Goal: Information Seeking & Learning: Learn about a topic

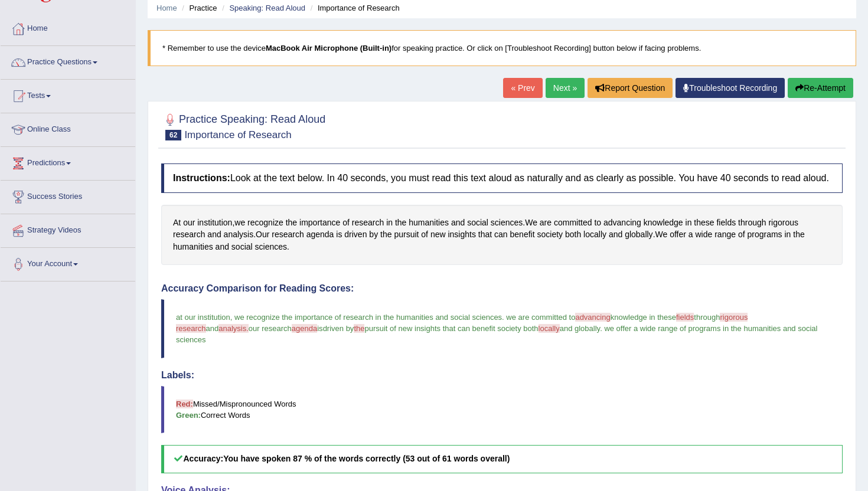
scroll to position [47, 0]
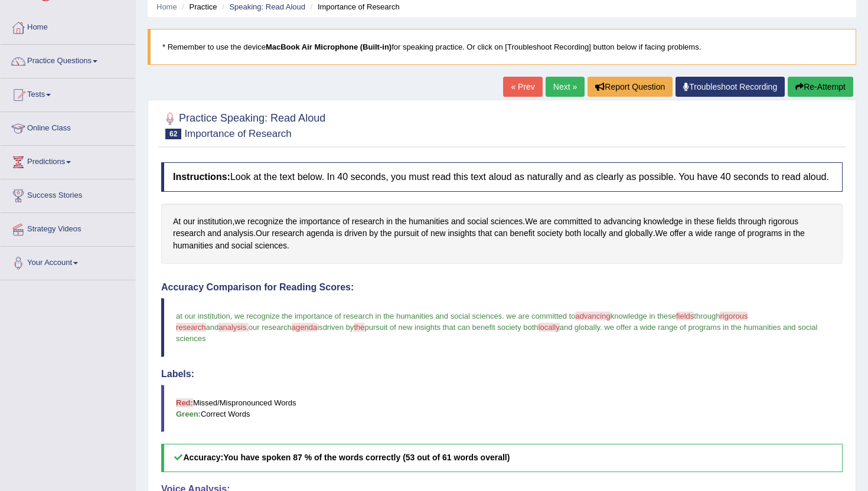
click at [564, 84] on link "Next »" at bounding box center [565, 87] width 39 height 20
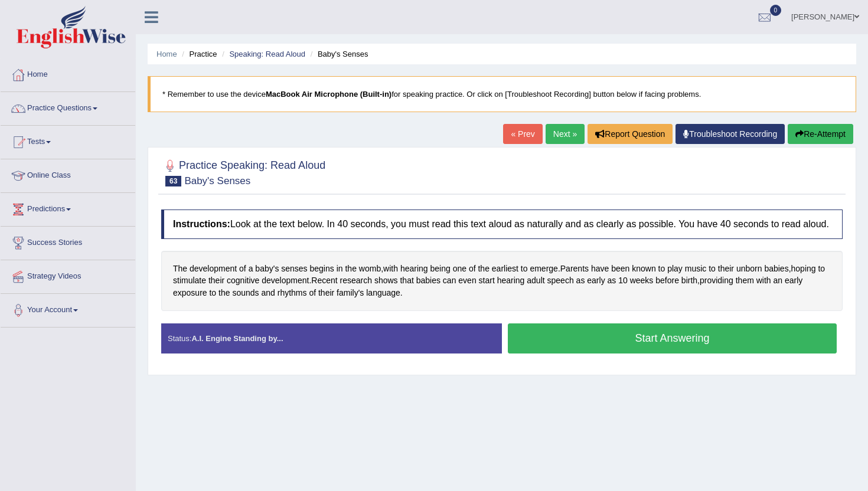
click at [580, 348] on button "Start Answering" at bounding box center [672, 339] width 329 height 30
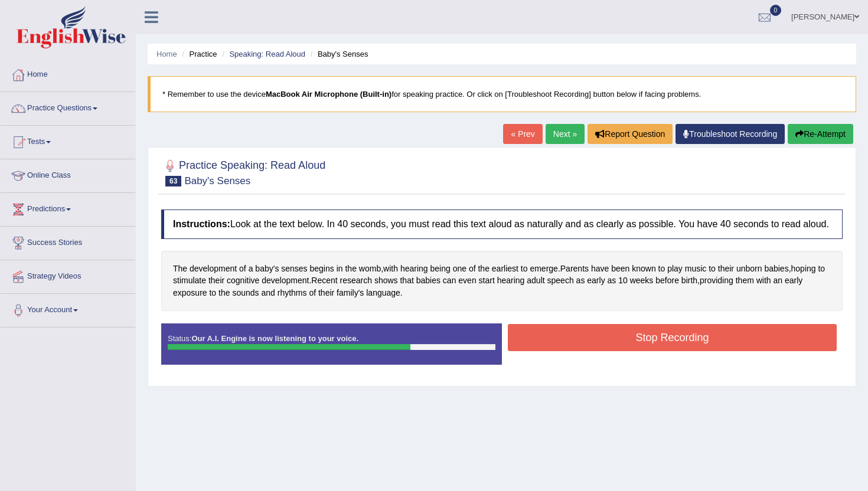
click at [580, 348] on button "Stop Recording" at bounding box center [672, 337] width 329 height 27
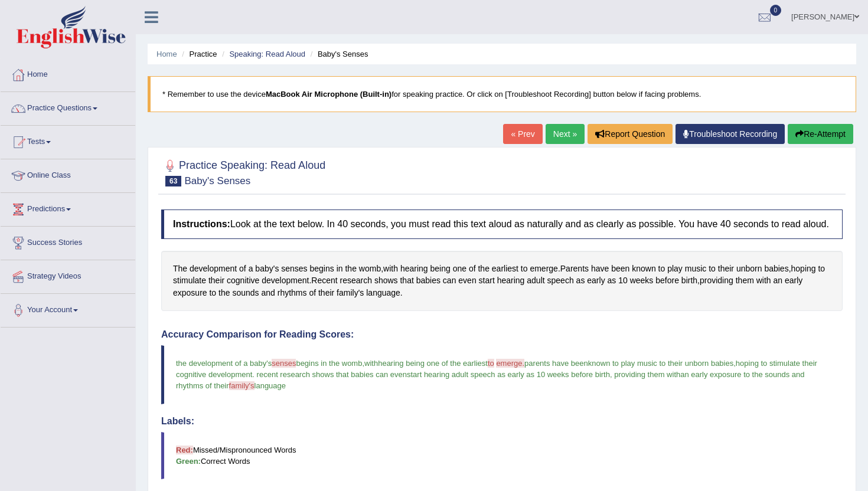
click at [563, 131] on link "Next »" at bounding box center [565, 134] width 39 height 20
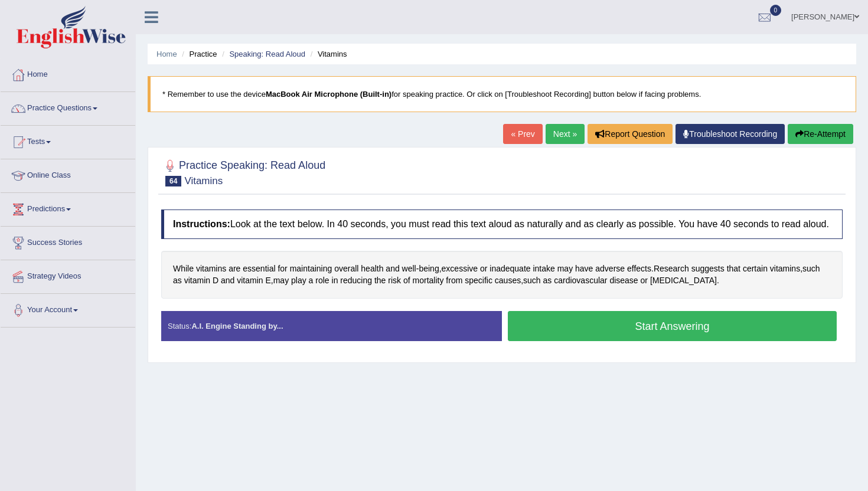
click at [572, 341] on button "Start Answering" at bounding box center [672, 326] width 329 height 30
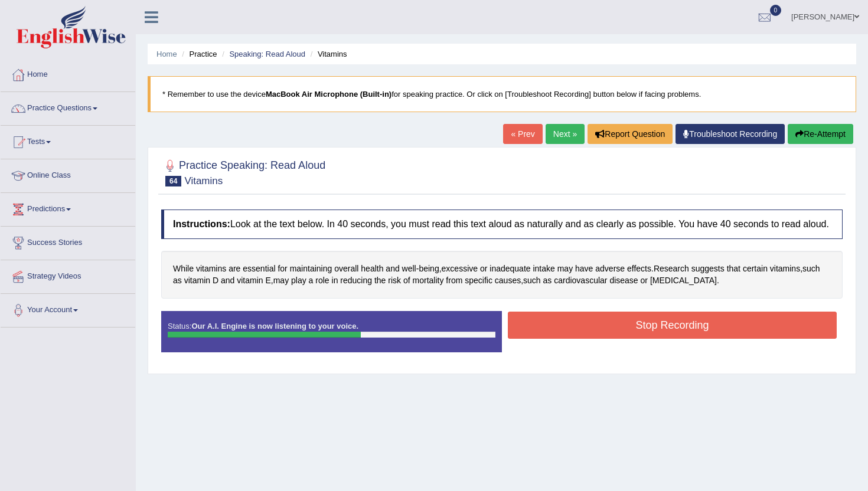
click at [572, 339] on button "Stop Recording" at bounding box center [672, 325] width 329 height 27
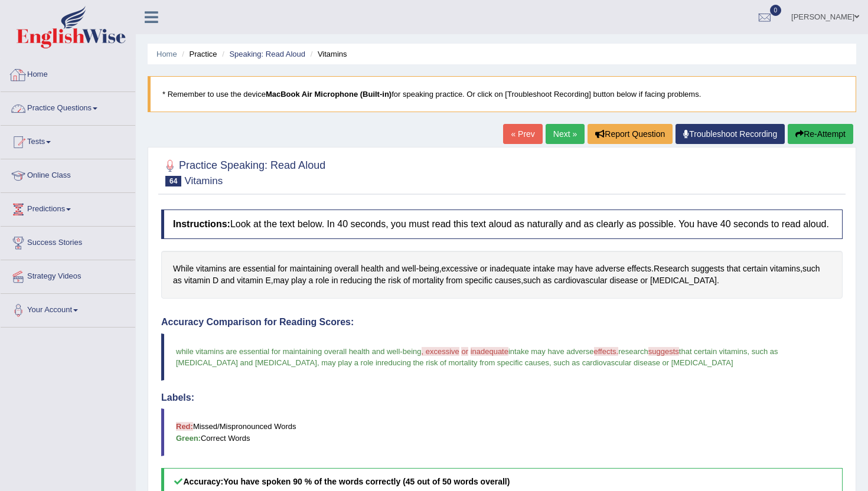
click at [58, 103] on link "Practice Questions" at bounding box center [68, 107] width 135 height 30
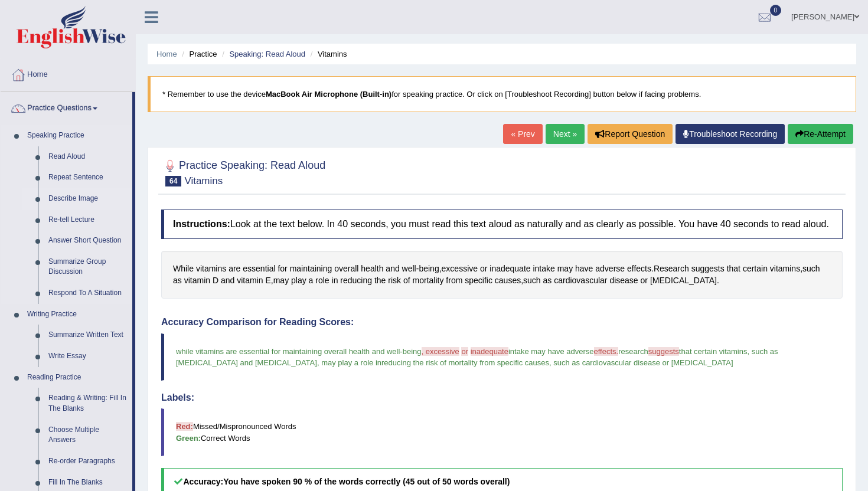
click at [67, 196] on link "Describe Image" at bounding box center [87, 198] width 89 height 21
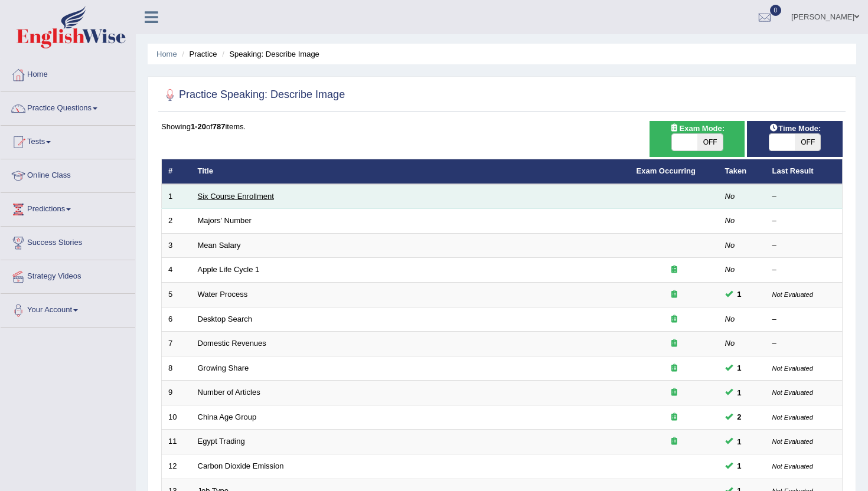
click at [206, 195] on link "Six Course Enrollment" at bounding box center [236, 196] width 76 height 9
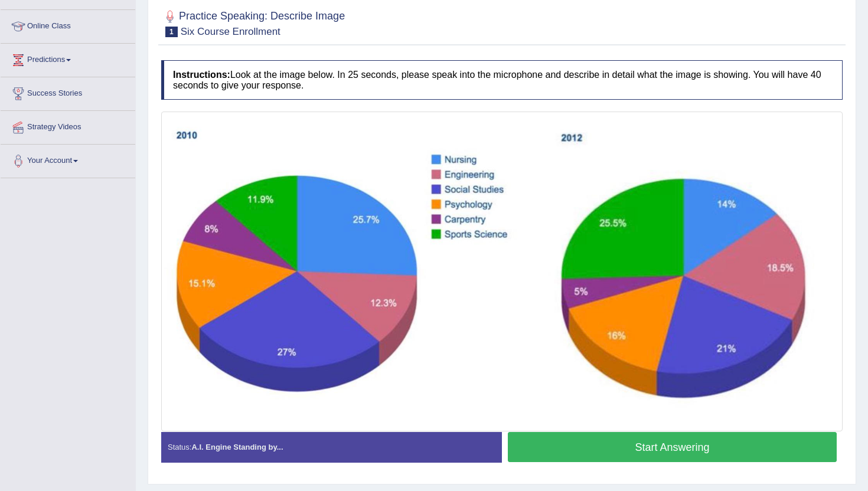
scroll to position [165, 0]
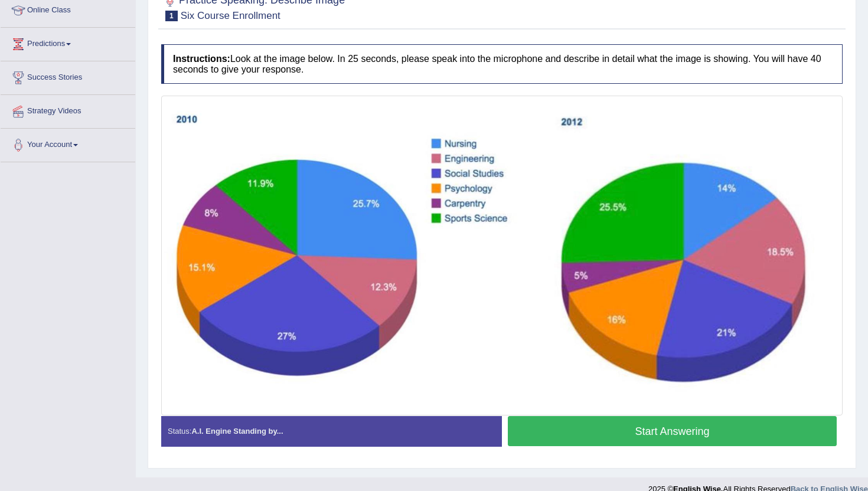
click at [553, 424] on button "Start Answering" at bounding box center [672, 431] width 329 height 30
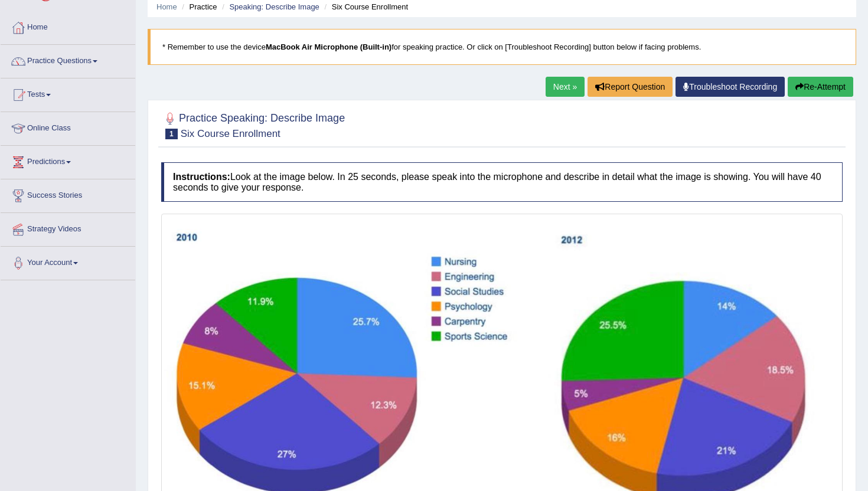
scroll to position [47, 0]
click at [564, 86] on link "Next »" at bounding box center [565, 87] width 39 height 20
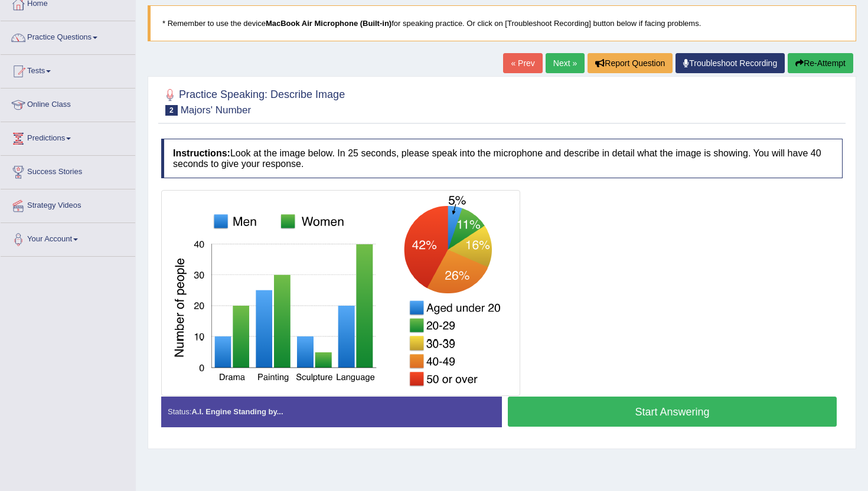
scroll to position [94, 0]
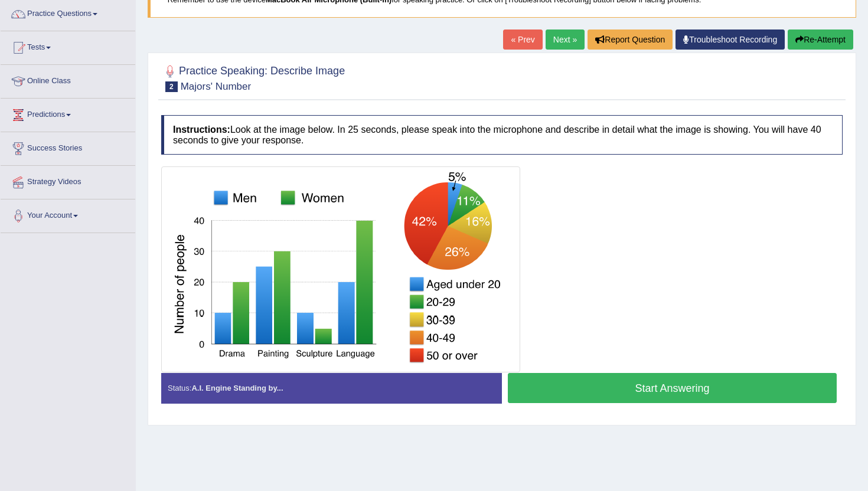
click at [615, 390] on button "Start Answering" at bounding box center [672, 388] width 329 height 30
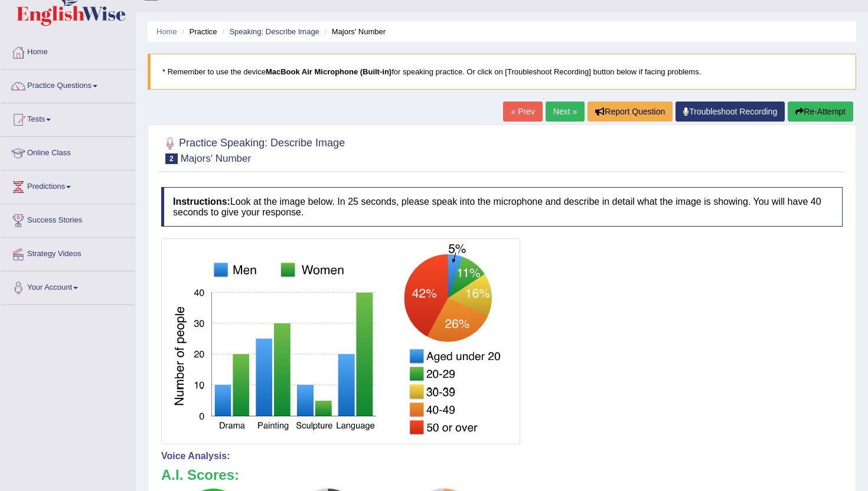
scroll to position [0, 0]
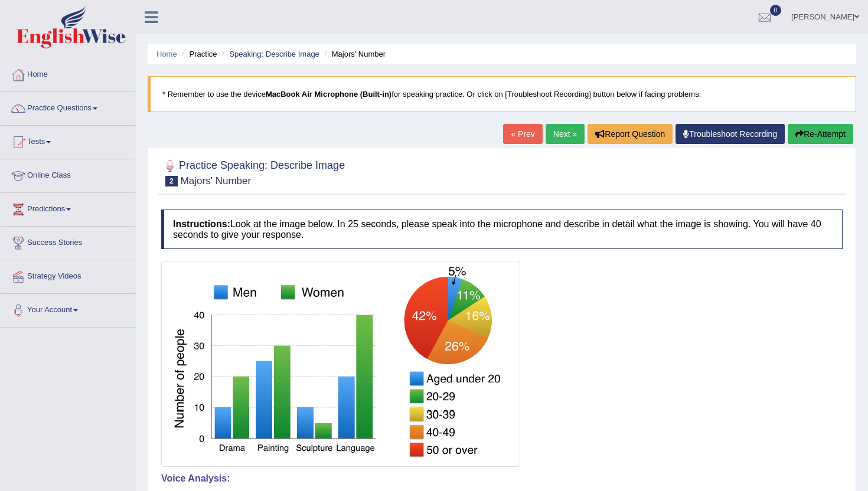
click at [554, 138] on link "Next »" at bounding box center [565, 134] width 39 height 20
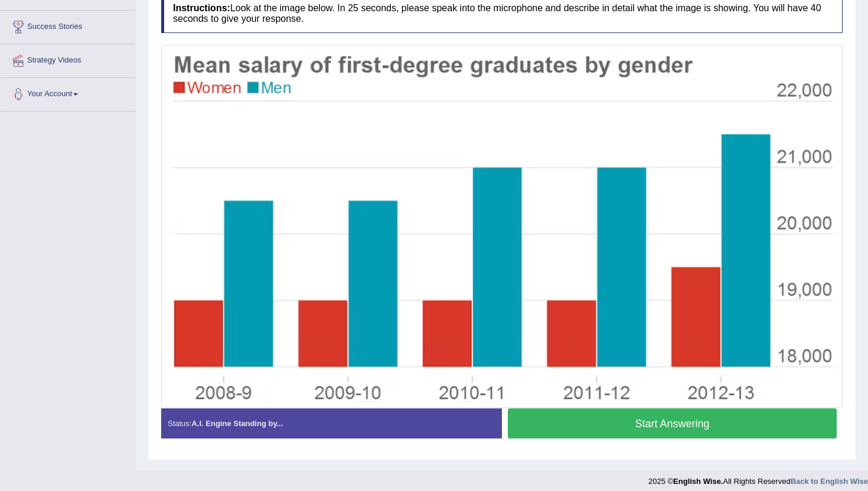
scroll to position [224, 0]
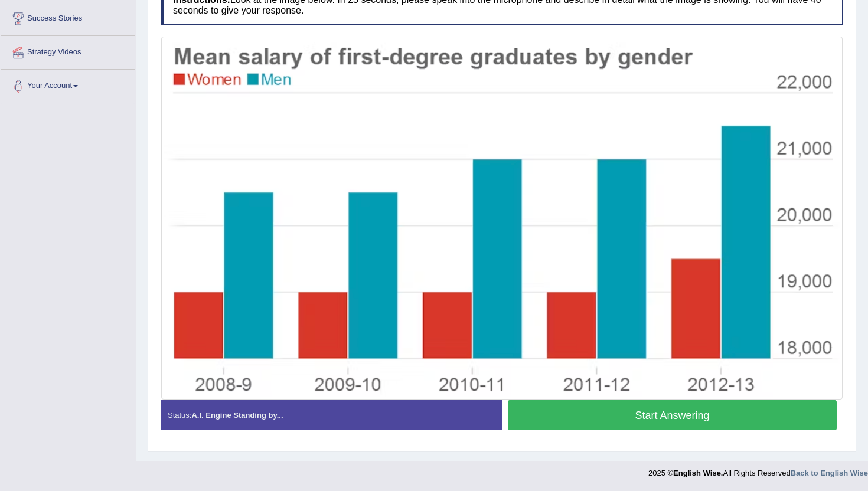
click at [598, 409] on button "Start Answering" at bounding box center [672, 415] width 329 height 30
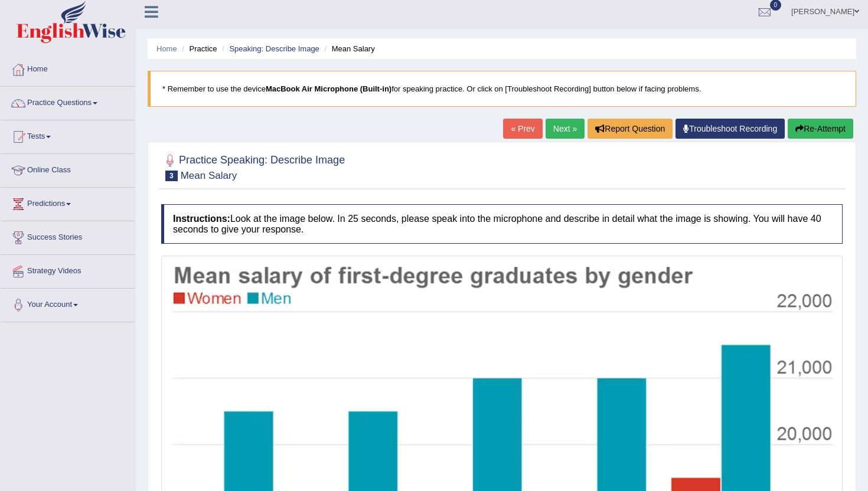
scroll to position [0, 0]
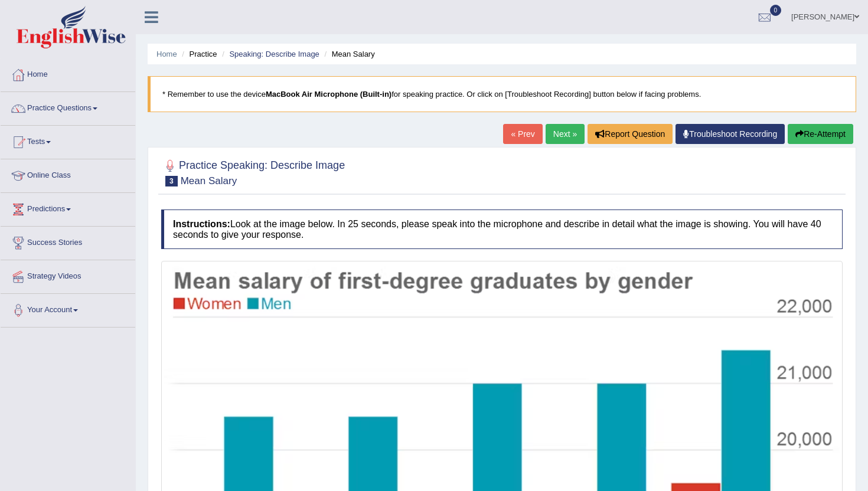
click at [546, 132] on link "Next »" at bounding box center [565, 134] width 39 height 20
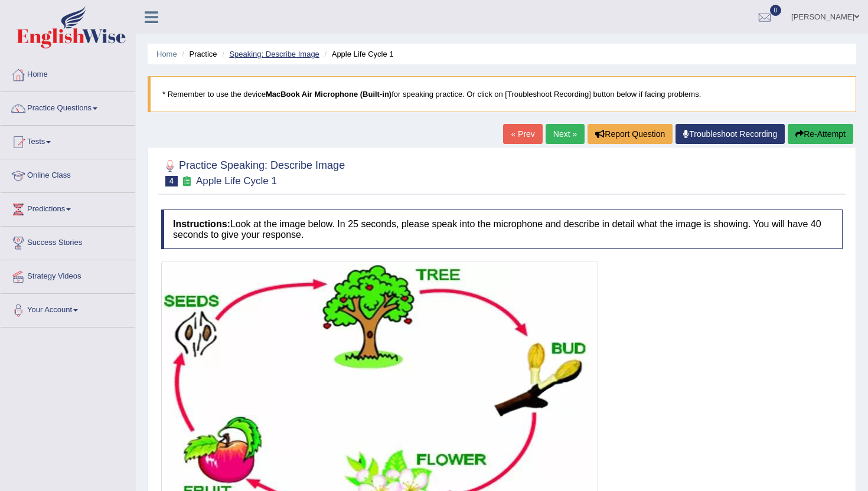
click at [248, 51] on link "Speaking: Describe Image" at bounding box center [274, 54] width 90 height 9
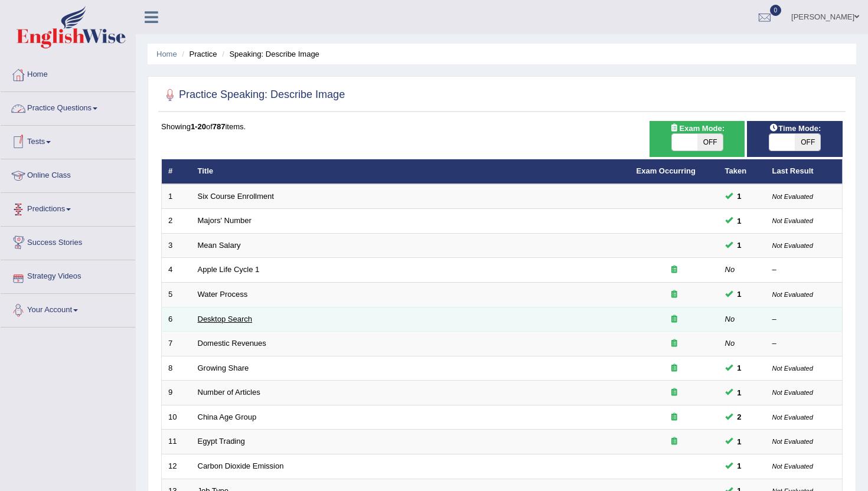
click at [217, 318] on link "Desktop Search" at bounding box center [225, 319] width 55 height 9
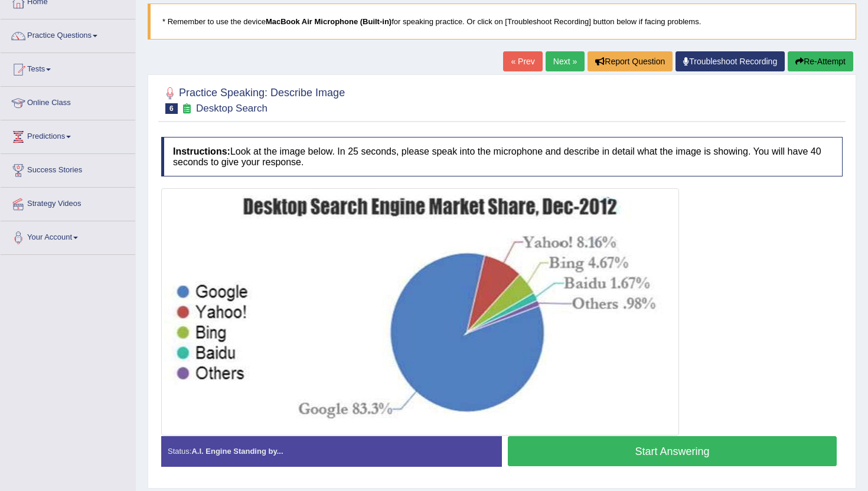
scroll to position [94, 0]
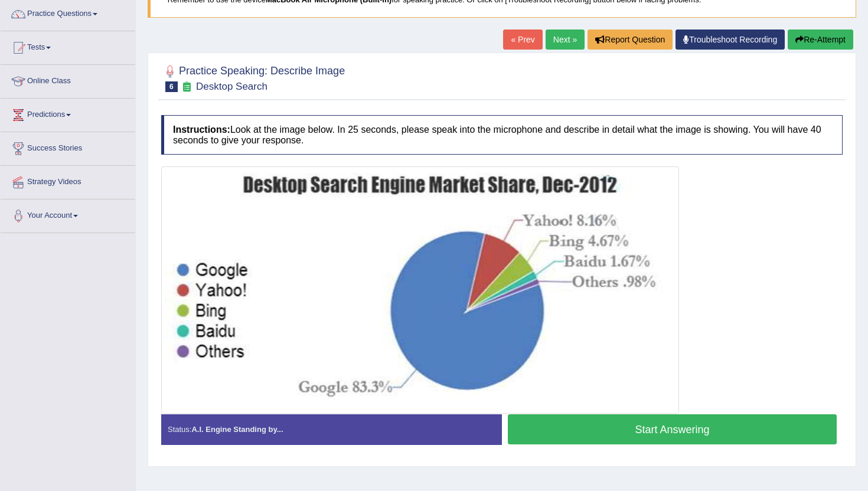
click at [637, 426] on button "Start Answering" at bounding box center [672, 429] width 329 height 30
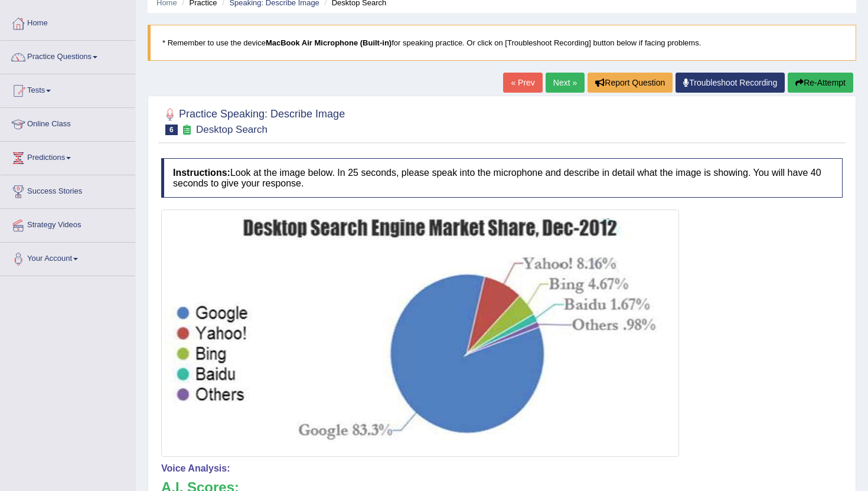
scroll to position [47, 0]
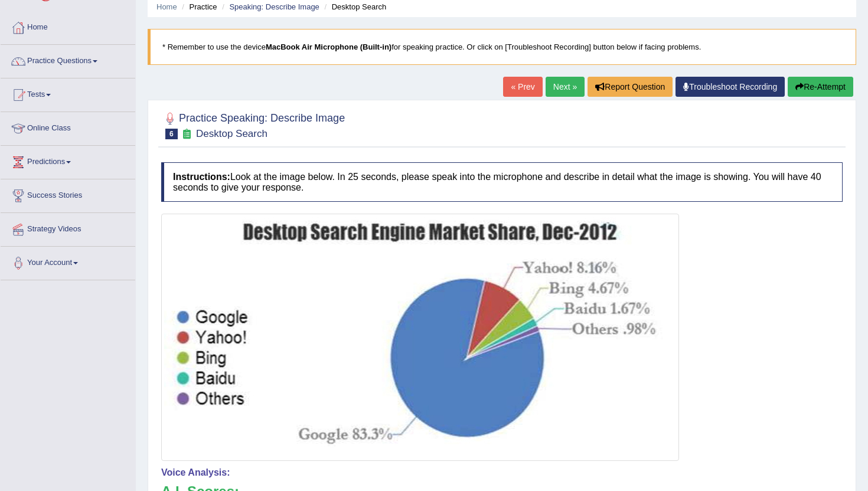
click at [561, 84] on link "Next »" at bounding box center [565, 87] width 39 height 20
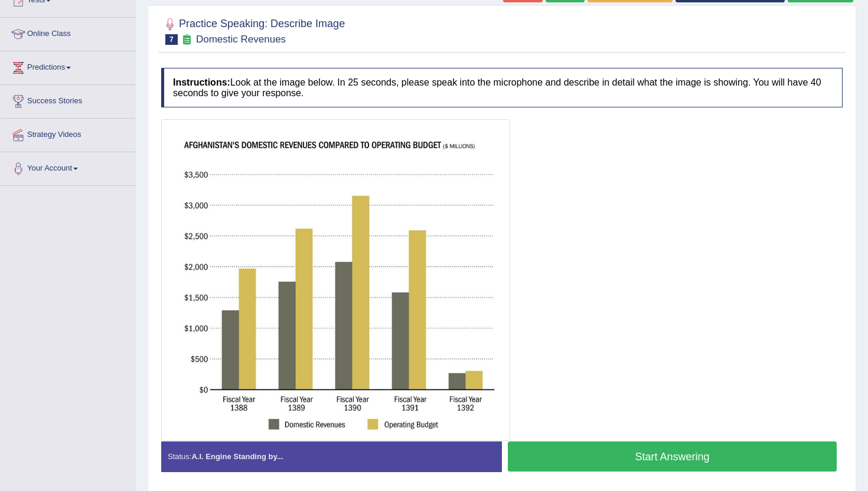
scroll to position [165, 0]
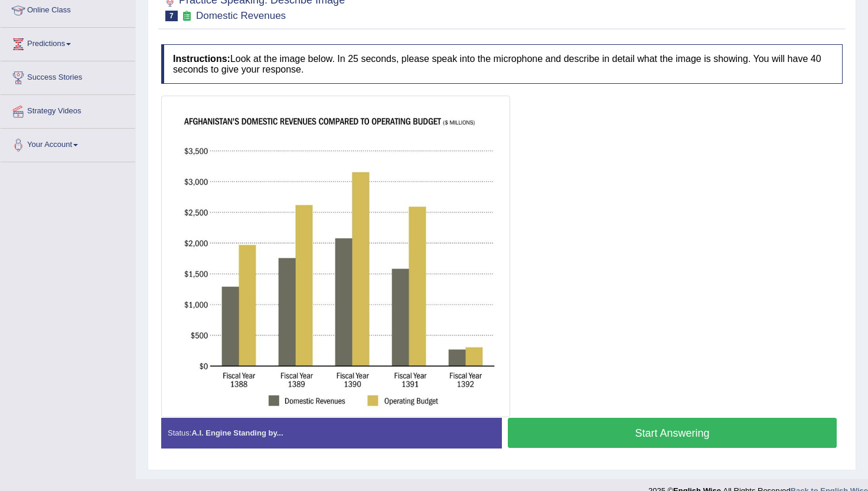
click at [664, 439] on button "Start Answering" at bounding box center [672, 433] width 329 height 30
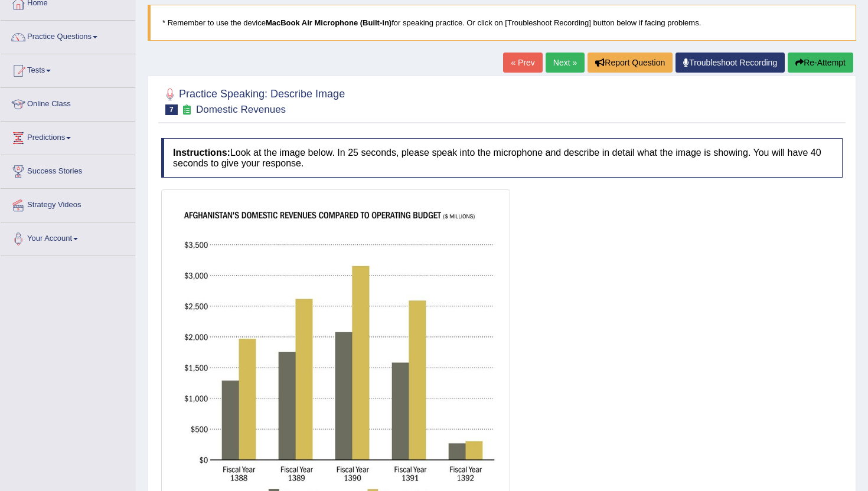
scroll to position [71, 0]
click at [821, 50] on div "Home Practice Speaking: Describe Image Domestic Revenues * Remember to use the …" at bounding box center [502, 376] width 732 height 895
click at [818, 60] on button "Re-Attempt" at bounding box center [821, 63] width 66 height 20
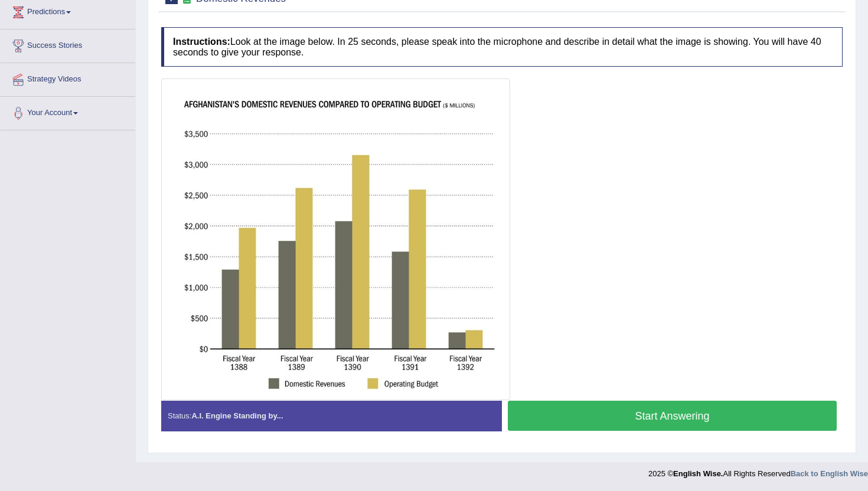
scroll to position [198, 0]
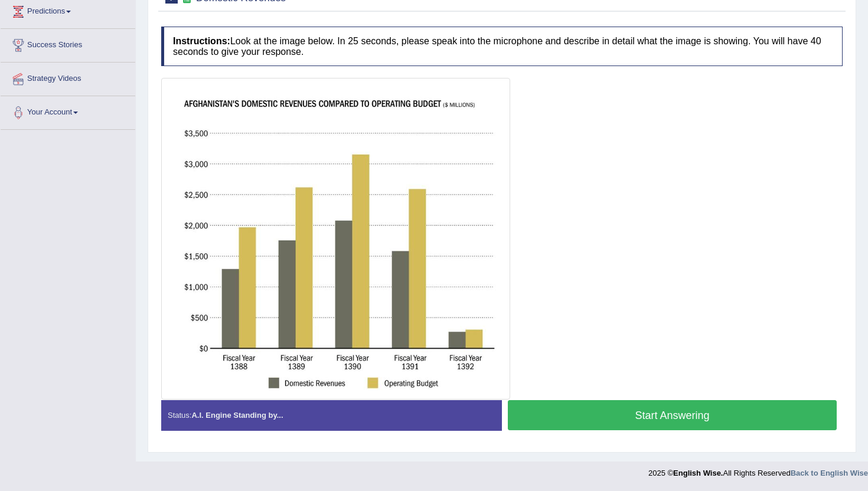
click at [578, 418] on button "Start Answering" at bounding box center [672, 415] width 329 height 30
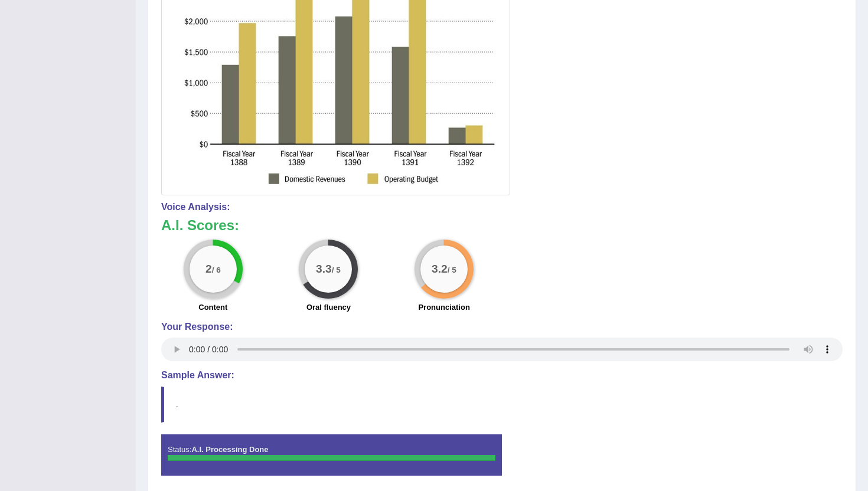
scroll to position [401, 0]
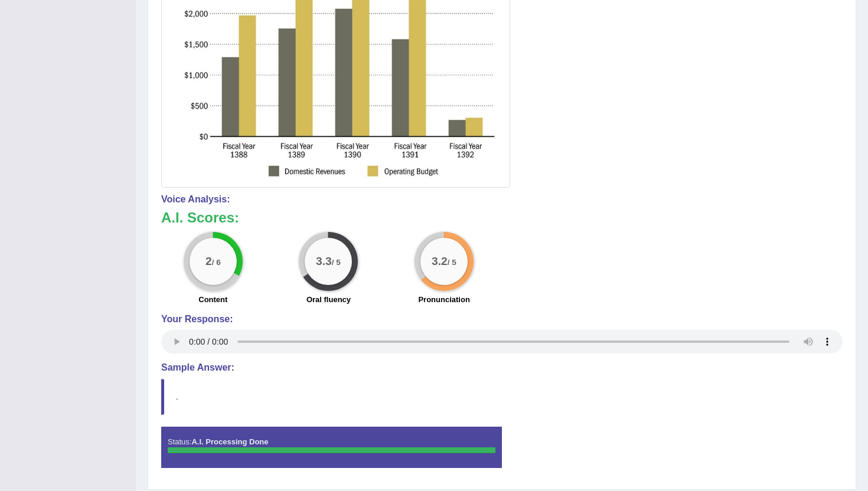
click at [800, 397] on blockquote "." at bounding box center [501, 397] width 681 height 36
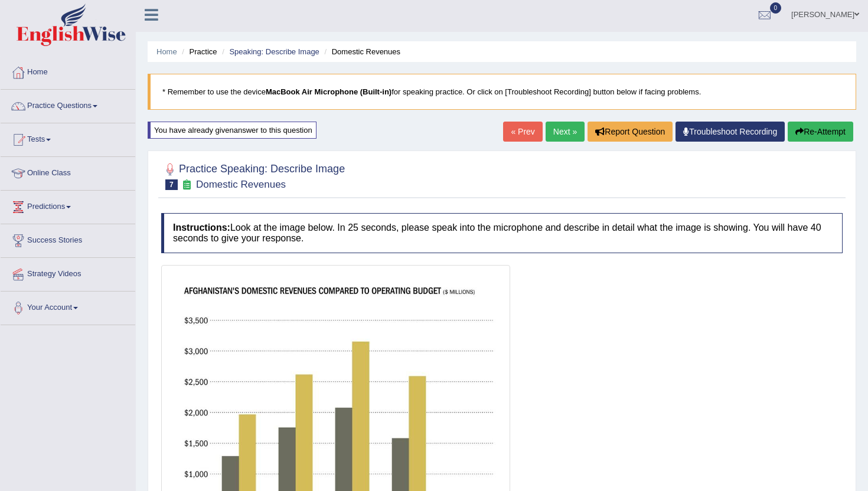
scroll to position [0, 0]
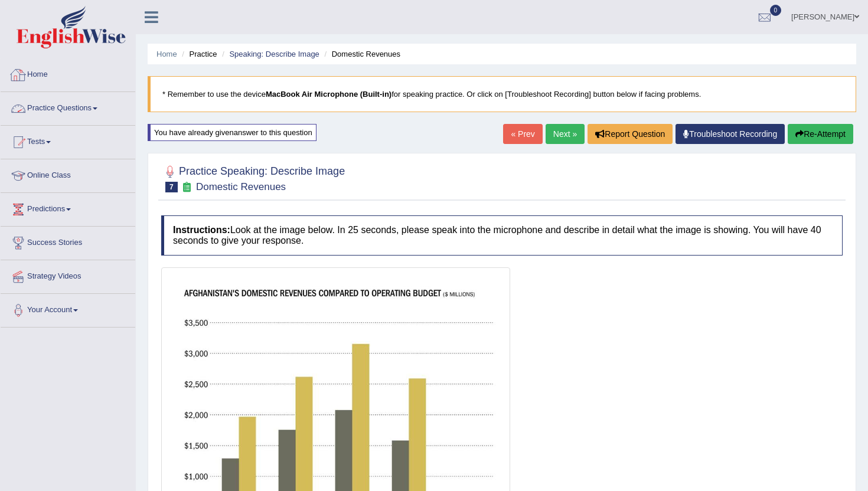
click at [57, 105] on link "Practice Questions" at bounding box center [68, 107] width 135 height 30
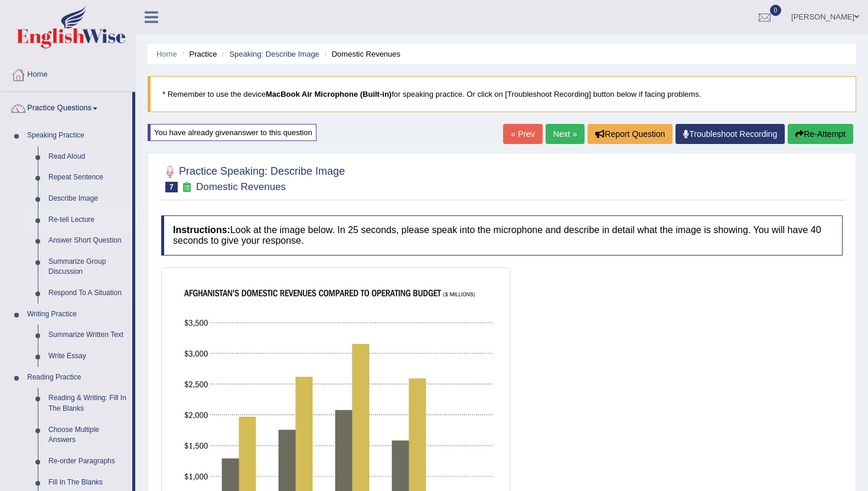
click at [74, 220] on link "Re-tell Lecture" at bounding box center [87, 220] width 89 height 21
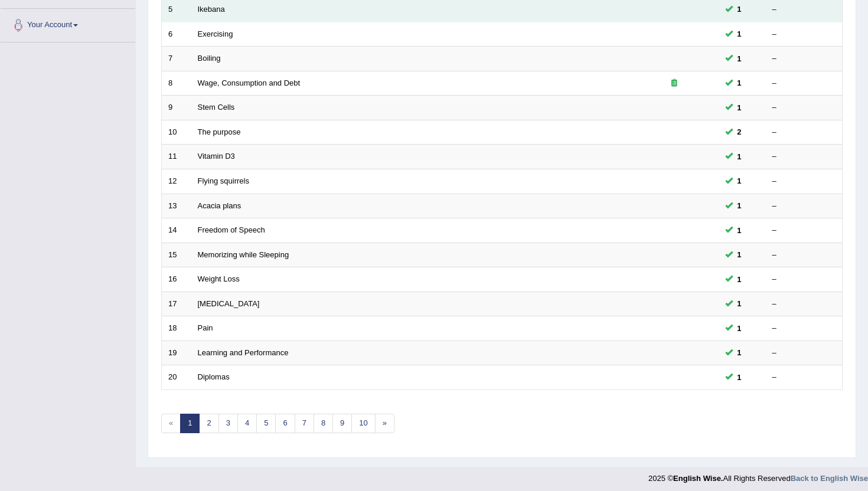
scroll to position [290, 0]
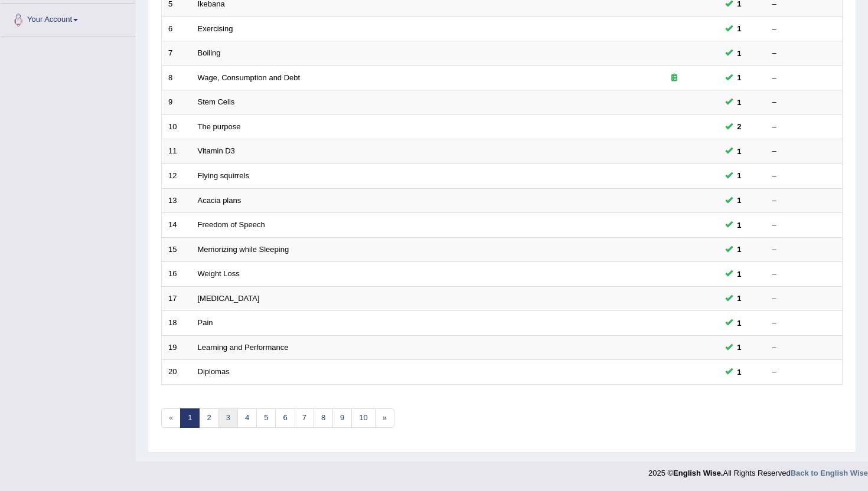
click at [223, 412] on link "3" at bounding box center [227, 418] width 19 height 19
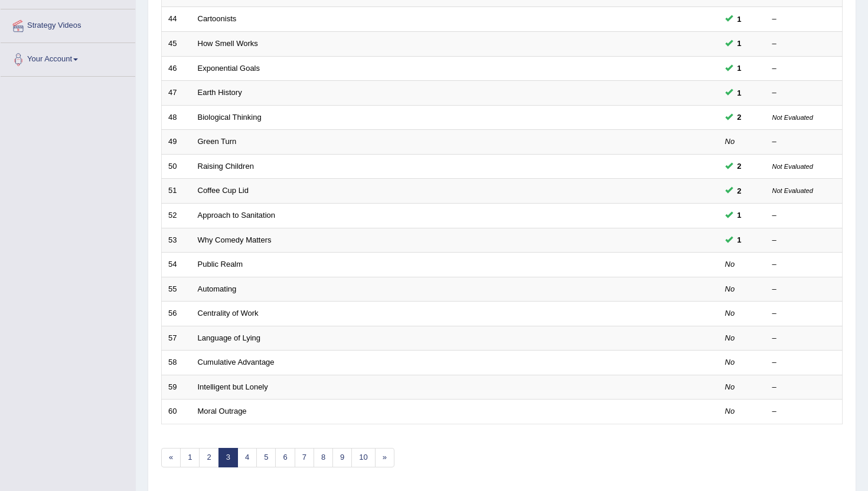
scroll to position [260, 0]
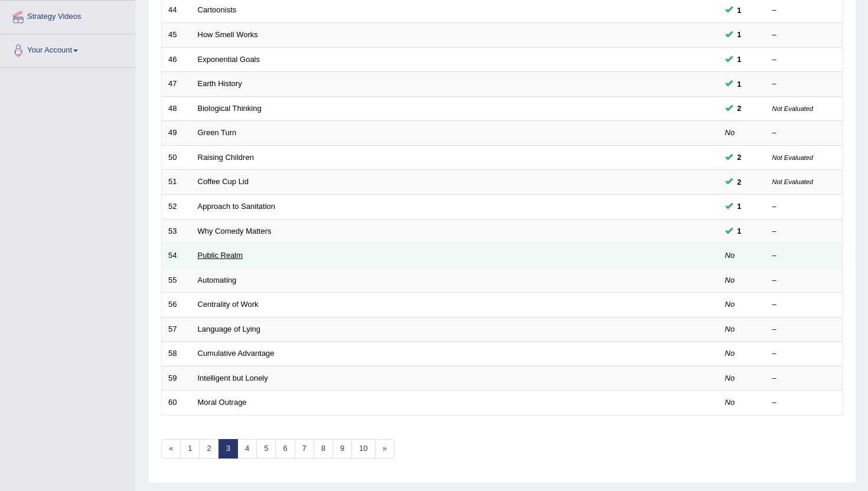
click at [213, 260] on link "Public Realm" at bounding box center [220, 255] width 45 height 9
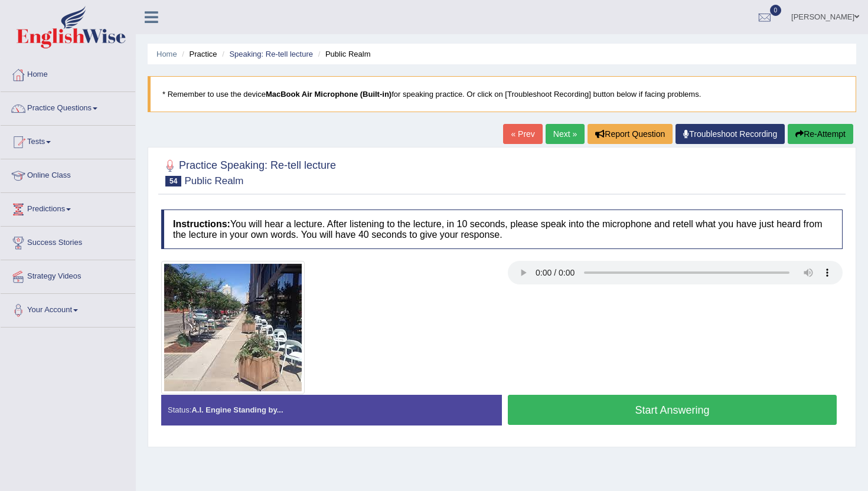
click at [678, 444] on div "Practice Speaking: Re-tell lecture 54 Public Realm Instructions: You will hear …" at bounding box center [502, 297] width 709 height 300
click at [675, 415] on button "Start Answering" at bounding box center [672, 410] width 329 height 30
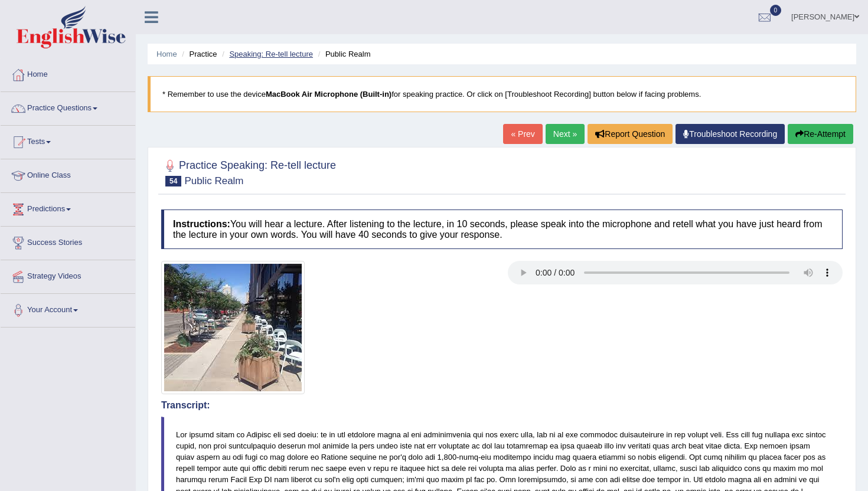
click at [290, 54] on link "Speaking: Re-tell lecture" at bounding box center [271, 54] width 84 height 9
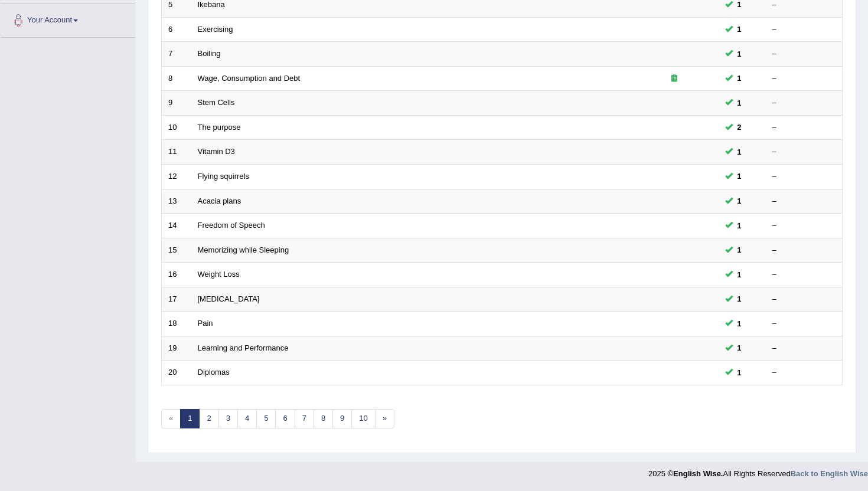
scroll to position [290, 0]
click at [285, 419] on link "6" at bounding box center [284, 418] width 19 height 19
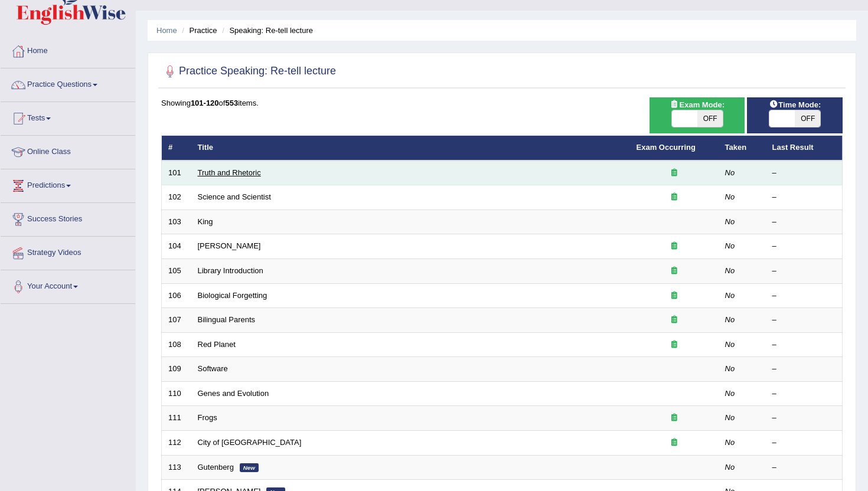
click at [229, 169] on link "Truth and Rhetoric" at bounding box center [229, 172] width 63 height 9
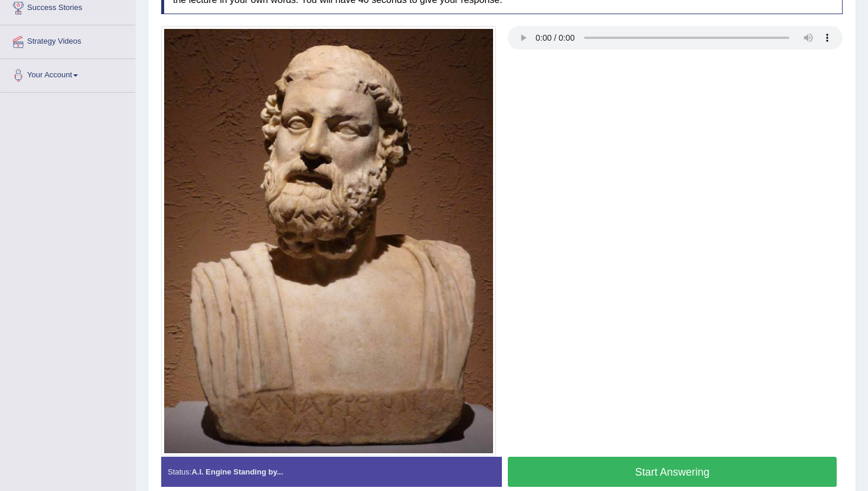
scroll to position [236, 0]
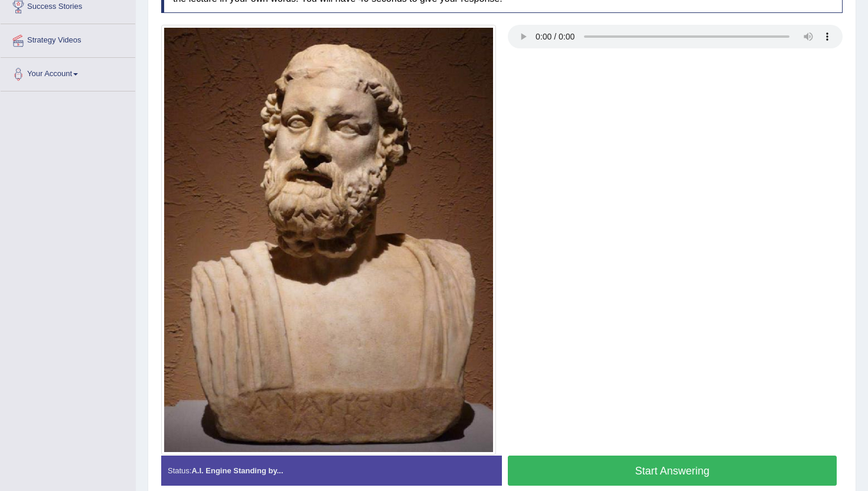
click at [606, 471] on button "Start Answering" at bounding box center [672, 471] width 329 height 30
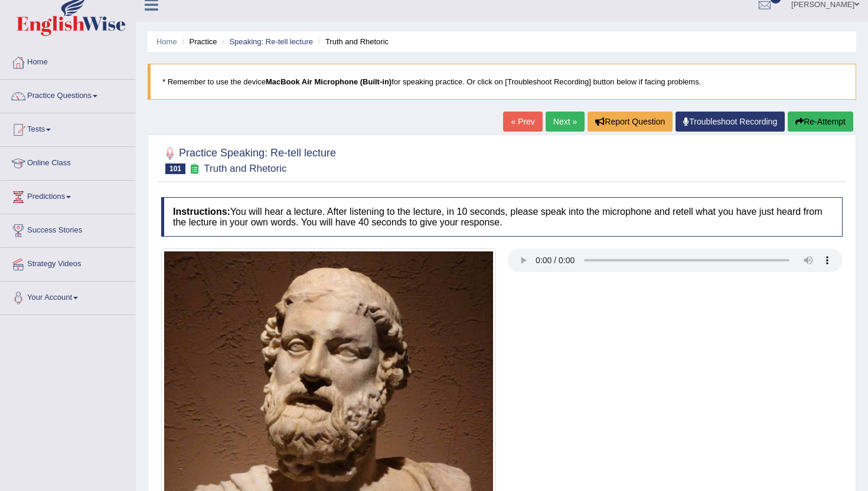
scroll to position [0, 0]
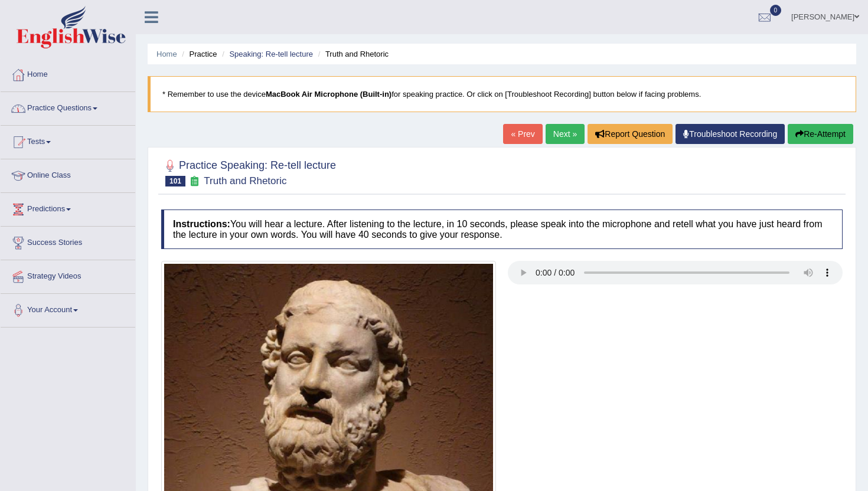
click at [62, 111] on link "Practice Questions" at bounding box center [68, 107] width 135 height 30
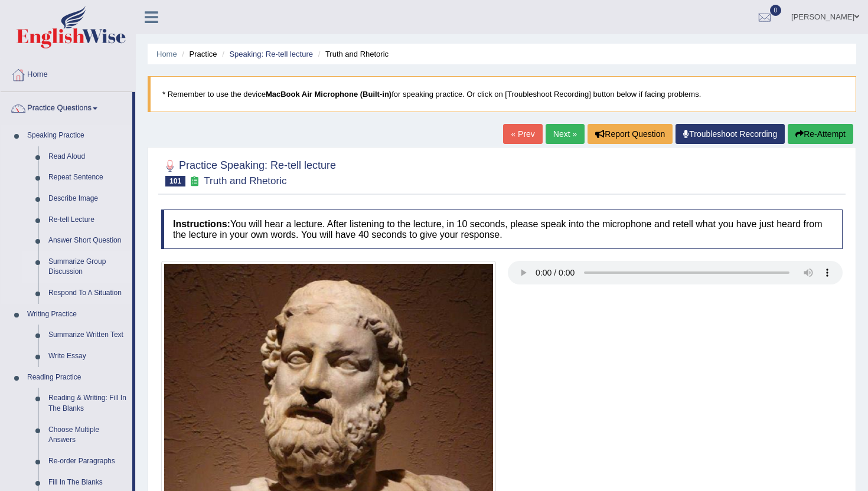
click at [78, 267] on link "Summarize Group Discussion" at bounding box center [87, 267] width 89 height 31
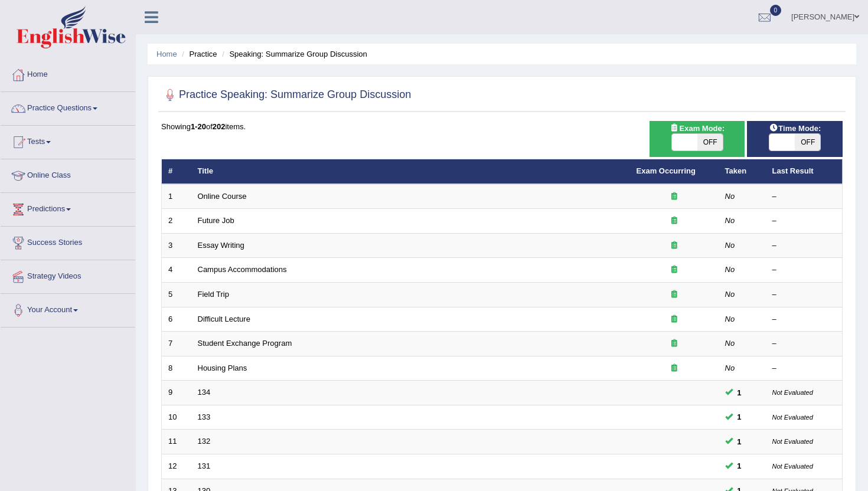
click at [705, 137] on span "OFF" at bounding box center [709, 142] width 25 height 17
checkbox input "true"
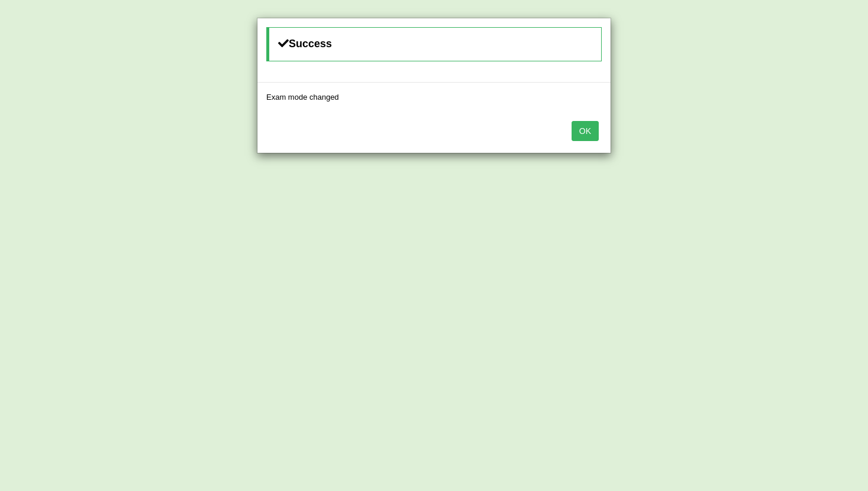
click at [587, 133] on button "OK" at bounding box center [585, 131] width 27 height 20
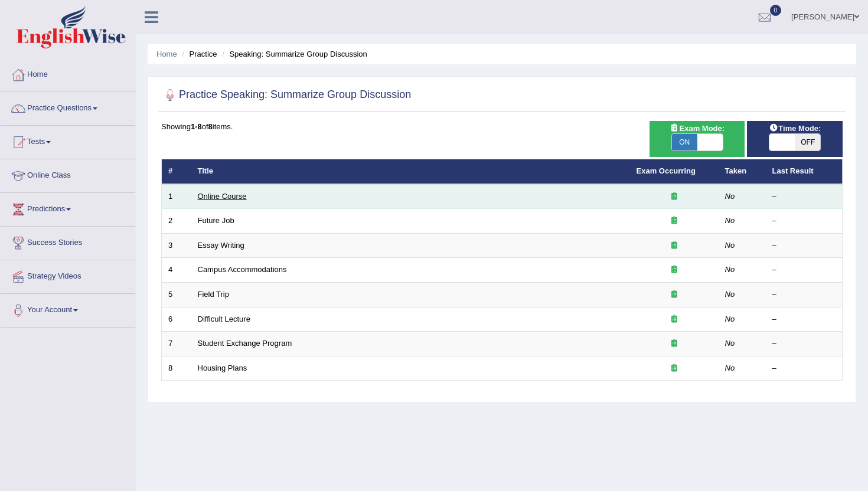
click at [221, 194] on link "Online Course" at bounding box center [222, 196] width 49 height 9
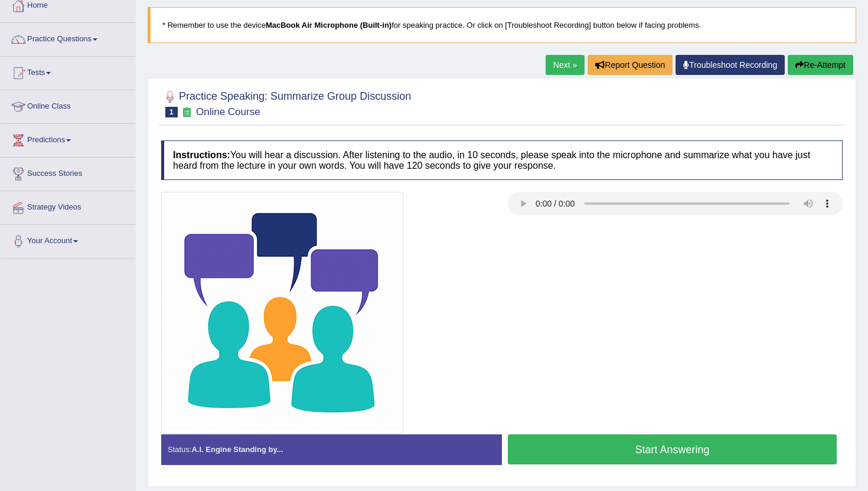
scroll to position [71, 0]
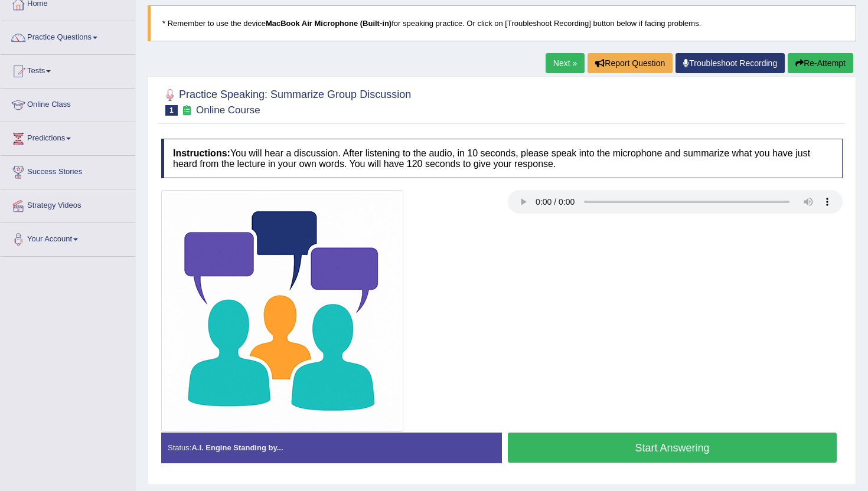
click at [534, 448] on button "Start Answering" at bounding box center [672, 448] width 329 height 30
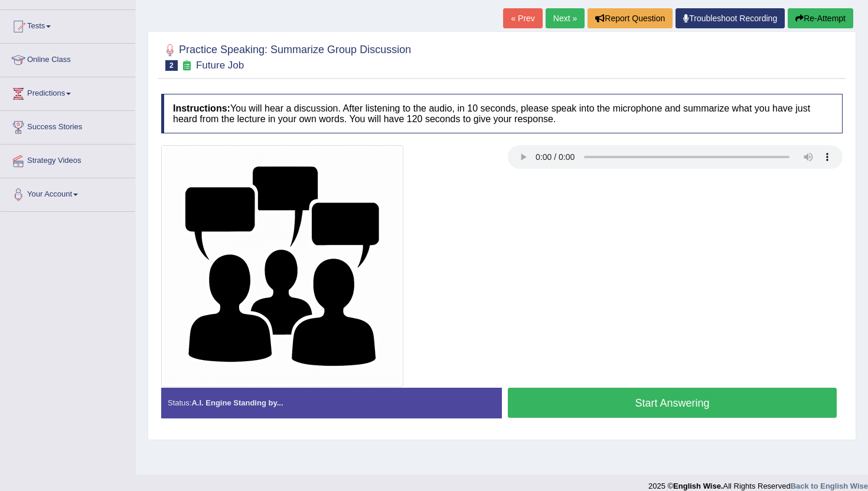
scroll to position [118, 0]
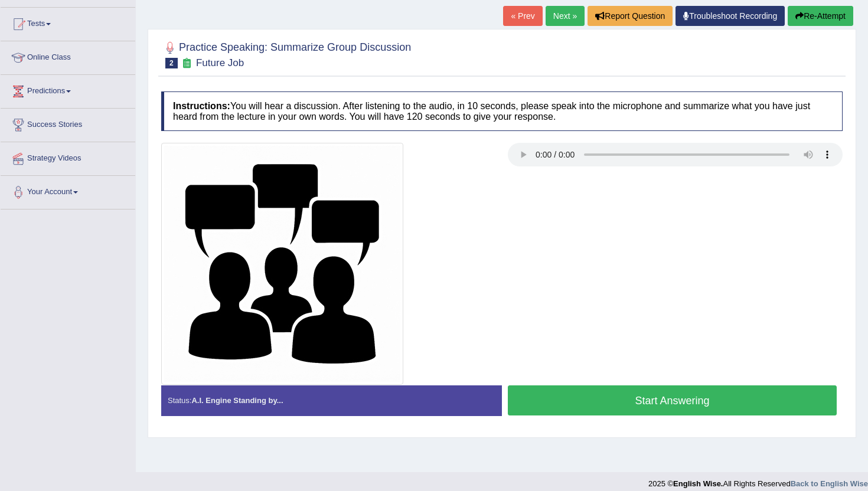
click at [534, 403] on button "Start Answering" at bounding box center [672, 401] width 329 height 30
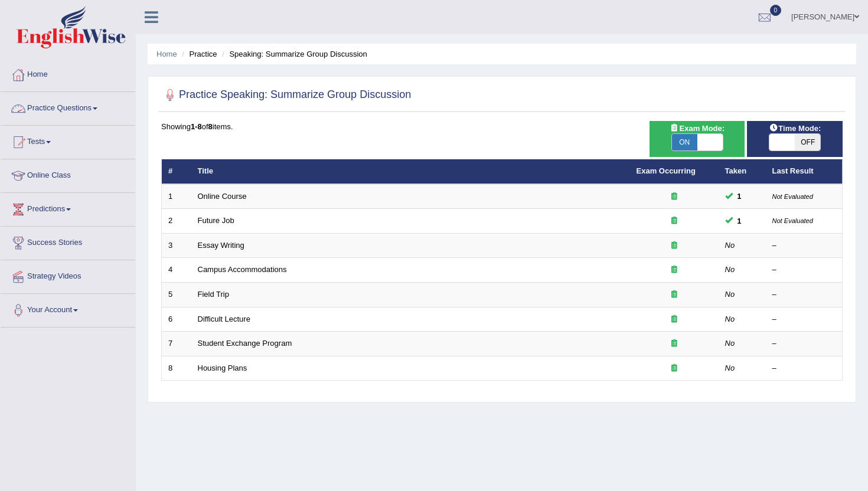
click at [83, 106] on link "Practice Questions" at bounding box center [68, 107] width 135 height 30
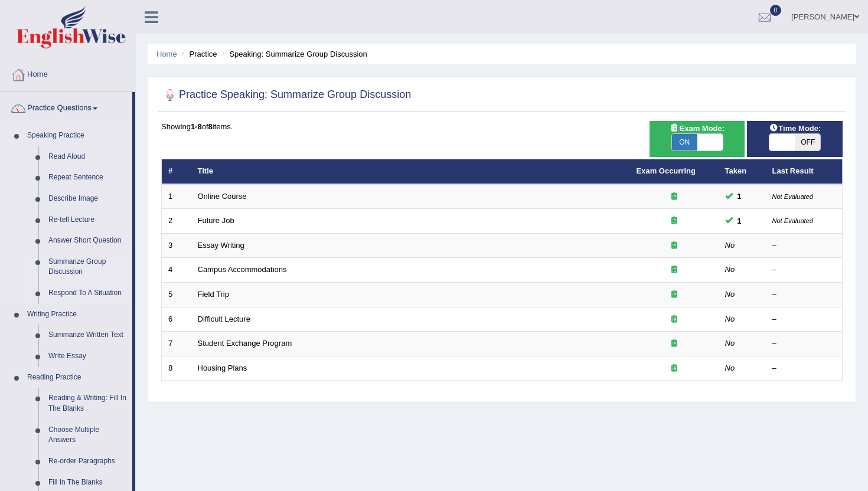
click at [107, 290] on link "Respond To A Situation" at bounding box center [87, 293] width 89 height 21
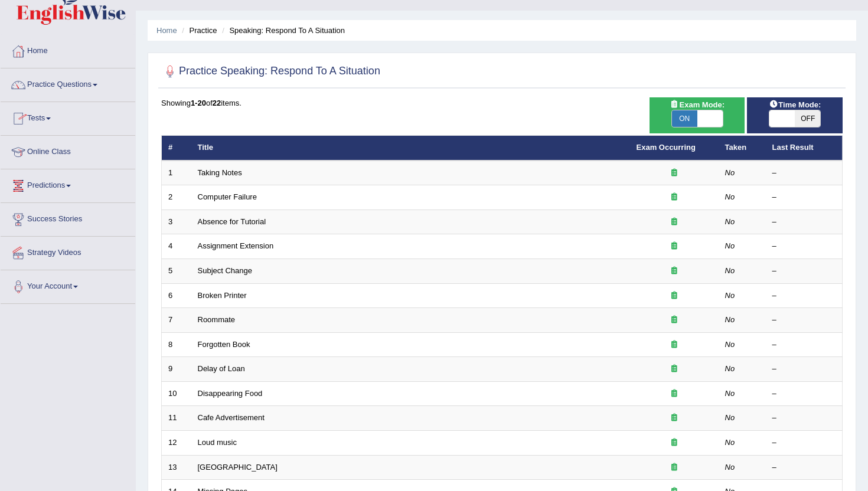
scroll to position [71, 0]
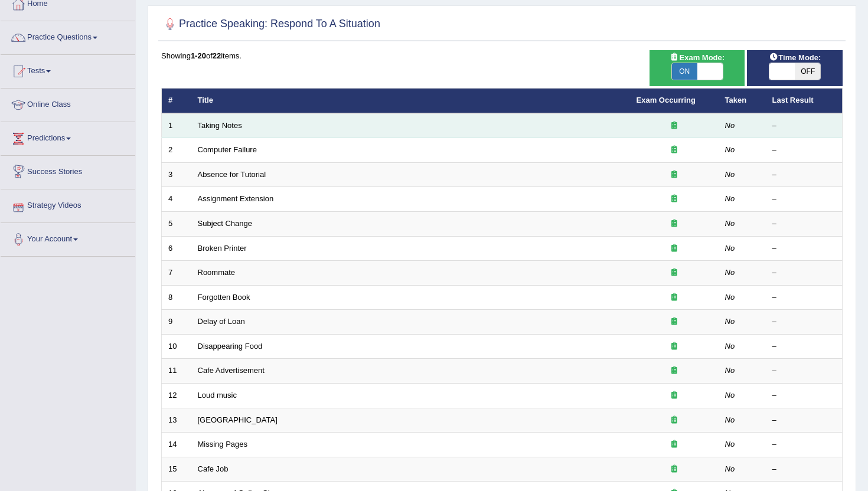
click at [197, 131] on td "Taking Notes" at bounding box center [410, 125] width 439 height 25
click at [218, 131] on td "Taking Notes" at bounding box center [410, 125] width 439 height 25
click at [219, 128] on link "Taking Notes" at bounding box center [220, 125] width 44 height 9
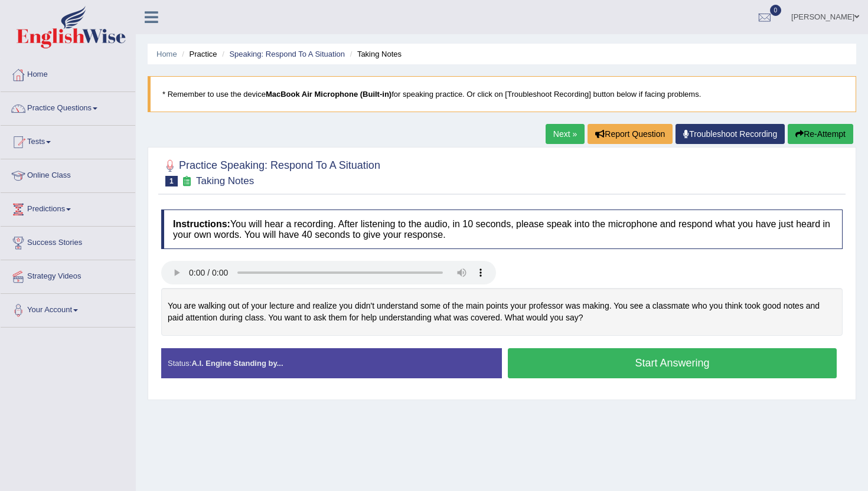
click at [538, 364] on button "Start Answering" at bounding box center [672, 363] width 329 height 30
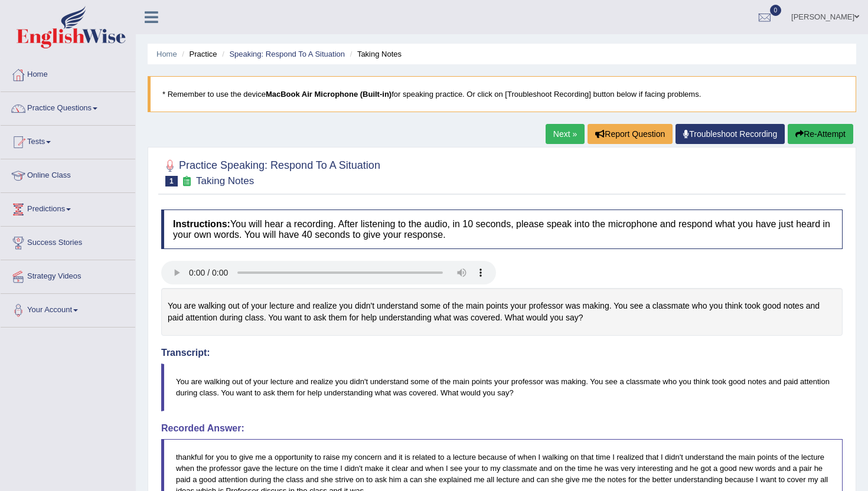
click at [553, 125] on link "Next »" at bounding box center [565, 134] width 39 height 20
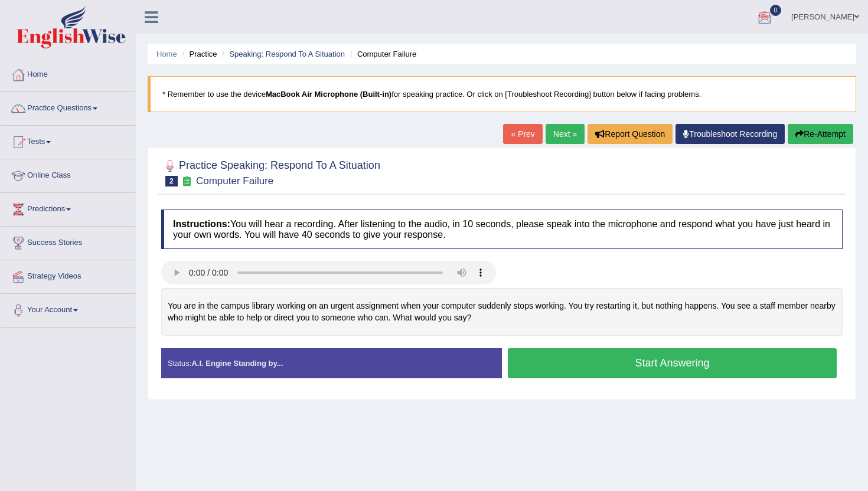
click at [595, 367] on button "Start Answering" at bounding box center [672, 363] width 329 height 30
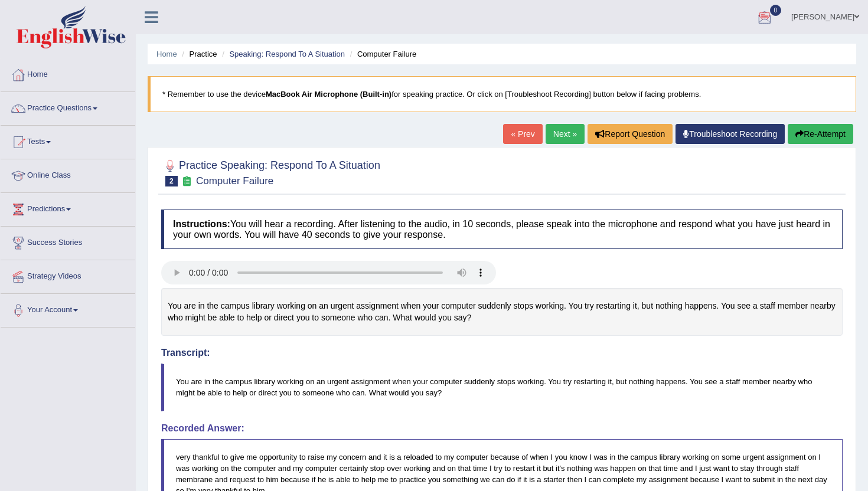
click at [547, 125] on link "Next »" at bounding box center [565, 134] width 39 height 20
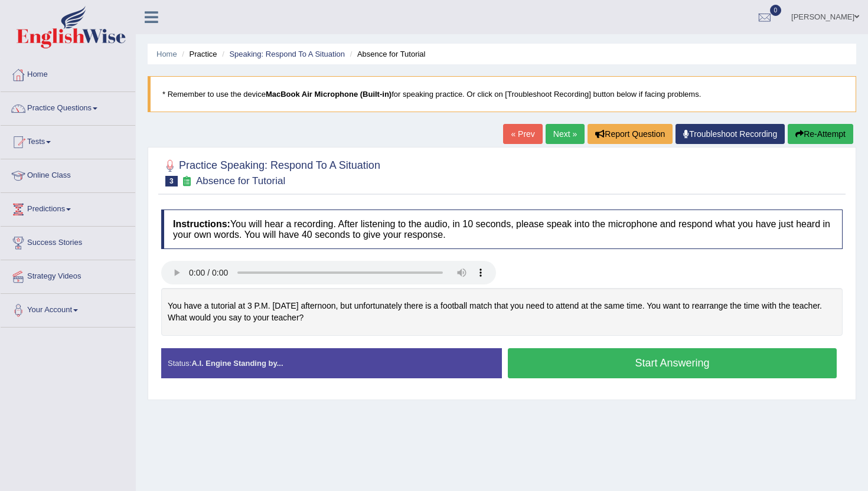
click at [700, 361] on button "Start Answering" at bounding box center [672, 363] width 329 height 30
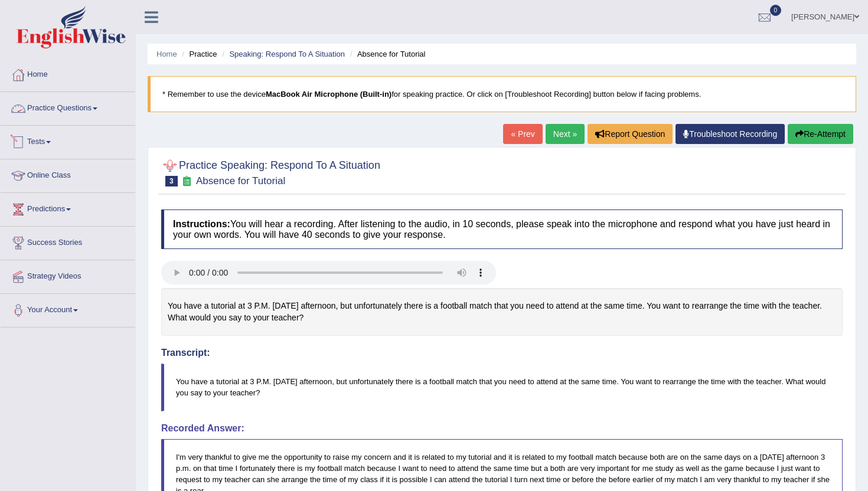
click at [85, 107] on link "Practice Questions" at bounding box center [68, 107] width 135 height 30
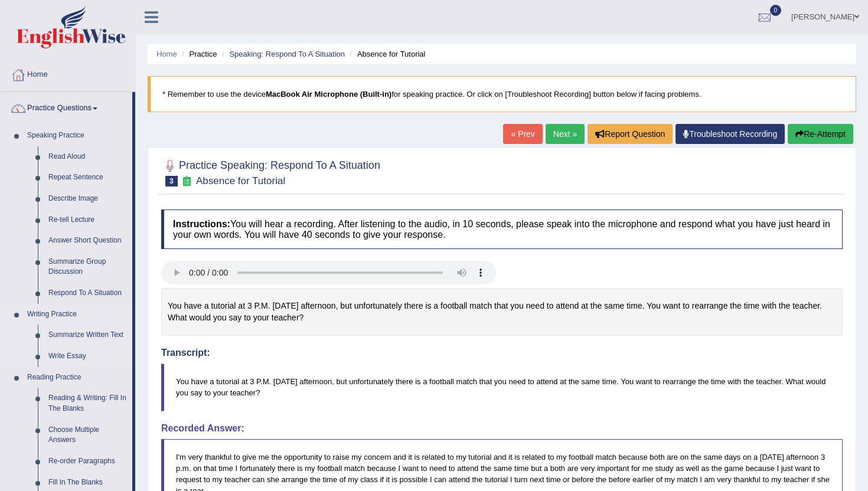
click at [123, 319] on link "Writing Practice" at bounding box center [77, 314] width 110 height 21
click at [139, 420] on div "Home Practice Speaking: Respond To A Situation Absence for Tutorial * Remember …" at bounding box center [502, 416] width 732 height 833
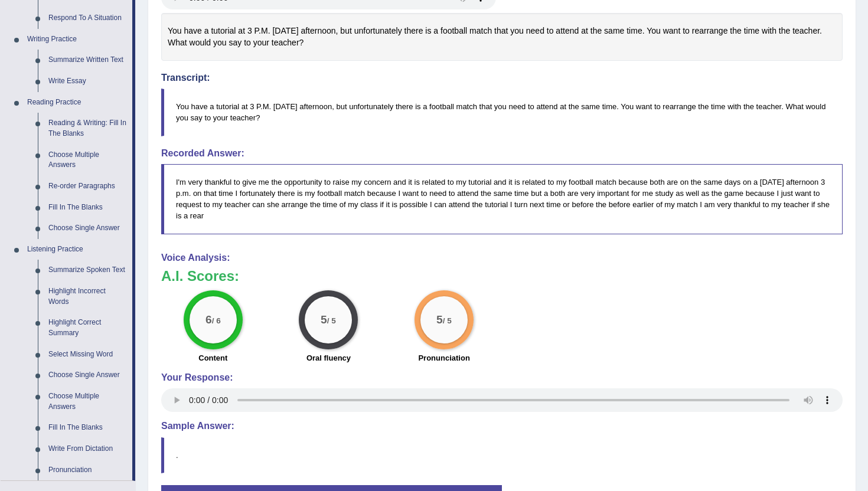
scroll to position [331, 0]
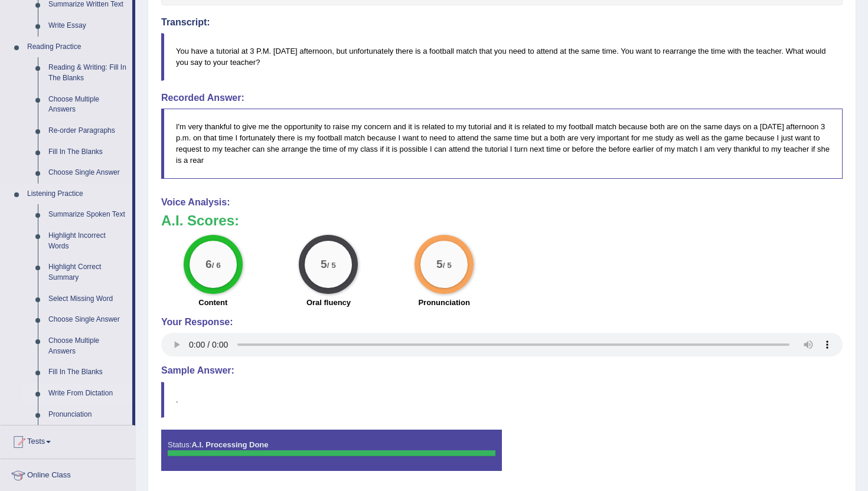
click at [69, 403] on link "Write From Dictation" at bounding box center [87, 393] width 89 height 21
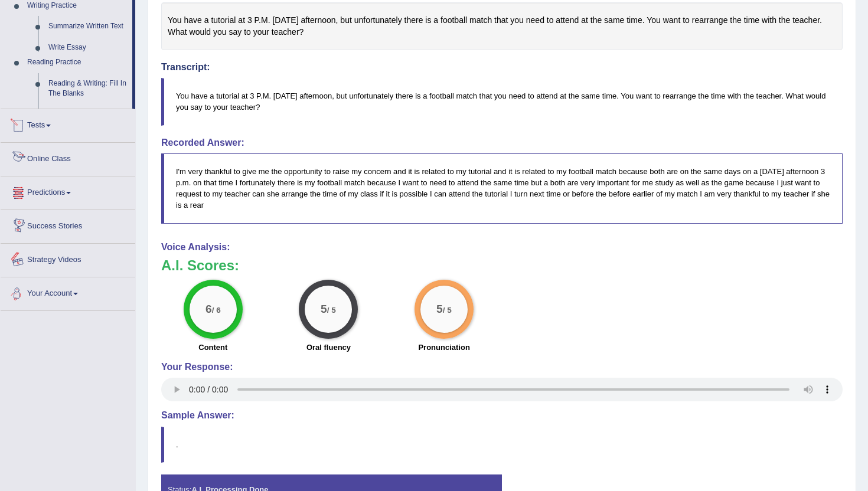
scroll to position [371, 0]
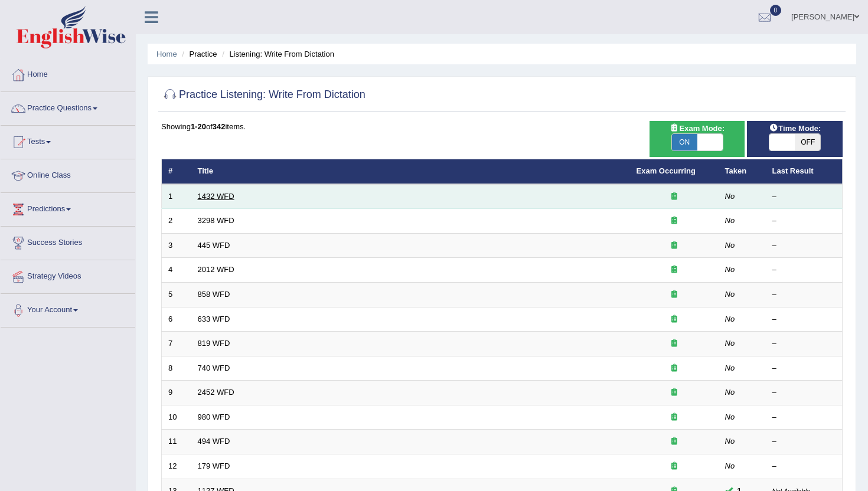
click at [207, 197] on link "1432 WFD" at bounding box center [216, 196] width 37 height 9
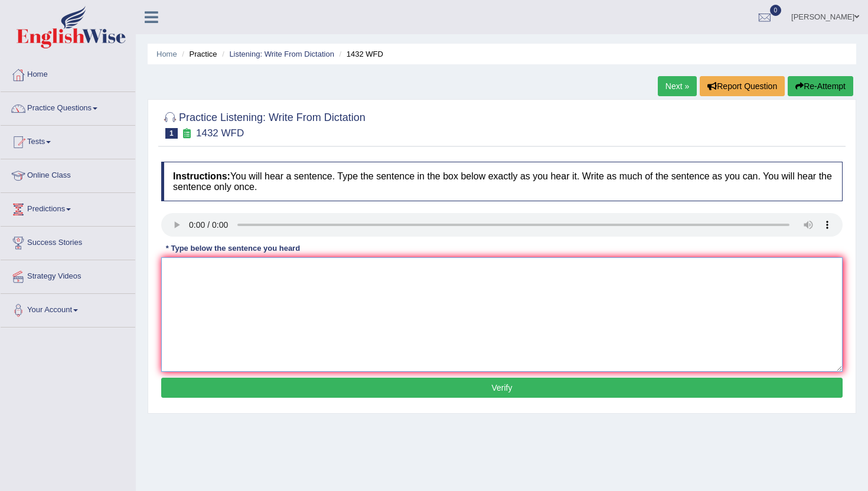
click at [242, 282] on textarea at bounding box center [501, 314] width 681 height 115
type textarea "m"
click at [244, 388] on button "Verify" at bounding box center [501, 388] width 681 height 20
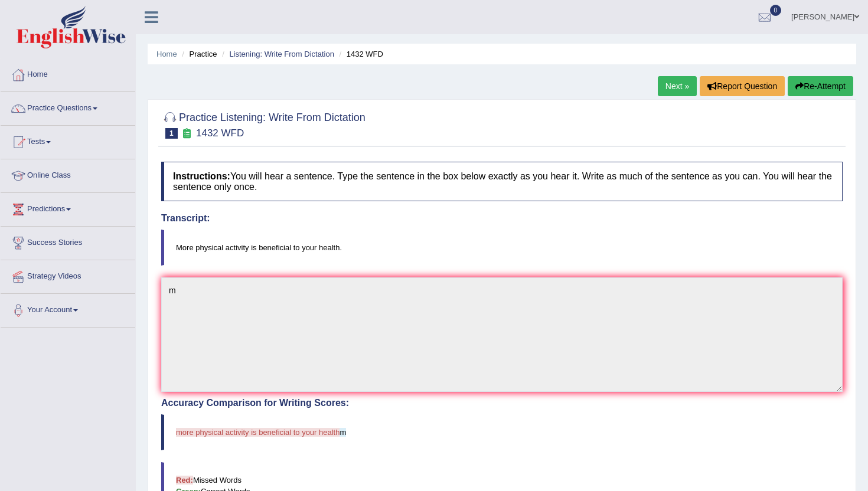
click at [680, 91] on link "Next »" at bounding box center [677, 86] width 39 height 20
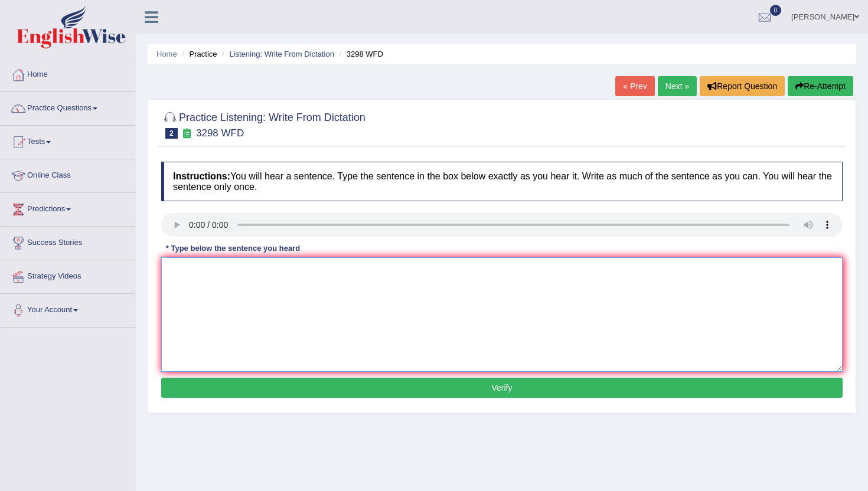
click at [253, 314] on textarea at bounding box center [501, 314] width 681 height 115
click at [288, 355] on textarea at bounding box center [501, 314] width 681 height 115
type textarea "m"
click at [282, 393] on button "Verify" at bounding box center [501, 388] width 681 height 20
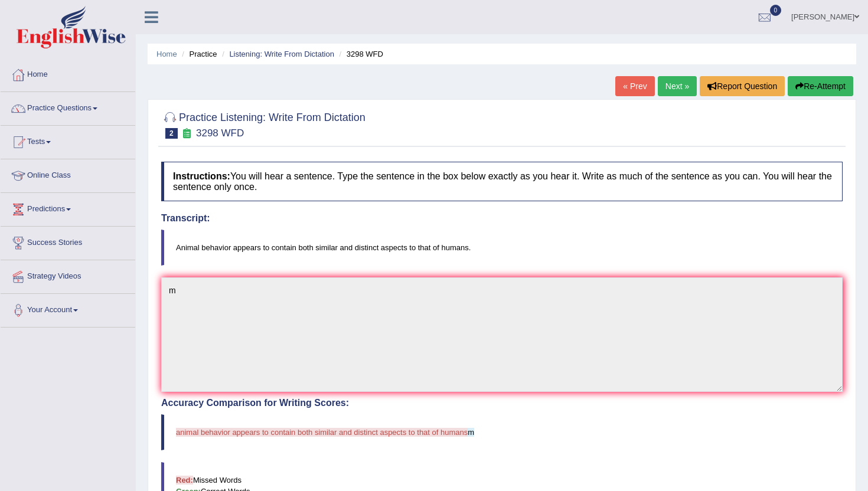
click at [679, 82] on link "Next »" at bounding box center [677, 86] width 39 height 20
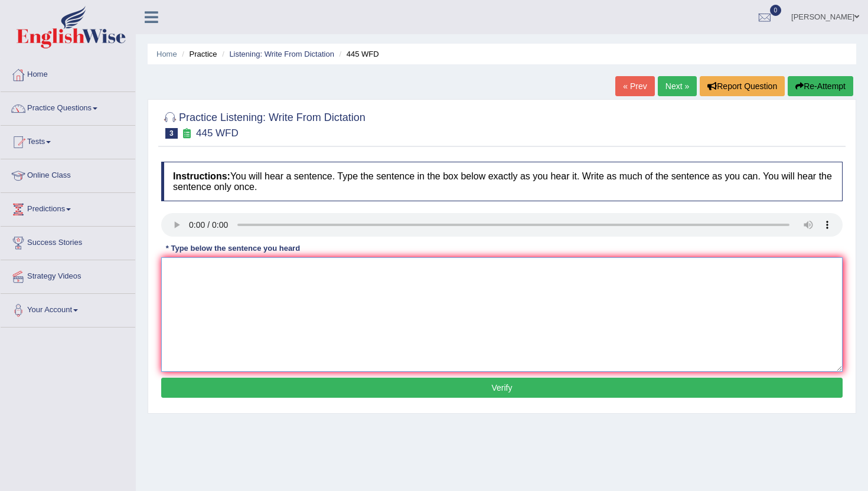
click at [225, 282] on textarea at bounding box center [501, 314] width 681 height 115
type textarea "m"
click at [227, 388] on button "Verify" at bounding box center [501, 388] width 681 height 20
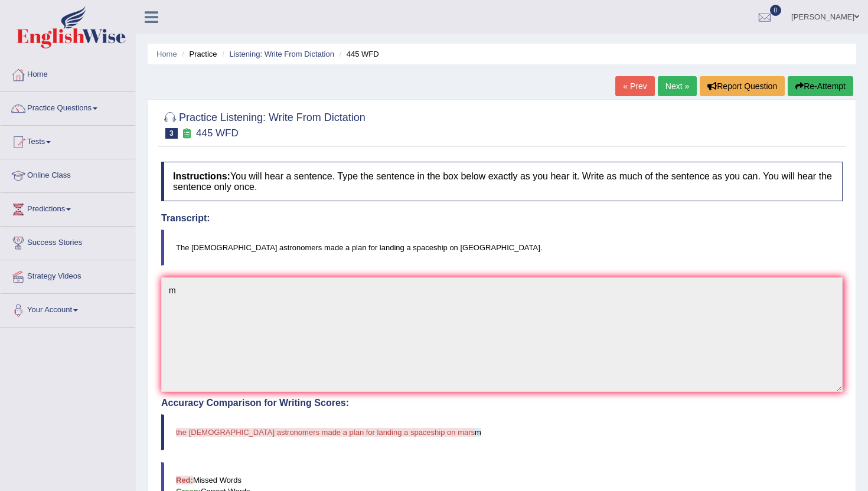
click at [678, 90] on link "Next »" at bounding box center [677, 86] width 39 height 20
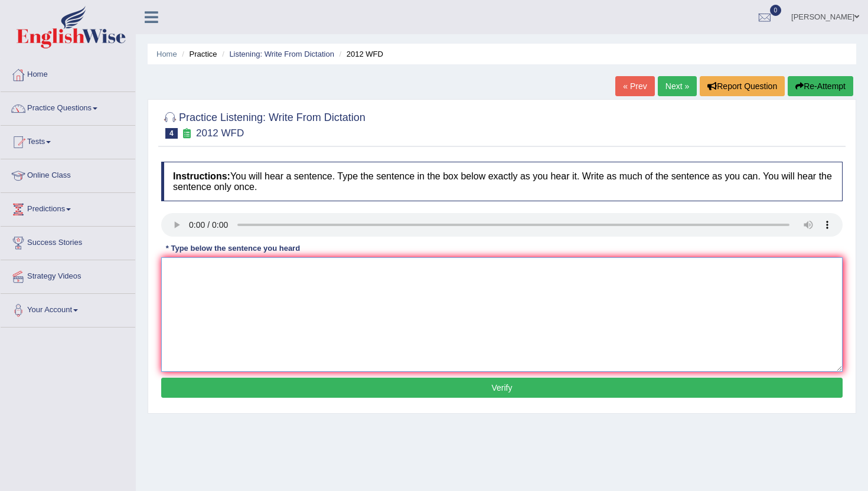
drag, startPoint x: 207, startPoint y: 303, endPoint x: 208, endPoint y: 290, distance: 13.7
click at [207, 303] on textarea at bounding box center [501, 314] width 681 height 115
type textarea "n"
click at [192, 386] on button "Verify" at bounding box center [501, 388] width 681 height 20
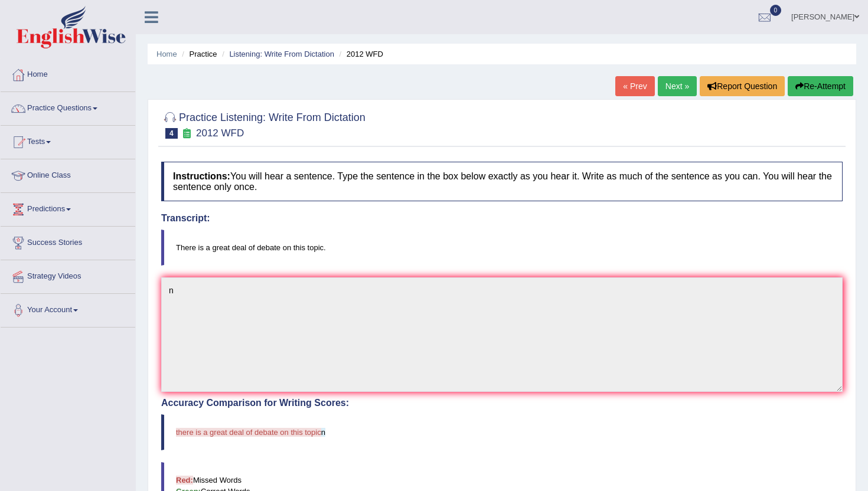
click at [664, 87] on link "Next »" at bounding box center [677, 86] width 39 height 20
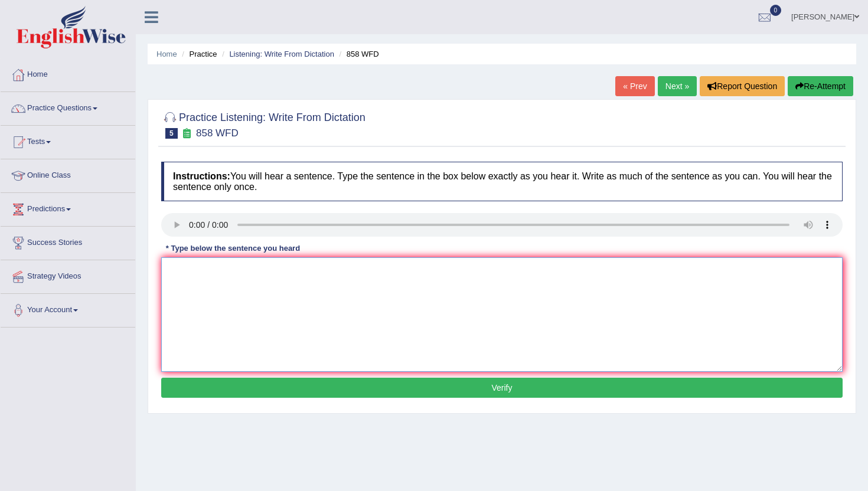
click at [234, 339] on textarea at bounding box center [501, 314] width 681 height 115
type textarea "m"
drag, startPoint x: 227, startPoint y: 406, endPoint x: 227, endPoint y: 395, distance: 10.6
click at [227, 405] on div "Instructions: You will hear a sentence. Type the sentence in the box below exac…" at bounding box center [501, 282] width 687 height 252
click at [228, 396] on button "Verify" at bounding box center [501, 388] width 681 height 20
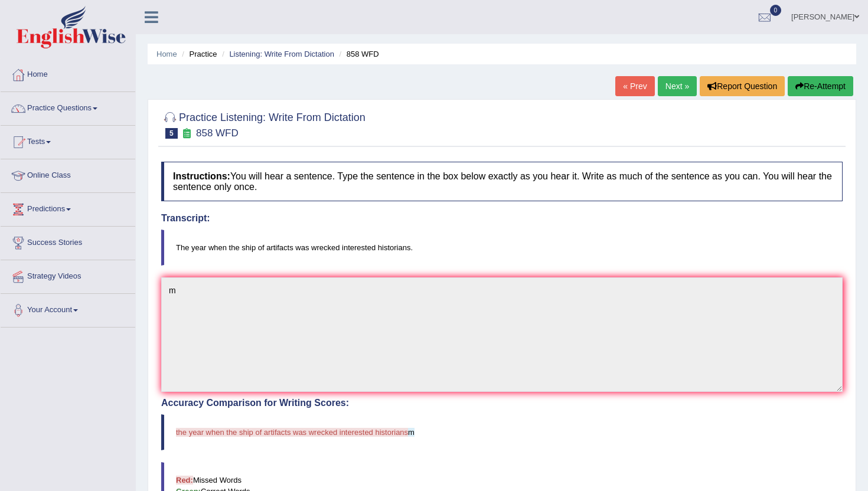
click at [677, 86] on link "Next »" at bounding box center [677, 86] width 39 height 20
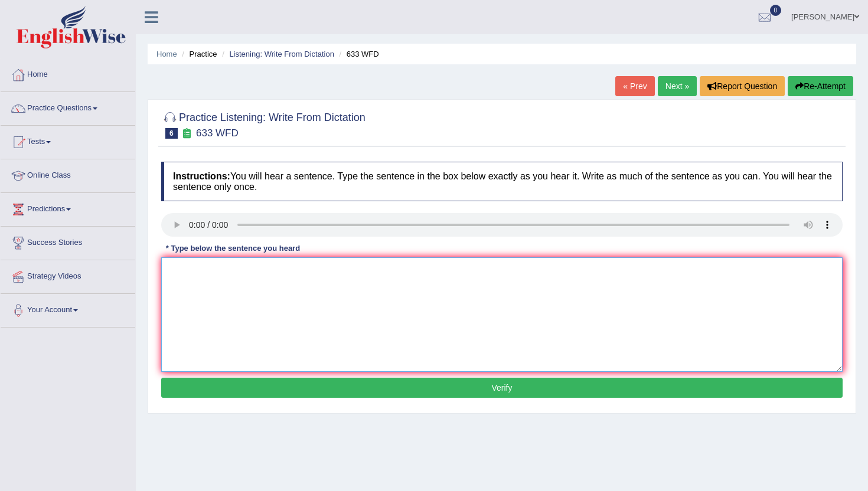
click at [220, 286] on textarea at bounding box center [501, 314] width 681 height 115
type textarea "m"
click at [214, 389] on button "Verify" at bounding box center [501, 388] width 681 height 20
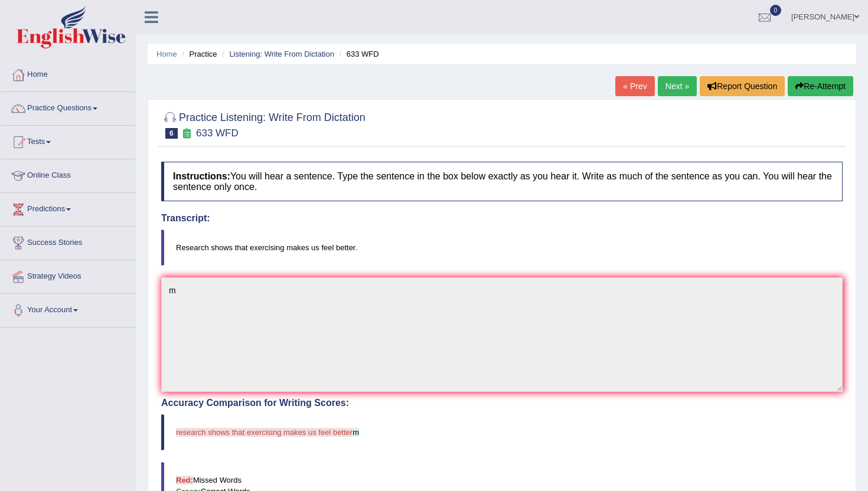
click at [670, 86] on link "Next »" at bounding box center [677, 86] width 39 height 20
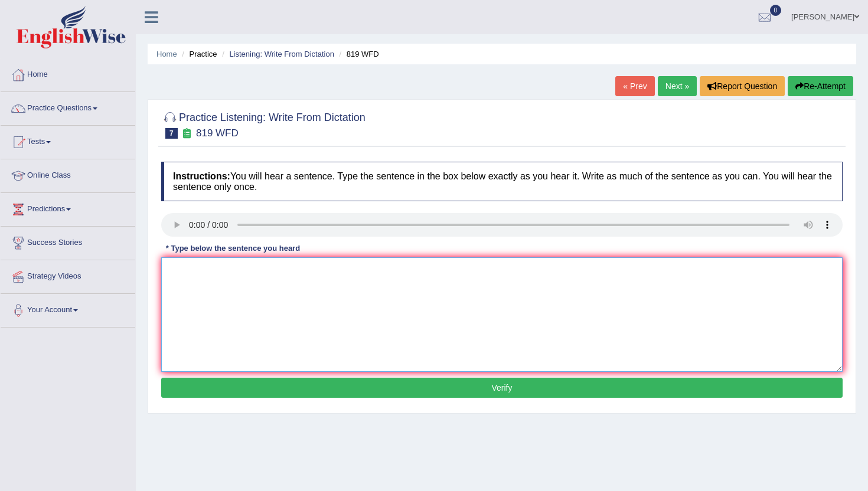
click at [274, 357] on textarea at bounding box center [501, 314] width 681 height 115
type textarea "m"
click at [288, 393] on button "Verify" at bounding box center [501, 388] width 681 height 20
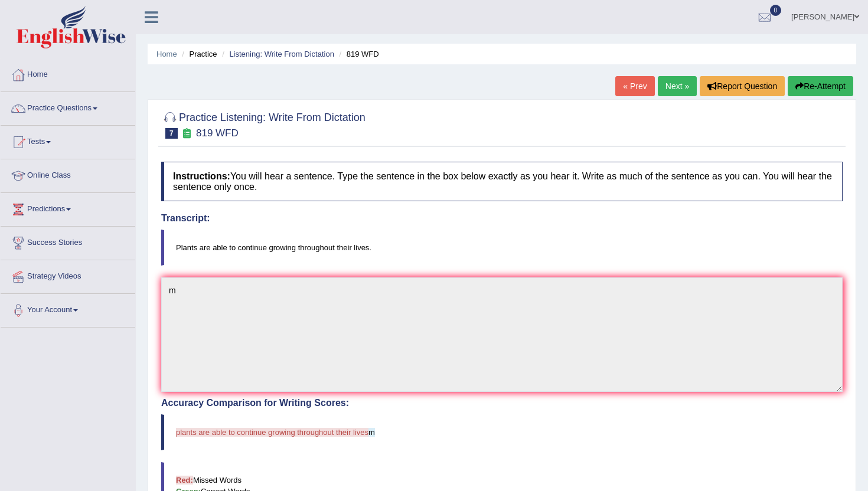
click at [658, 89] on link "Next »" at bounding box center [677, 86] width 39 height 20
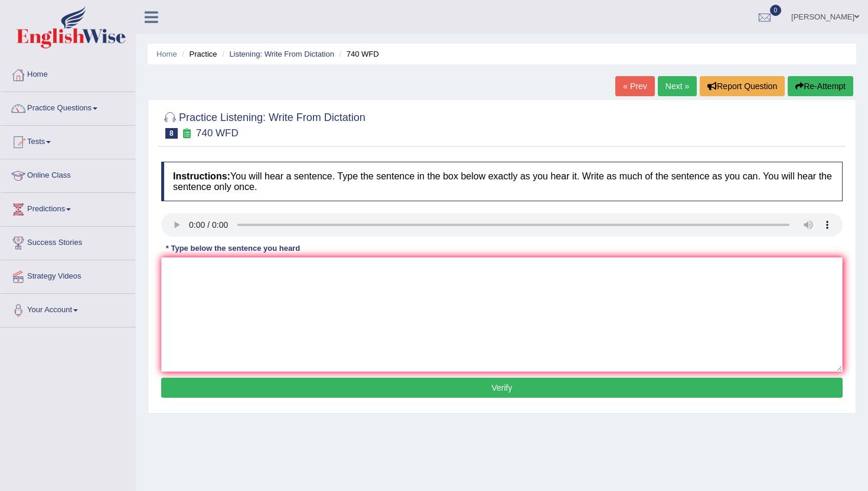
click at [228, 429] on div "Home Practice Listening: Write From Dictation 740 WFD « Prev Next » Report Ques…" at bounding box center [502, 295] width 732 height 590
click at [260, 299] on textarea at bounding box center [501, 314] width 681 height 115
type textarea "m"
click at [225, 390] on button "Verify" at bounding box center [501, 388] width 681 height 20
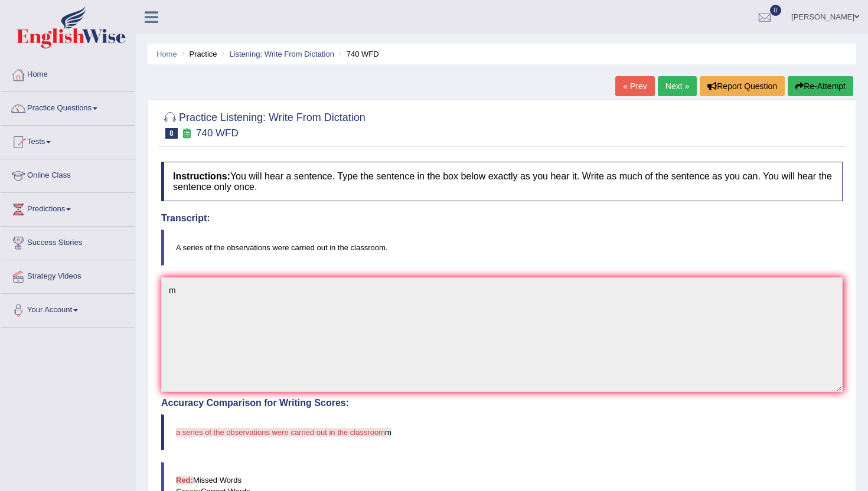
click at [668, 92] on link "Next »" at bounding box center [677, 86] width 39 height 20
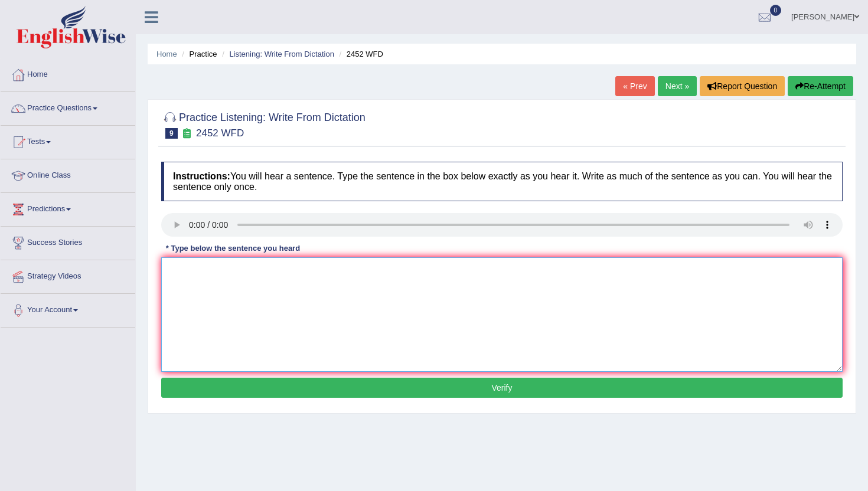
click at [223, 284] on textarea at bounding box center [501, 314] width 681 height 115
type textarea "m"
click at [225, 378] on button "Verify" at bounding box center [501, 388] width 681 height 20
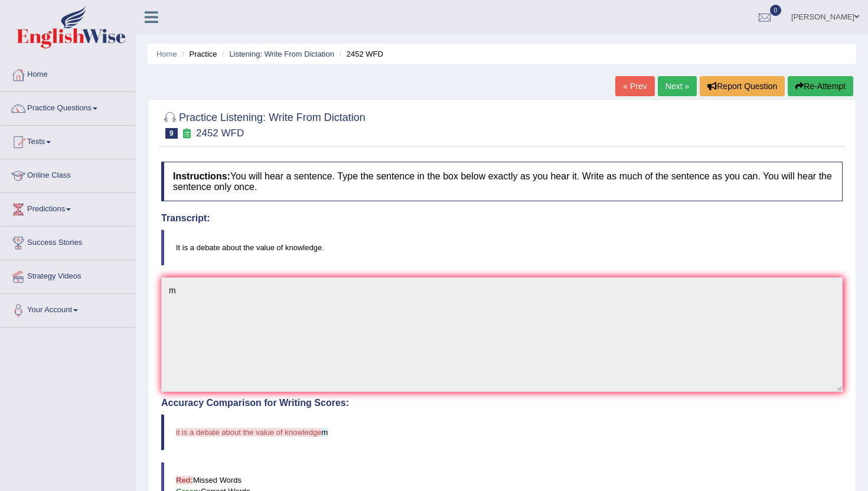
click at [679, 86] on link "Next »" at bounding box center [677, 86] width 39 height 20
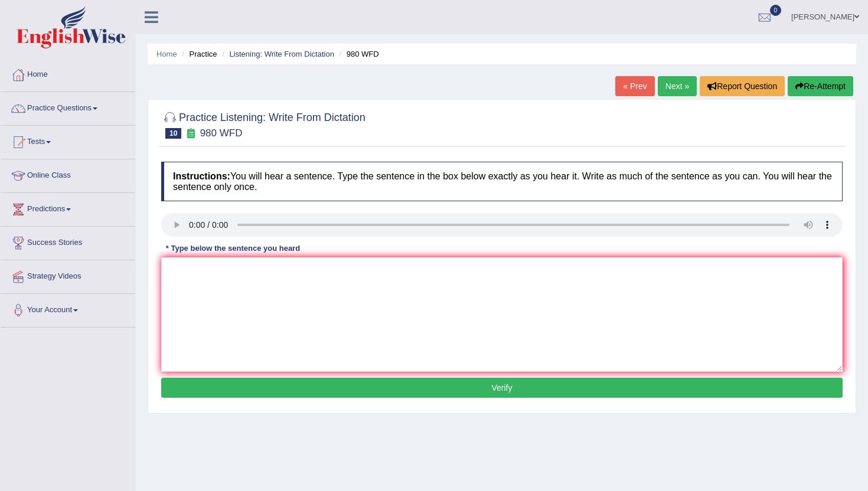
click at [208, 376] on div "Instructions: You will hear a sentence. Type the sentence in the box below exac…" at bounding box center [501, 282] width 687 height 252
click at [221, 340] on textarea at bounding box center [501, 314] width 681 height 115
type textarea "m"
click at [212, 390] on button "Verify" at bounding box center [501, 388] width 681 height 20
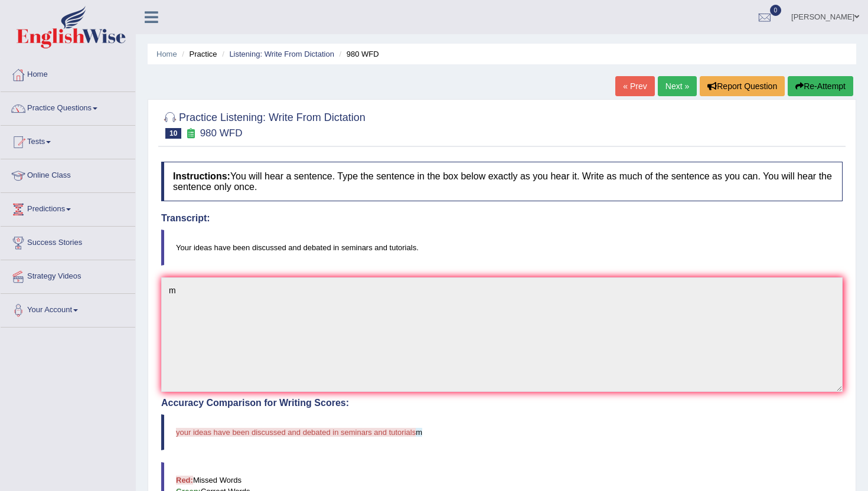
click at [680, 83] on link "Next »" at bounding box center [677, 86] width 39 height 20
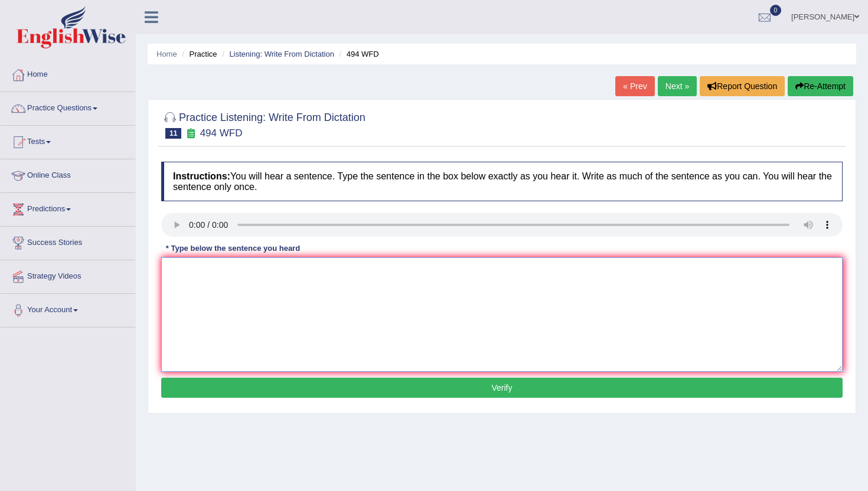
click at [190, 301] on textarea at bounding box center [501, 314] width 681 height 115
type textarea "n"
click at [191, 384] on button "Verify" at bounding box center [501, 388] width 681 height 20
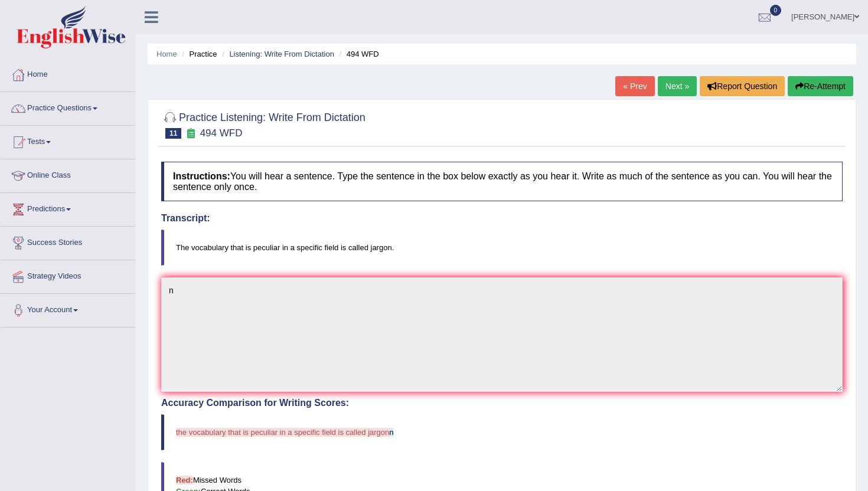
click at [666, 88] on link "Next »" at bounding box center [677, 86] width 39 height 20
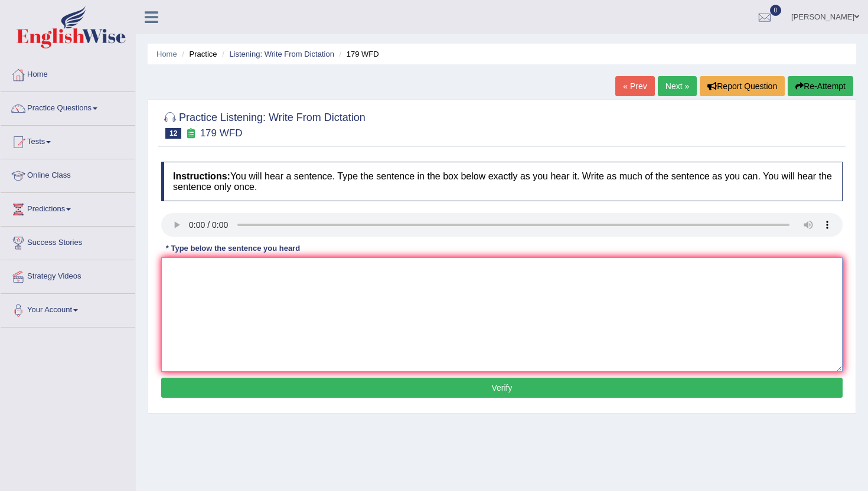
click at [231, 314] on textarea at bounding box center [501, 314] width 681 height 115
type textarea "n"
click at [234, 393] on button "Verify" at bounding box center [501, 388] width 681 height 20
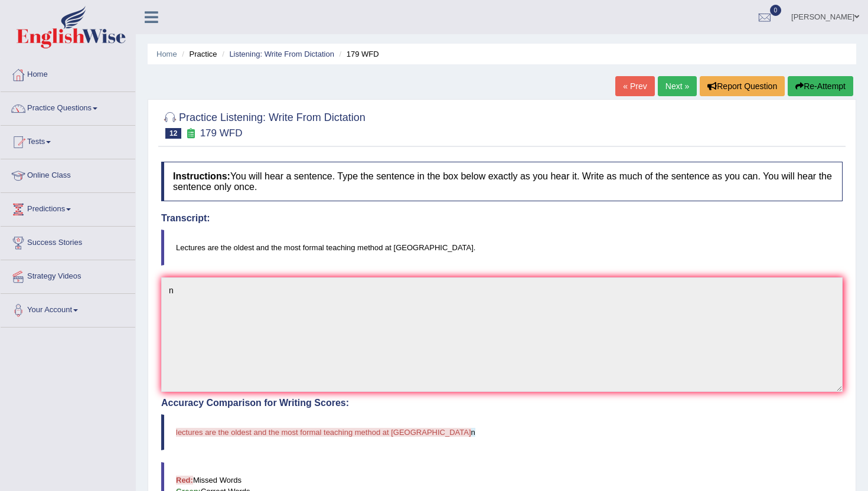
click at [684, 79] on link "Next »" at bounding box center [677, 86] width 39 height 20
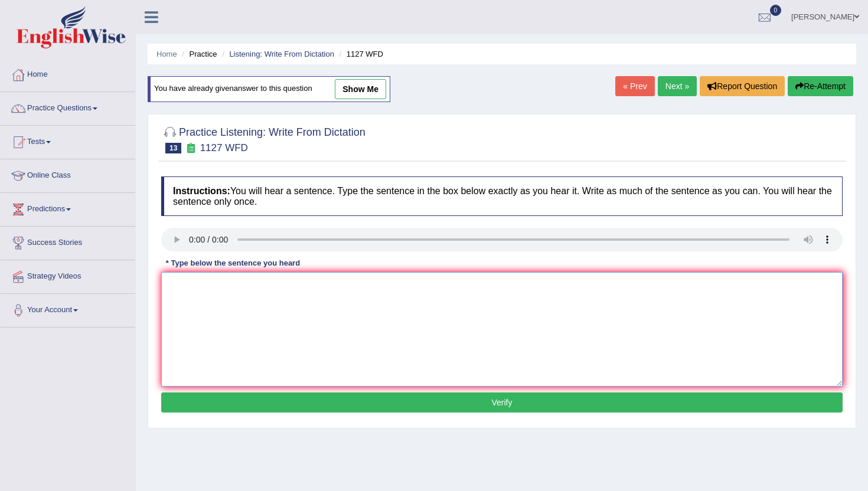
drag, startPoint x: 167, startPoint y: 305, endPoint x: 167, endPoint y: 296, distance: 8.9
click at [167, 305] on textarea at bounding box center [501, 329] width 681 height 115
type textarea "m"
click at [181, 396] on button "Verify" at bounding box center [501, 403] width 681 height 20
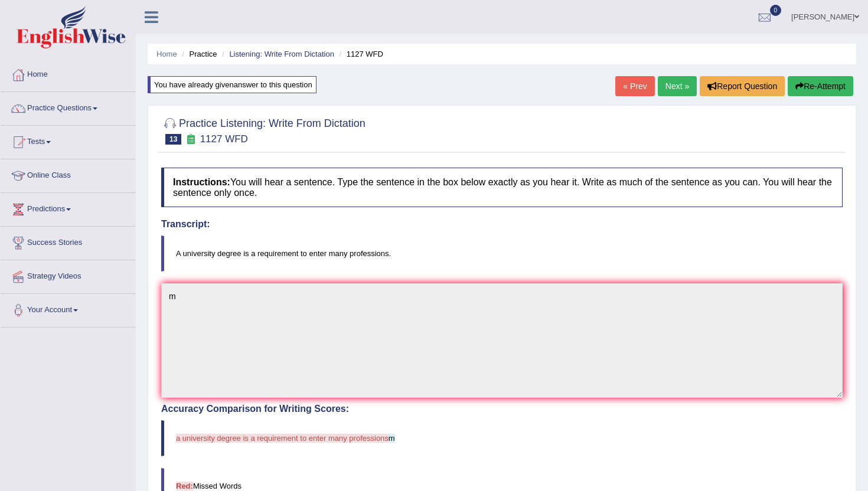
click at [670, 84] on link "Next »" at bounding box center [677, 86] width 39 height 20
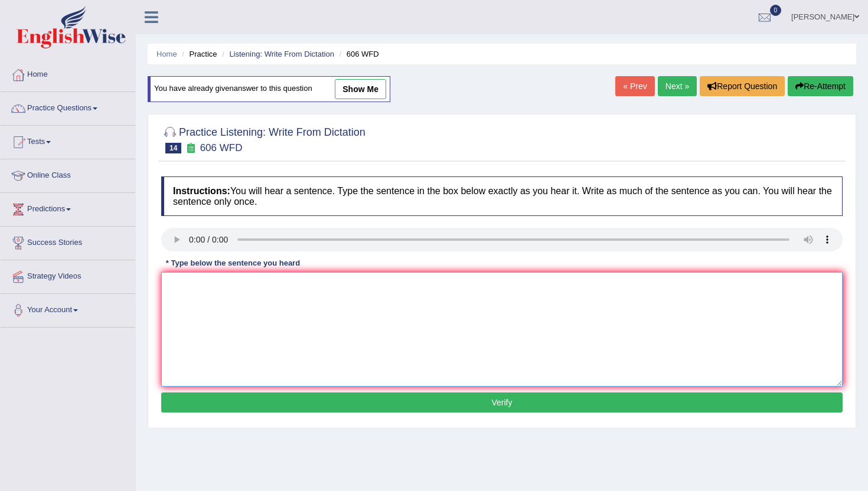
drag, startPoint x: 213, startPoint y: 342, endPoint x: 214, endPoint y: 337, distance: 6.0
click at [213, 342] on textarea at bounding box center [501, 329] width 681 height 115
type textarea "n"
click at [220, 407] on button "Verify" at bounding box center [501, 403] width 681 height 20
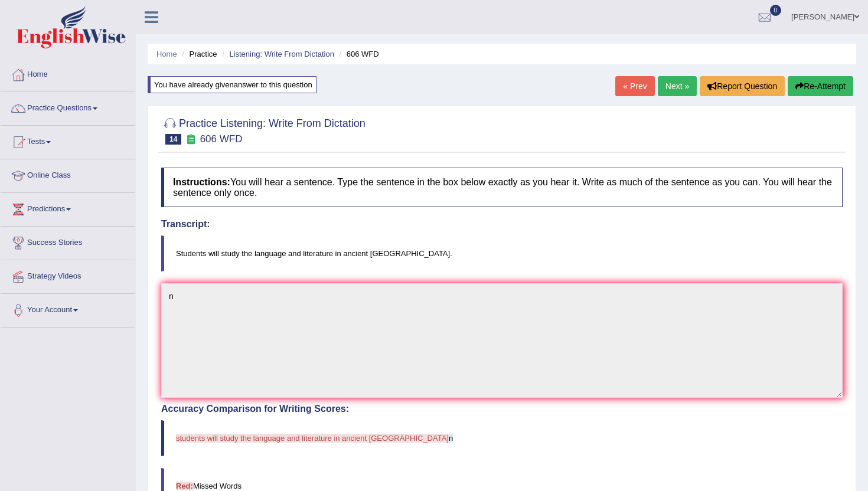
click at [665, 88] on link "Next »" at bounding box center [677, 86] width 39 height 20
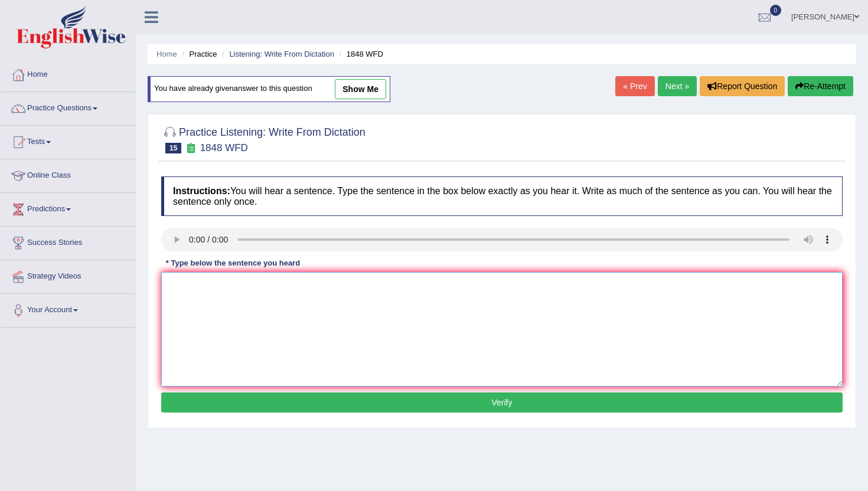
click at [257, 348] on textarea at bounding box center [501, 329] width 681 height 115
click at [262, 344] on textarea at bounding box center [501, 329] width 681 height 115
type textarea "m"
click at [278, 404] on button "Verify" at bounding box center [501, 403] width 681 height 20
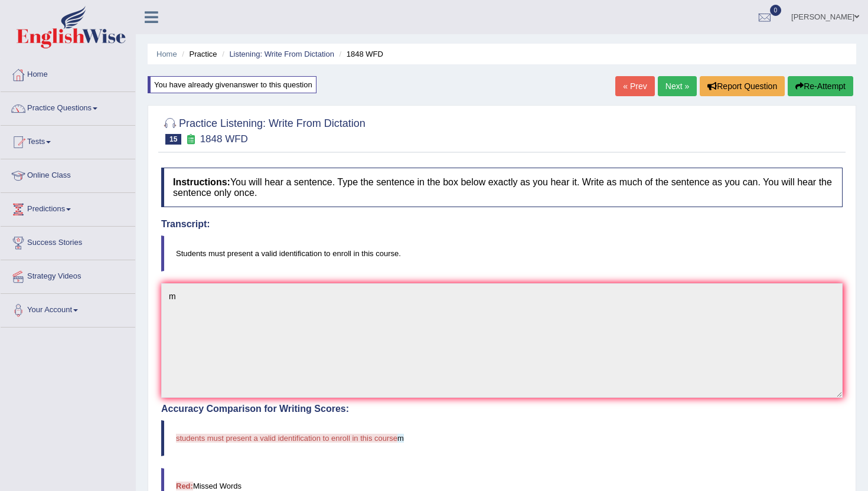
click at [678, 94] on link "Next »" at bounding box center [677, 86] width 39 height 20
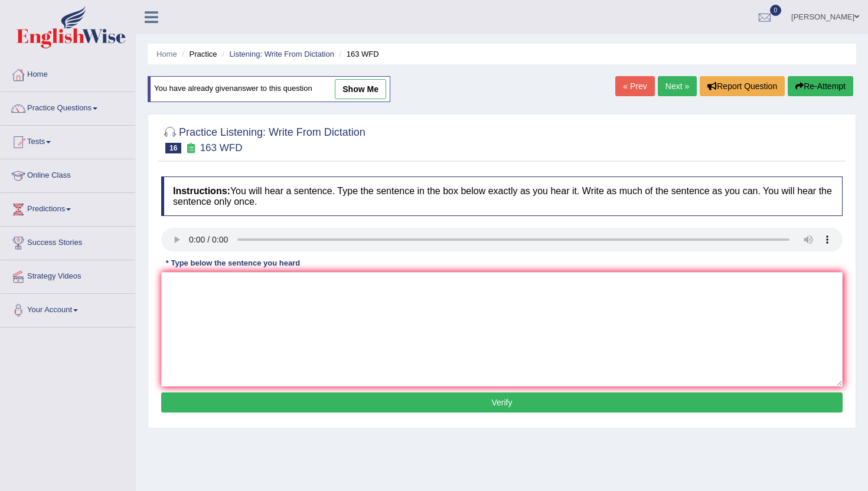
click at [678, 86] on link "Next »" at bounding box center [677, 86] width 39 height 20
click at [220, 354] on textarea at bounding box center [501, 329] width 681 height 115
type textarea "n"
click at [206, 413] on button "Verify" at bounding box center [501, 403] width 681 height 20
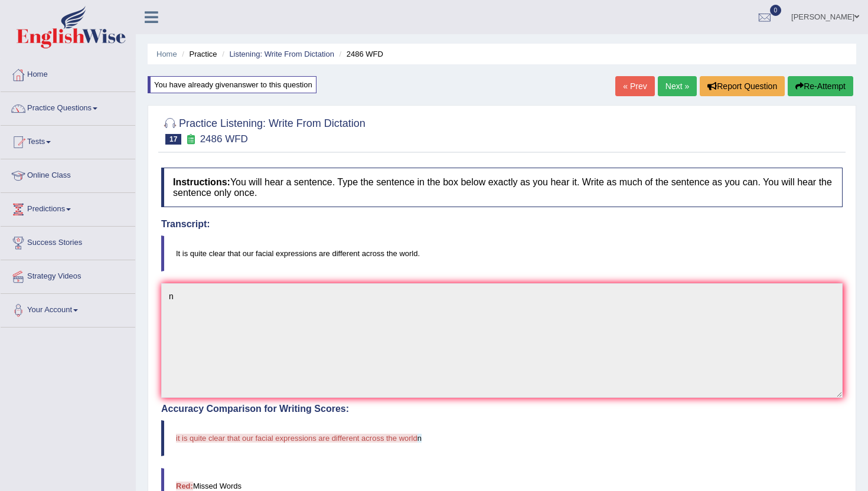
click at [661, 81] on link "Next »" at bounding box center [677, 86] width 39 height 20
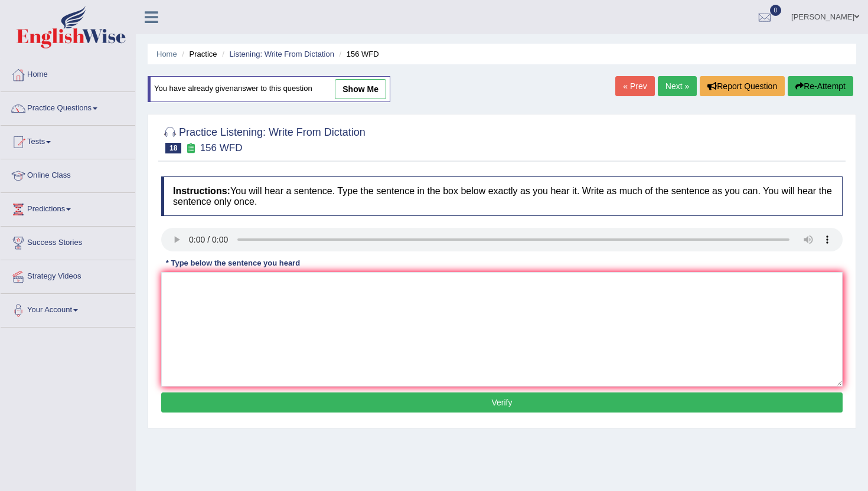
click at [685, 86] on link "Next »" at bounding box center [677, 86] width 39 height 20
click at [664, 81] on link "Next »" at bounding box center [677, 86] width 39 height 20
click at [359, 318] on textarea at bounding box center [501, 329] width 681 height 115
type textarea "m"
click at [400, 401] on button "Verify" at bounding box center [501, 403] width 681 height 20
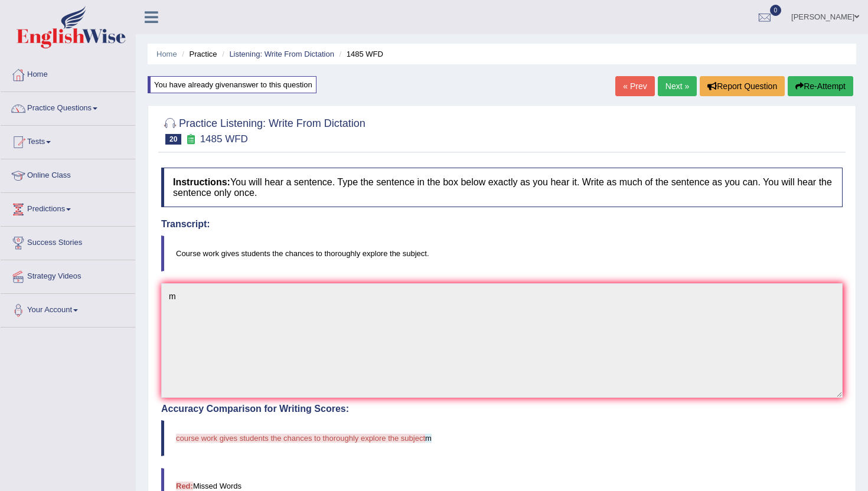
click at [674, 86] on link "Next »" at bounding box center [677, 86] width 39 height 20
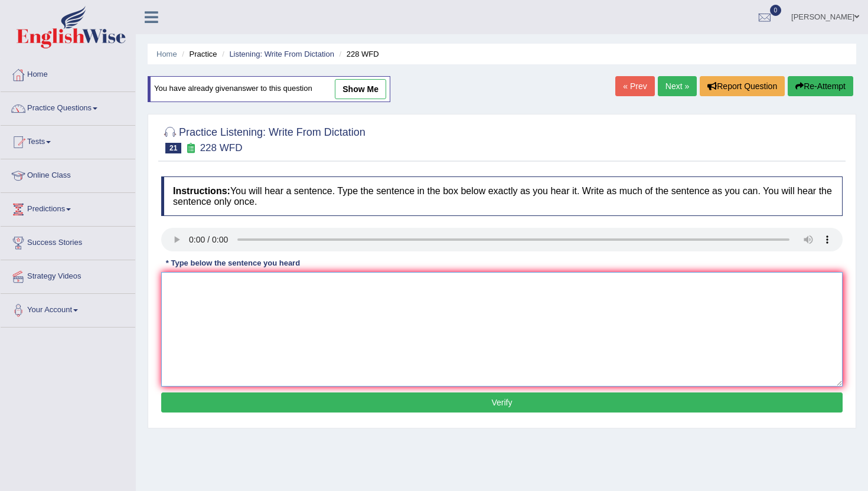
click at [219, 319] on textarea at bounding box center [501, 329] width 681 height 115
type textarea "m"
click at [220, 403] on button "Verify" at bounding box center [501, 403] width 681 height 20
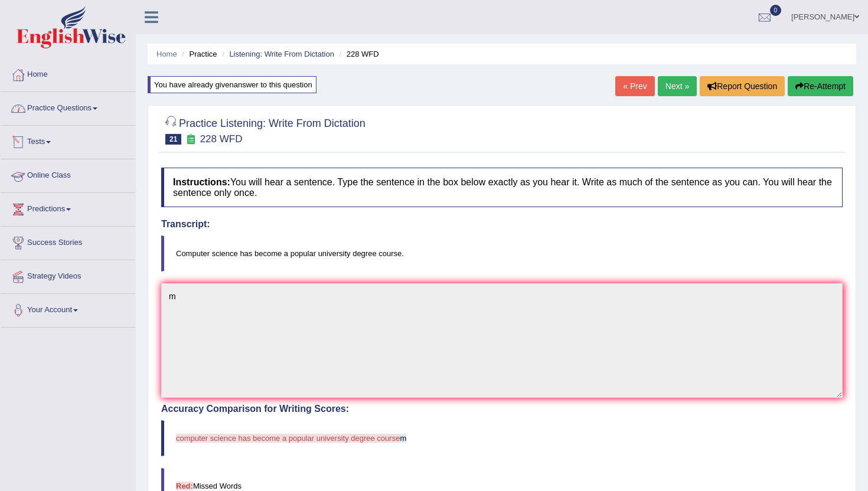
click at [65, 106] on link "Practice Questions" at bounding box center [68, 107] width 135 height 30
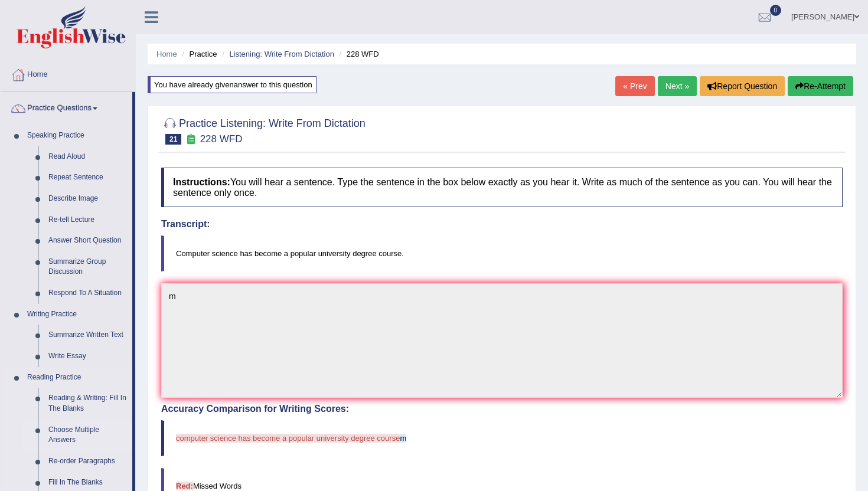
click at [132, 434] on link "Choose Multiple Answers" at bounding box center [87, 435] width 89 height 31
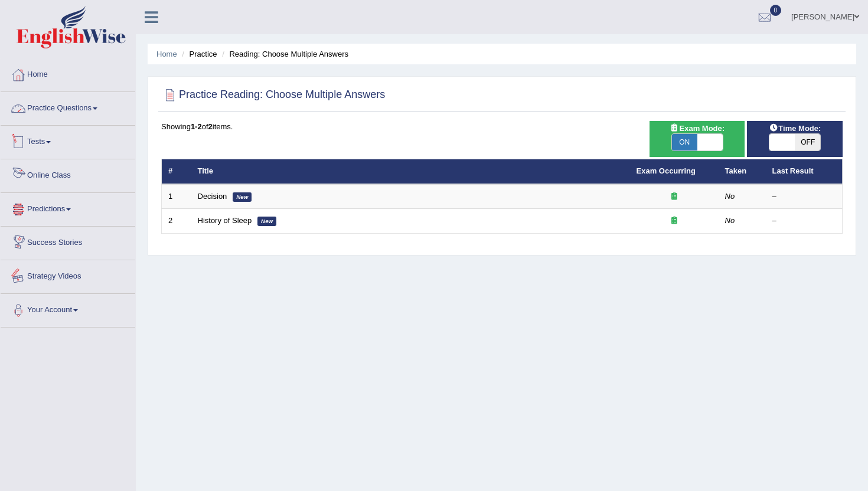
click at [76, 105] on link "Practice Questions" at bounding box center [68, 107] width 135 height 30
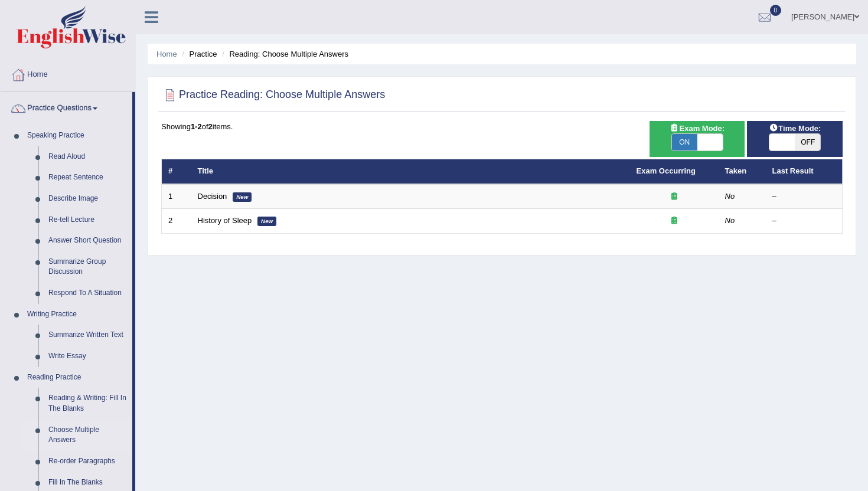
click at [145, 467] on div "Home Practice Reading: Choose Multiple Answers Practice Reading: Choose Multipl…" at bounding box center [502, 295] width 732 height 590
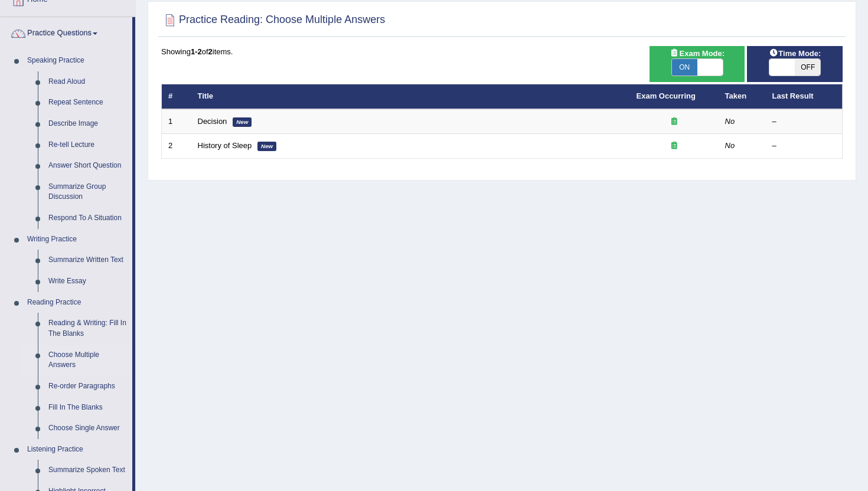
scroll to position [71, 0]
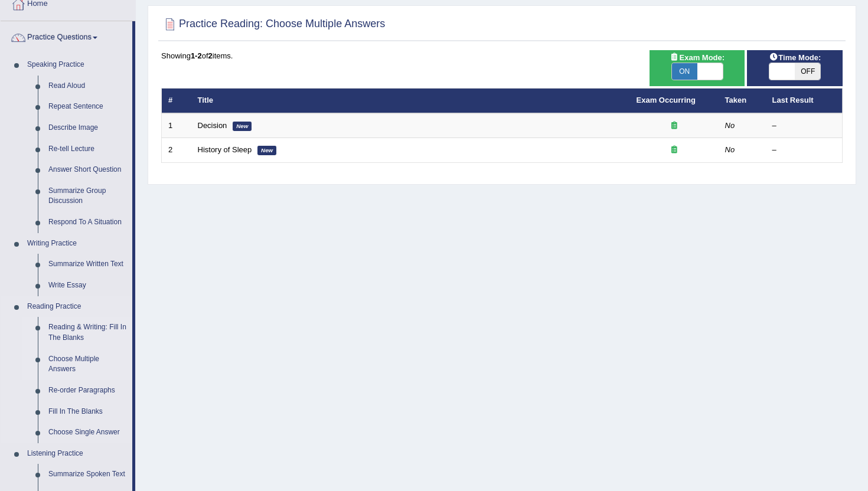
click at [80, 332] on link "Reading & Writing: Fill In The Blanks" at bounding box center [87, 332] width 89 height 31
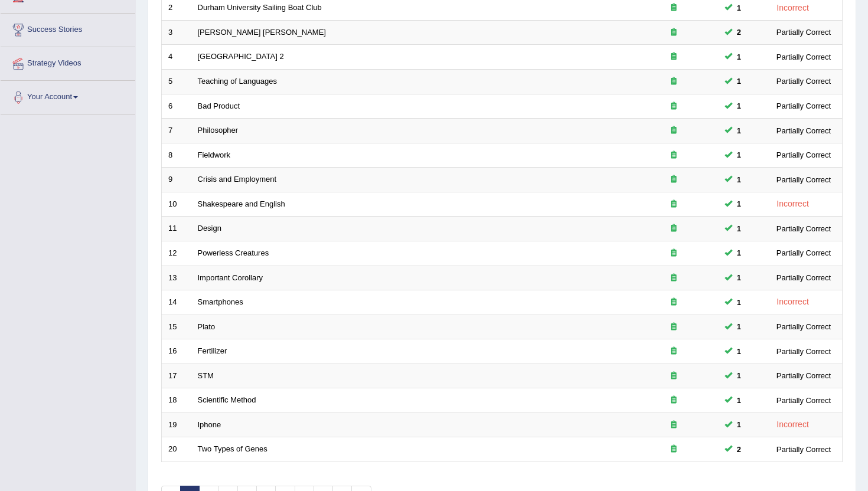
scroll to position [236, 0]
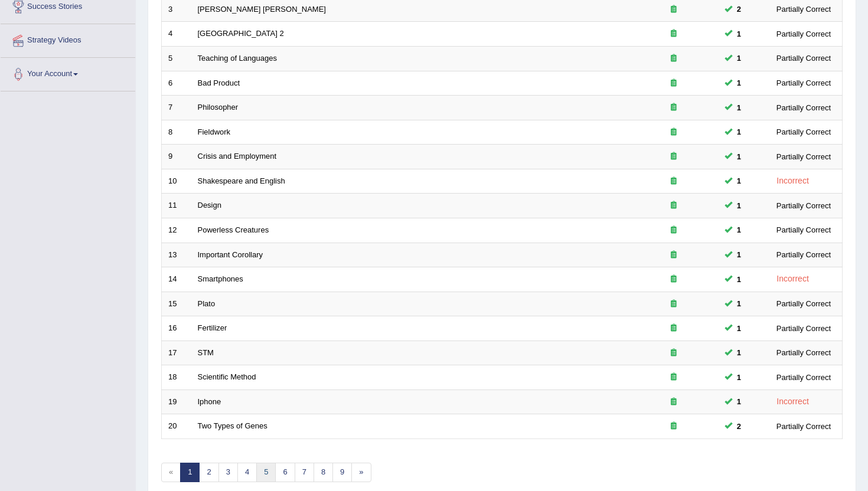
click at [266, 470] on link "5" at bounding box center [265, 472] width 19 height 19
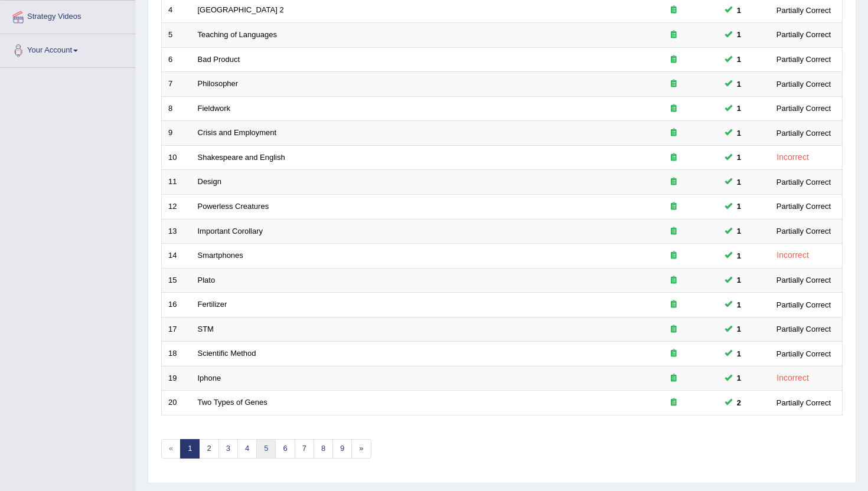
scroll to position [290, 0]
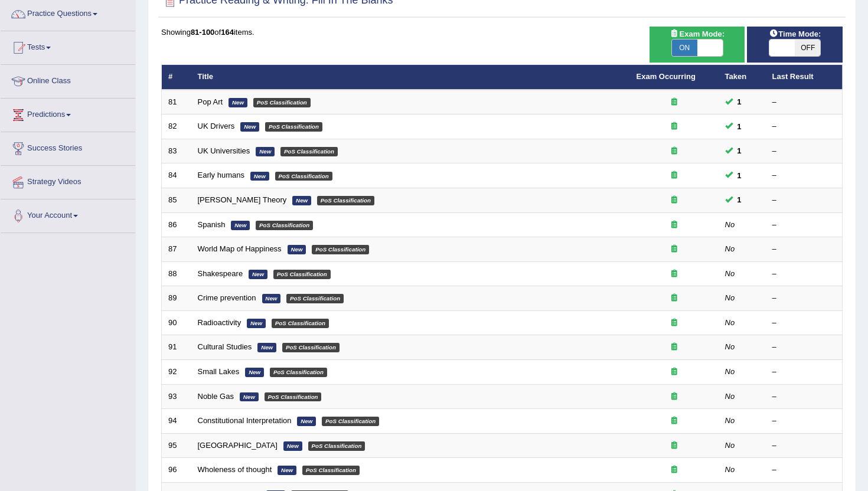
scroll to position [95, 0]
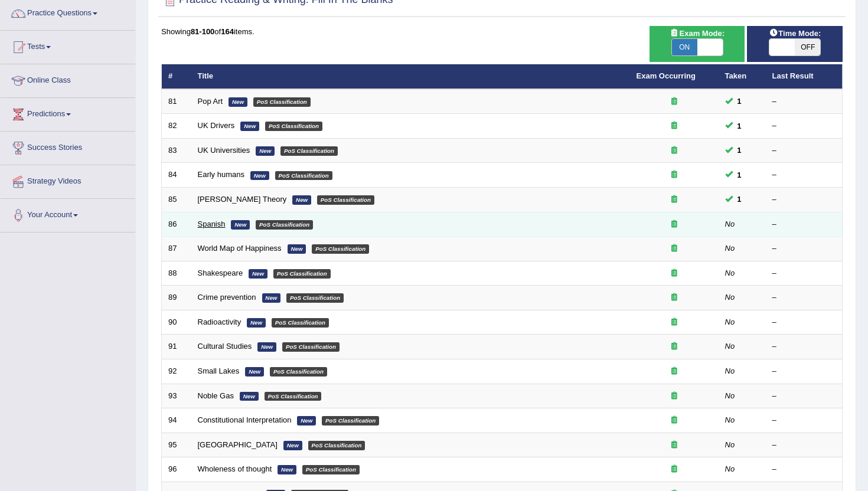
click at [214, 225] on link "Spanish" at bounding box center [212, 224] width 28 height 9
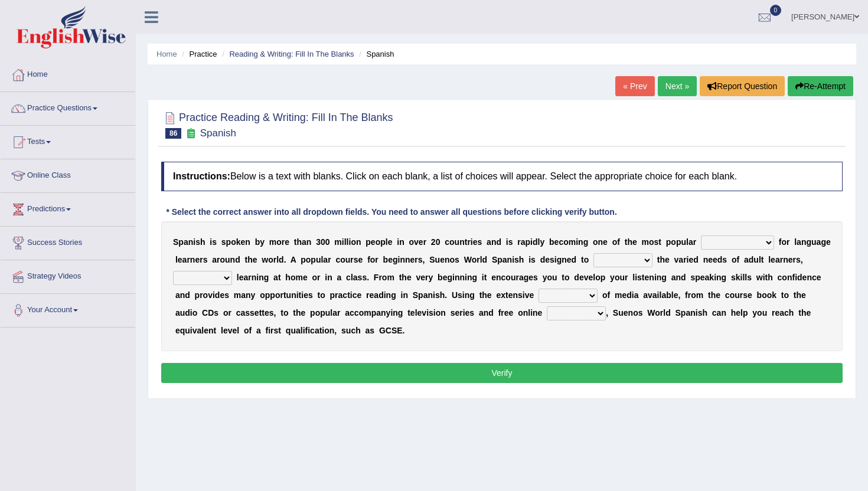
click at [748, 247] on select "commodities choices records improvements" at bounding box center [737, 243] width 73 height 14
click at [701, 236] on select "commodities choices records improvements" at bounding box center [737, 243] width 73 height 14
click at [734, 240] on select "commodities choices records improvements" at bounding box center [737, 243] width 73 height 14
select select "commodities"
click at [701, 236] on select "commodities choices records improvements" at bounding box center [737, 243] width 73 height 14
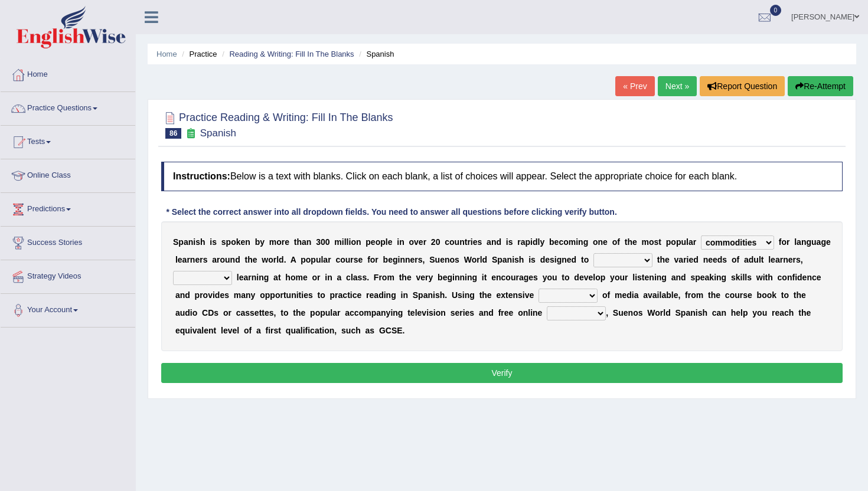
click at [737, 244] on select "commodities choices records improvements" at bounding box center [737, 243] width 73 height 14
click at [701, 236] on select "commodities choices records improvements" at bounding box center [737, 243] width 73 height 14
click at [737, 250] on select "commodities choices records improvements" at bounding box center [737, 243] width 73 height 14
select select "commodities"
click at [701, 236] on select "commodities choices records improvements" at bounding box center [737, 243] width 73 height 14
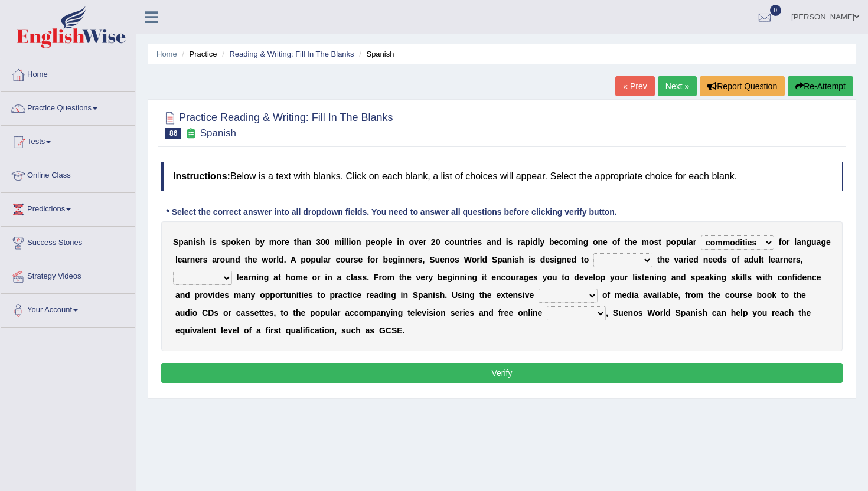
click at [607, 263] on select "record meet choose satisfies" at bounding box center [622, 260] width 59 height 14
select select "meet"
click at [593, 253] on select "record meet choose satisfies" at bounding box center [622, 260] width 59 height 14
click at [609, 263] on select "record meet choose satisfies" at bounding box center [622, 260] width 59 height 14
click at [205, 280] on select "as whether nor not" at bounding box center [202, 278] width 59 height 14
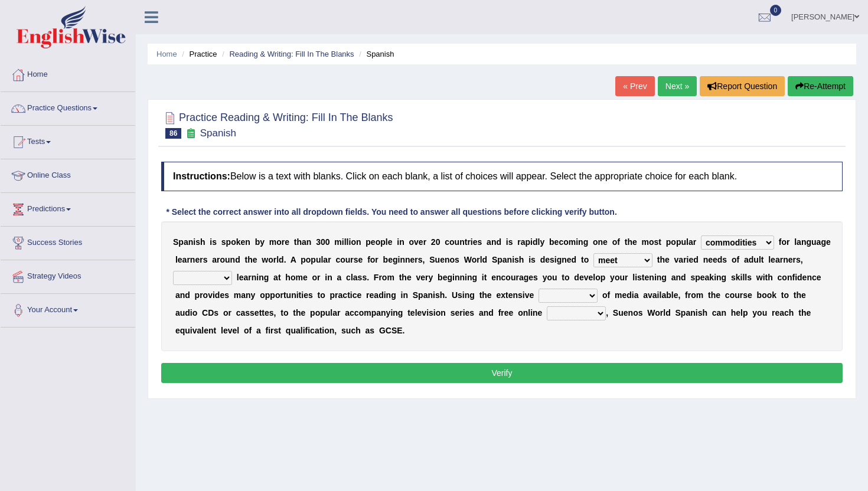
select select "whether"
click at [173, 271] on select "as whether nor not" at bounding box center [202, 278] width 59 height 14
click at [557, 298] on select "series range rate wisdom" at bounding box center [567, 296] width 59 height 14
select select "range"
click at [538, 289] on select "series range rate wisdom" at bounding box center [567, 296] width 59 height 14
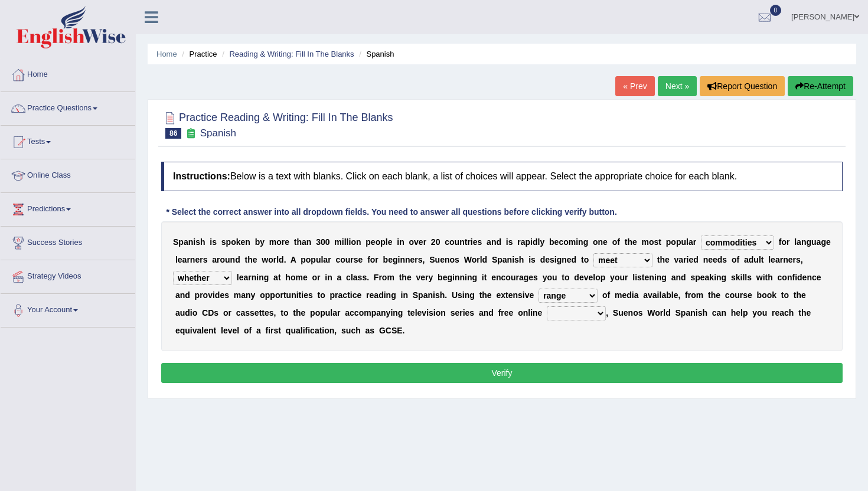
click at [574, 312] on select "actions activities breaches binge" at bounding box center [576, 313] width 59 height 14
select select "activities"
click at [547, 306] on select "actions activities breaches binge" at bounding box center [576, 313] width 59 height 14
click at [586, 367] on button "Verify" at bounding box center [501, 373] width 681 height 20
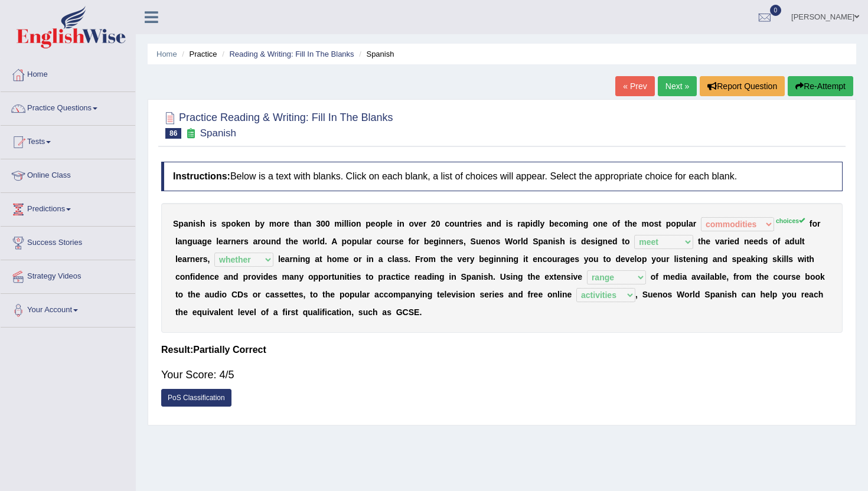
click at [668, 82] on link "Next »" at bounding box center [677, 86] width 39 height 20
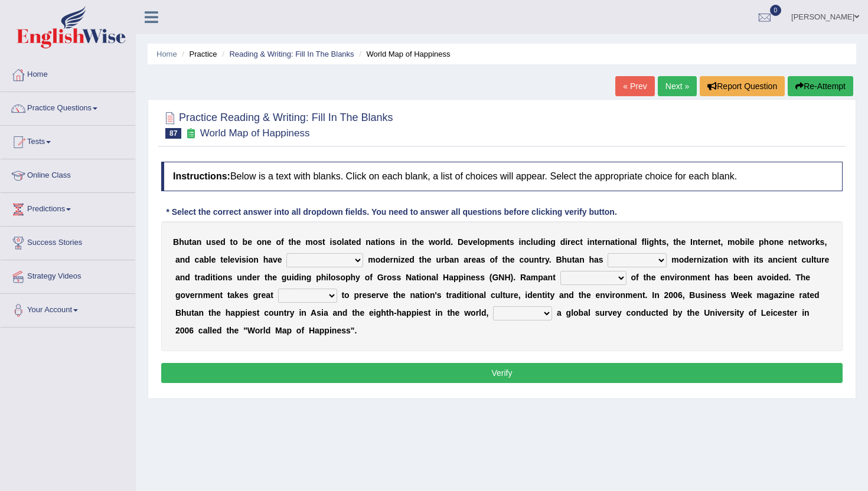
click at [312, 263] on select "spontaneously increasingly contemporarily mechanically" at bounding box center [324, 260] width 77 height 14
select select "spontaneously"
click at [286, 253] on select "spontaneously increasingly contemporarily mechanically" at bounding box center [324, 260] width 77 height 14
click at [622, 259] on select "altered balanced opted juggled" at bounding box center [637, 260] width 59 height 14
select select "balanced"
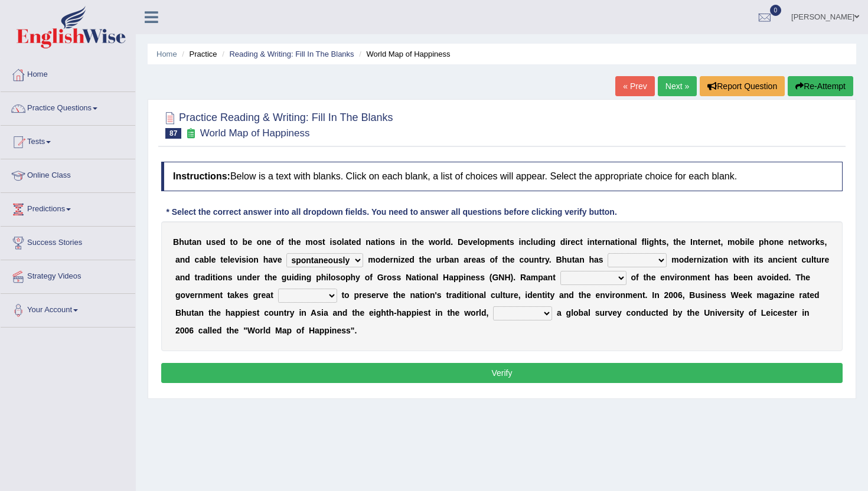
click at [608, 253] on select "altered balanced opted juggled" at bounding box center [637, 260] width 59 height 14
click at [593, 278] on select "destruction embodiment vanity execution" at bounding box center [593, 278] width 66 height 14
select select "destruction"
click at [560, 271] on select "destruction embodiment vanity execution" at bounding box center [593, 278] width 66 height 14
click at [599, 276] on select "destruction embodiment vanity execution" at bounding box center [593, 278] width 66 height 14
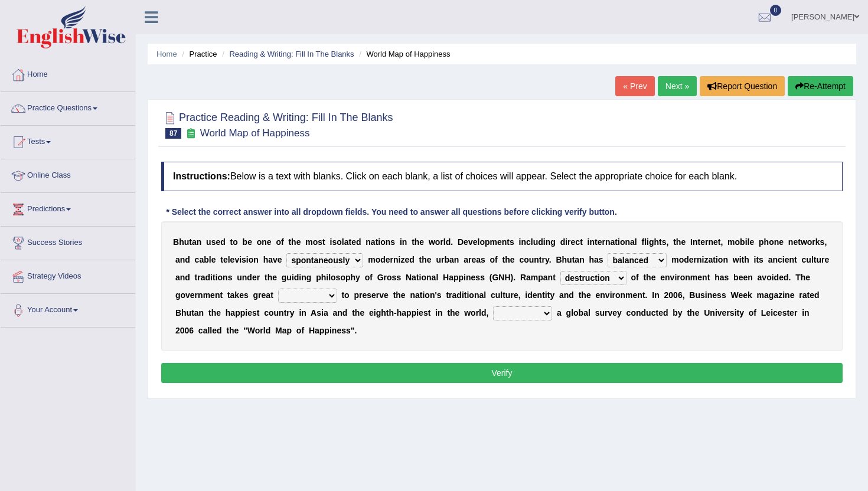
click at [309, 295] on select "pride measures effects allowance" at bounding box center [307, 296] width 59 height 14
select select "measures"
click at [278, 289] on select "pride measures effects allowance" at bounding box center [307, 296] width 59 height 14
click at [517, 320] on select "submitting citing reviewing proving" at bounding box center [522, 313] width 59 height 14
select select "reviewing"
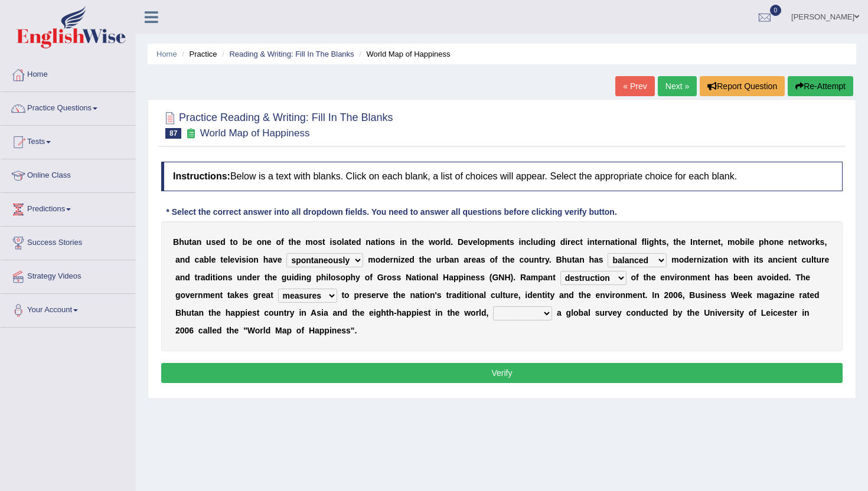
click at [493, 306] on select "submitting citing reviewing proving" at bounding box center [522, 313] width 59 height 14
click at [368, 376] on button "Verify" at bounding box center [501, 373] width 681 height 20
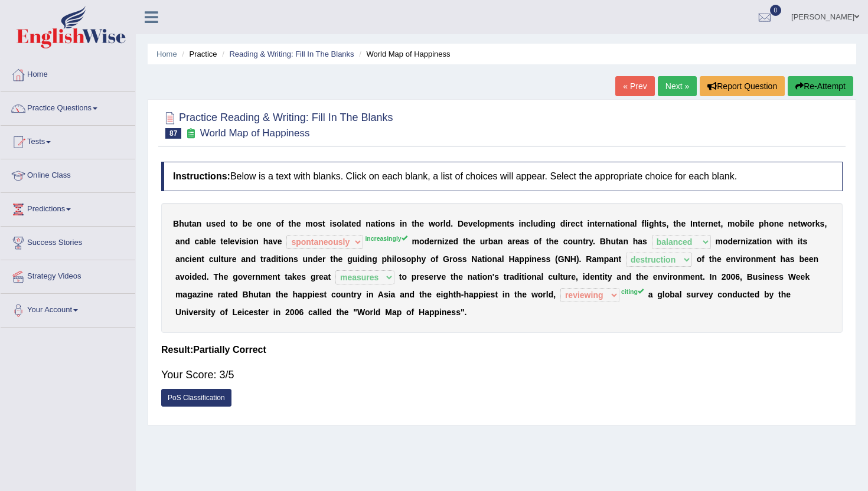
click at [658, 90] on link "Next »" at bounding box center [677, 86] width 39 height 20
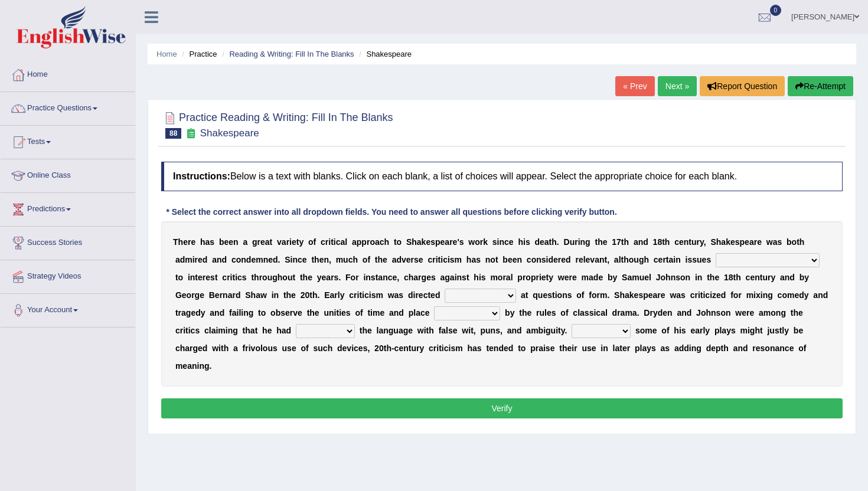
click at [733, 257] on select "have continued would have continued being continued continued" at bounding box center [768, 260] width 104 height 14
select select "have continued"
click at [716, 253] on select "have continued would have continued being continued continued" at bounding box center [768, 260] width 104 height 14
click at [763, 257] on select "have continued would have continued being continued continued" at bounding box center [768, 260] width 104 height 14
click at [716, 253] on select "have continued would have continued being continued continued" at bounding box center [768, 260] width 104 height 14
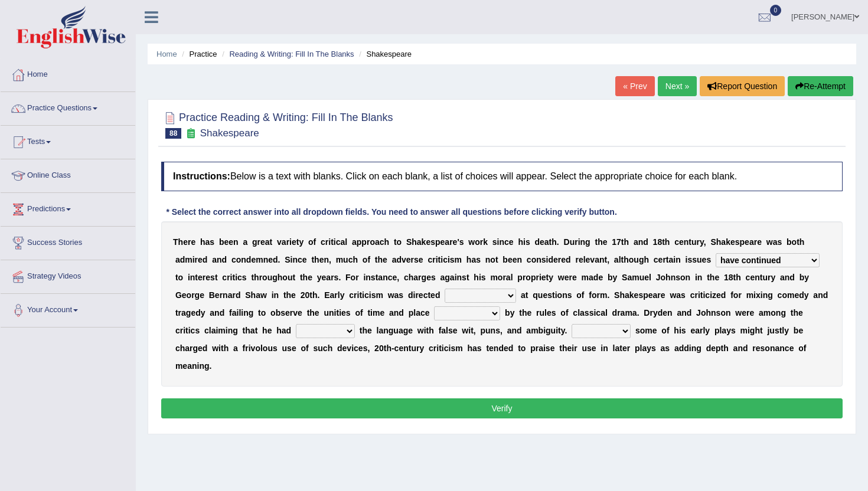
click at [445, 295] on select "consecutively primarily hardly solely" at bounding box center [480, 296] width 71 height 14
select select "primarily"
click at [445, 289] on select "consecutively primarily hardly solely" at bounding box center [480, 296] width 71 height 14
click at [434, 319] on select "subscribed documented described prescribed" at bounding box center [467, 313] width 66 height 14
select select "described"
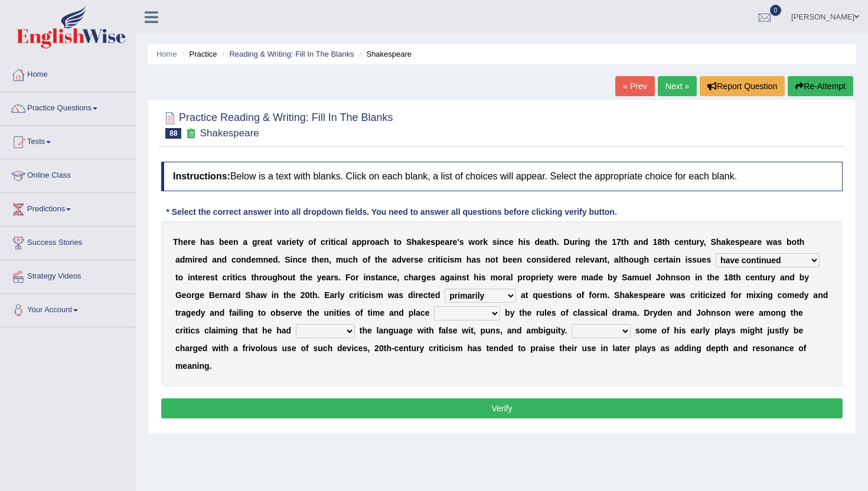
click at [434, 306] on select "subscribed documented described prescribed" at bounding box center [467, 313] width 66 height 14
click at [296, 333] on select "versed referred transverse corrupted" at bounding box center [325, 331] width 59 height 14
select select "transverse"
click at [296, 324] on select "versed referred transverse corrupted" at bounding box center [325, 331] width 59 height 14
click at [308, 334] on select "versed referred transverse corrupted" at bounding box center [325, 331] width 59 height 14
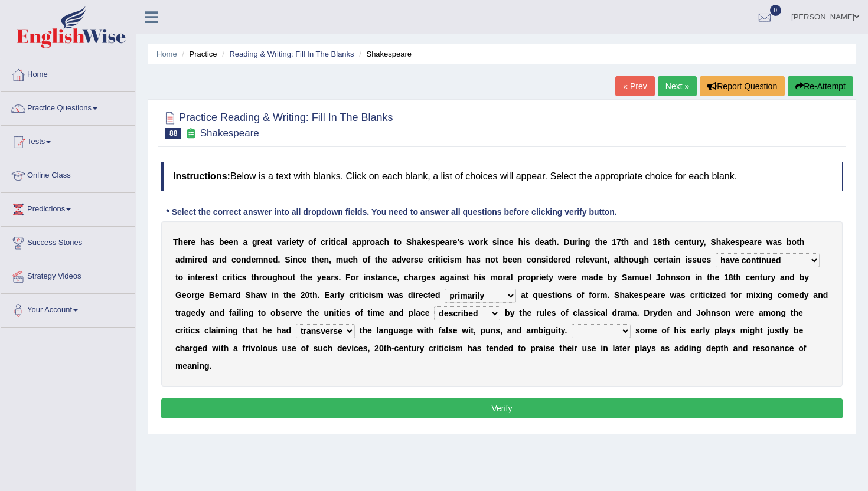
click at [572, 333] on select "Since Because That While" at bounding box center [601, 331] width 59 height 14
select select "Because"
click at [572, 324] on select "Since Because That While" at bounding box center [601, 331] width 59 height 14
click at [640, 401] on div "Instructions: Below is a text with blanks. Click on each blank, a list of choic…" at bounding box center [501, 292] width 687 height 272
click at [640, 399] on button "Verify" at bounding box center [501, 409] width 681 height 20
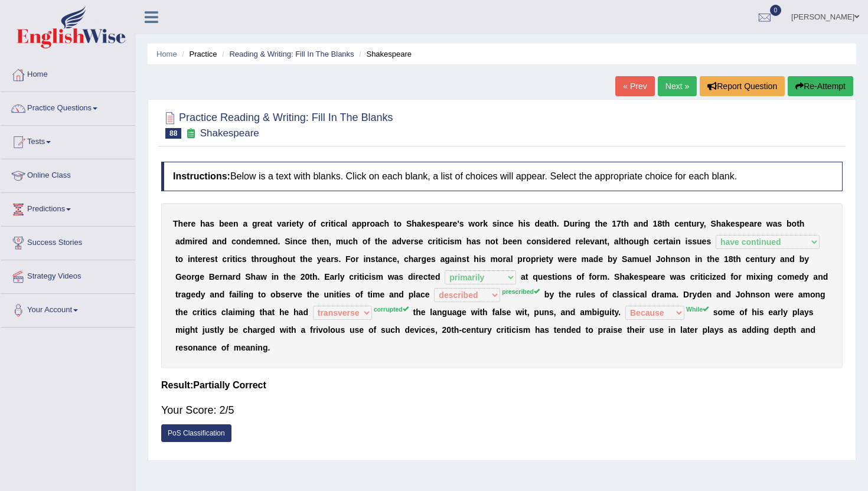
click at [663, 89] on link "Next »" at bounding box center [677, 86] width 39 height 20
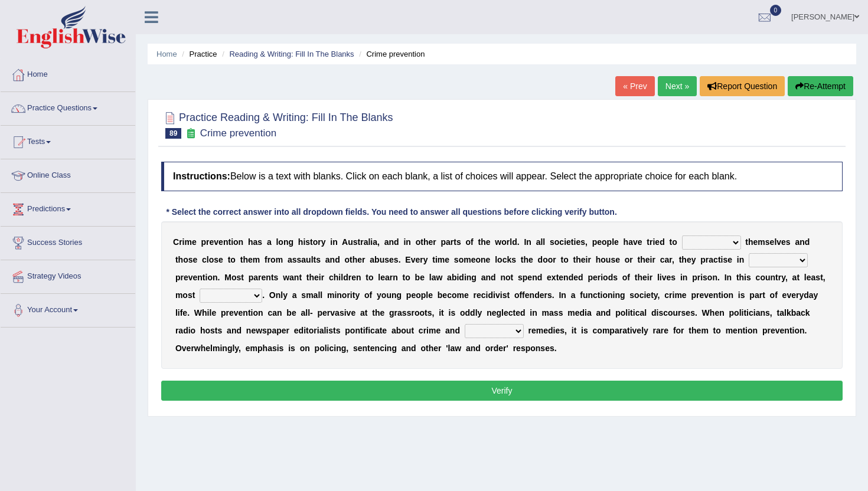
click at [697, 247] on select "promote respect protect enhance" at bounding box center [711, 243] width 59 height 14
select select "protect"
click at [682, 236] on select "promote respect protect enhance" at bounding box center [711, 243] width 59 height 14
click at [760, 262] on select "part of a form of relation to addition to" at bounding box center [778, 260] width 59 height 14
select select "a form of"
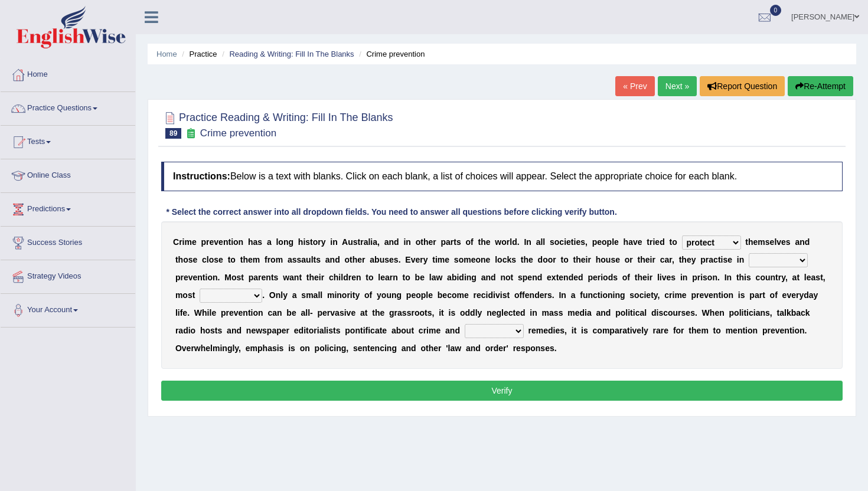
click at [749, 253] on select "part of a form of relation to addition to" at bounding box center [778, 260] width 59 height 14
click at [228, 298] on select "success succeed successful succeeding" at bounding box center [231, 296] width 63 height 14
select select "succeeding"
click at [200, 289] on select "success succeed successful succeeding" at bounding box center [231, 296] width 63 height 14
click at [484, 335] on select "default possible articulate absolute" at bounding box center [494, 331] width 59 height 14
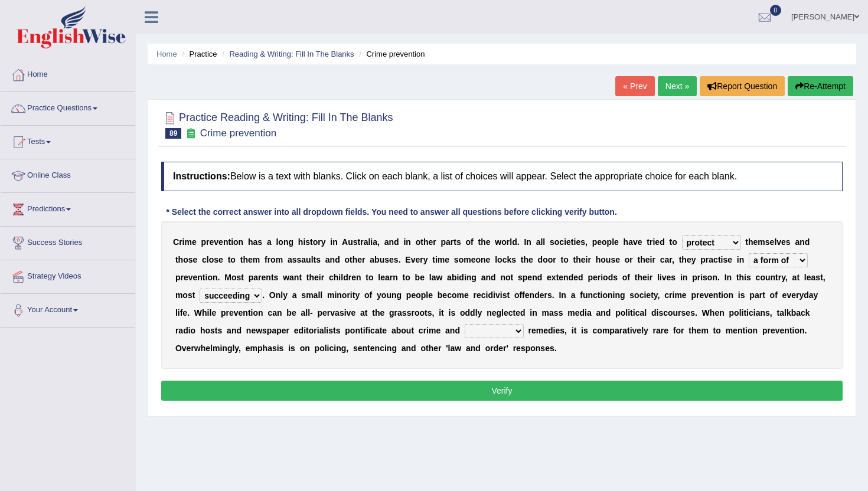
select select "default"
click at [465, 324] on select "default possible articulate absolute" at bounding box center [494, 331] width 59 height 14
drag, startPoint x: 492, startPoint y: 364, endPoint x: 492, endPoint y: 372, distance: 7.7
click at [492, 371] on div "Instructions: Below is a text with blanks. Click on each blank, a list of choic…" at bounding box center [501, 283] width 687 height 254
click at [492, 396] on button "Verify" at bounding box center [501, 391] width 681 height 20
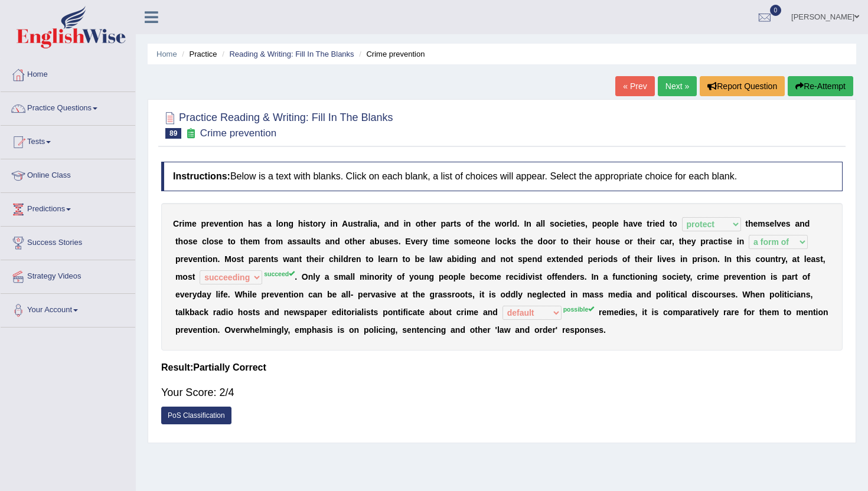
click at [677, 86] on link "Next »" at bounding box center [677, 86] width 39 height 20
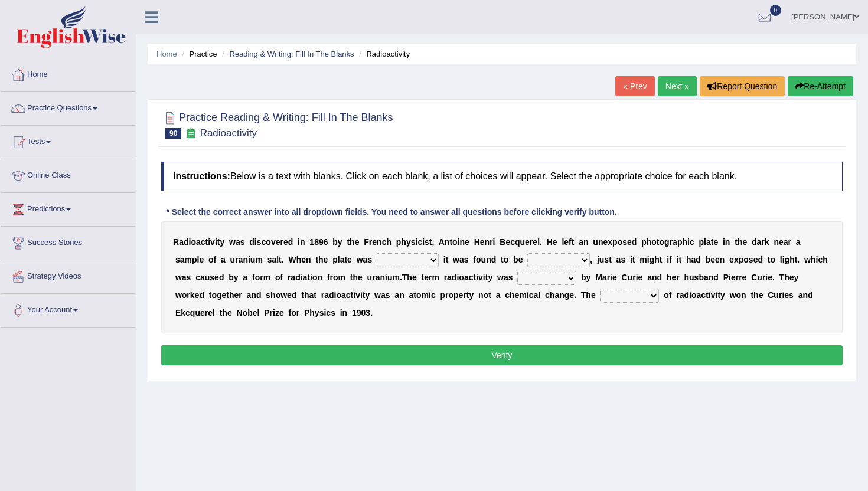
click at [414, 265] on select "developed unraveled overlapped transmitted" at bounding box center [408, 260] width 62 height 14
click at [377, 253] on select "developed unraveled overlapped transmitted" at bounding box center [408, 260] width 62 height 14
click at [551, 254] on select "transparent corrugated fogged clarified" at bounding box center [558, 260] width 63 height 14
click at [420, 259] on select "developed unraveled overlapped transmitted" at bounding box center [408, 260] width 62 height 14
select select "overlapped"
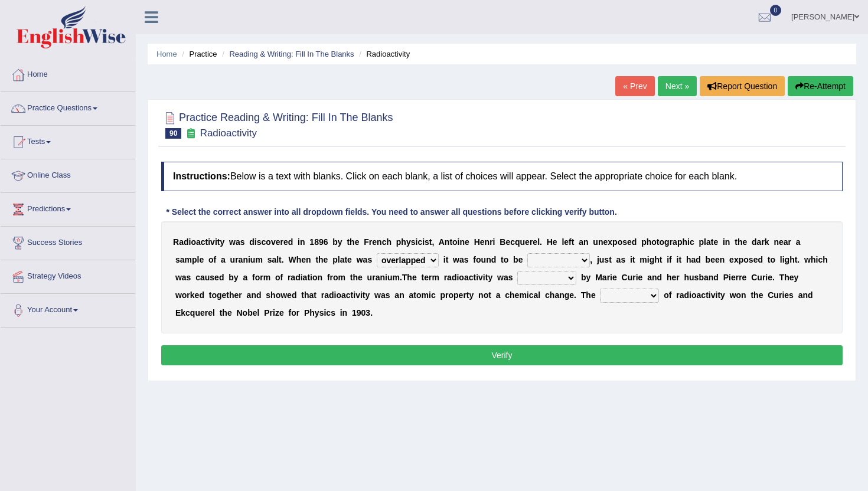
click at [377, 253] on select "developed unraveled overlapped transmitted" at bounding box center [408, 260] width 62 height 14
click at [548, 259] on select "transparent corrugated fogged clarified" at bounding box center [558, 260] width 63 height 14
select select "transparent"
click at [528, 253] on select "transparent corrugated fogged clarified" at bounding box center [558, 260] width 63 height 14
click at [550, 280] on select "concocted coined expected estimated" at bounding box center [546, 278] width 59 height 14
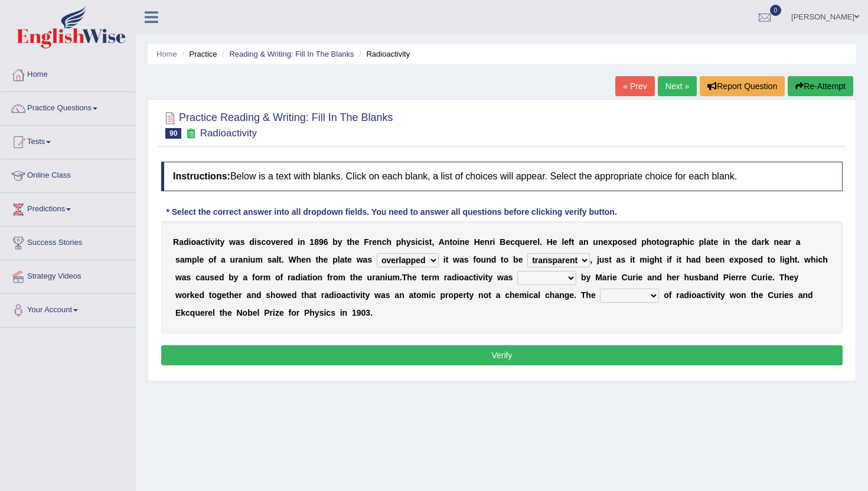
select select "coined"
click at [518, 271] on select "concocted coined expected estimated" at bounding box center [546, 278] width 59 height 14
click at [625, 299] on select "fabrication invention discharge discovery" at bounding box center [629, 296] width 59 height 14
select select "discovery"
click at [602, 289] on select "fabrication invention discharge discovery" at bounding box center [629, 296] width 59 height 14
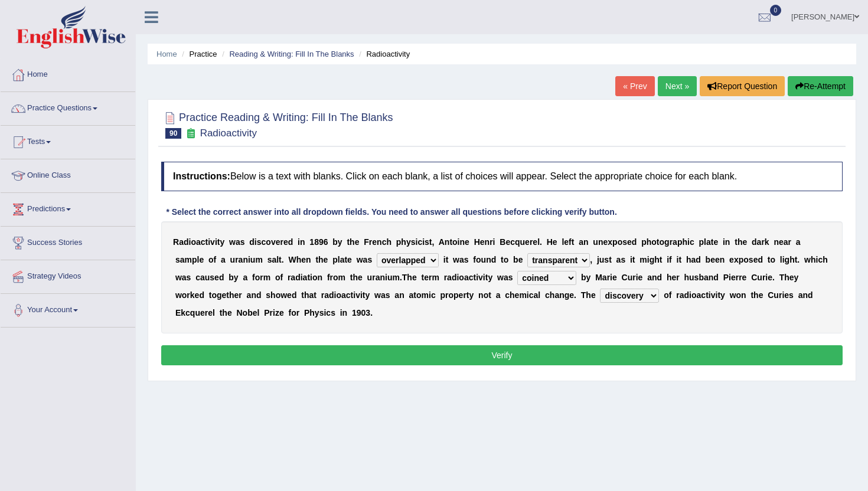
click at [629, 355] on button "Verify" at bounding box center [501, 355] width 681 height 20
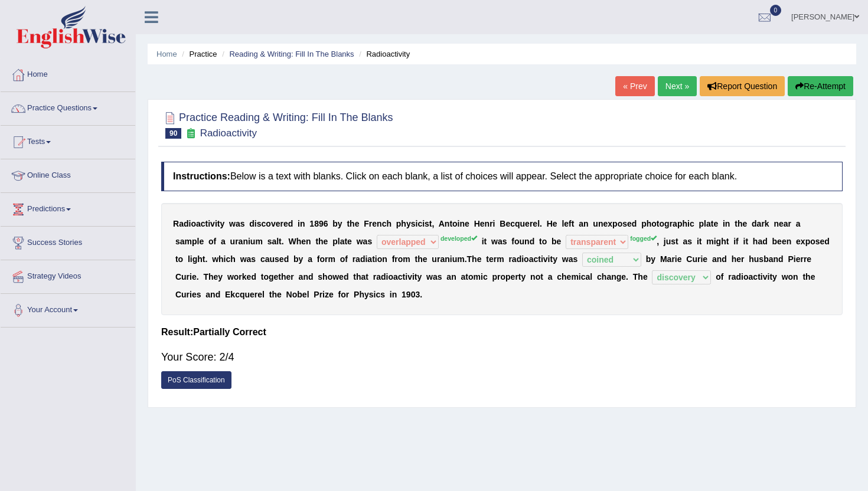
click at [667, 89] on link "Next »" at bounding box center [677, 86] width 39 height 20
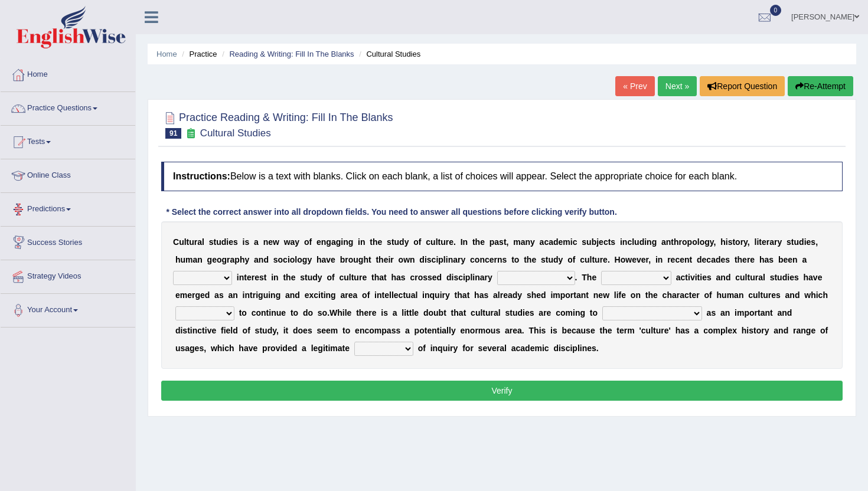
click at [222, 280] on select "renewed refunded renowned irresistible" at bounding box center [202, 278] width 59 height 14
select select "renewed"
click at [173, 271] on select "renewed refunded renowned irresistible" at bounding box center [202, 278] width 59 height 14
click at [507, 280] on select "discriminations similarities boundaries differentiations" at bounding box center [536, 278] width 78 height 14
click at [497, 271] on select "discriminations similarities boundaries differentiations" at bounding box center [536, 278] width 78 height 14
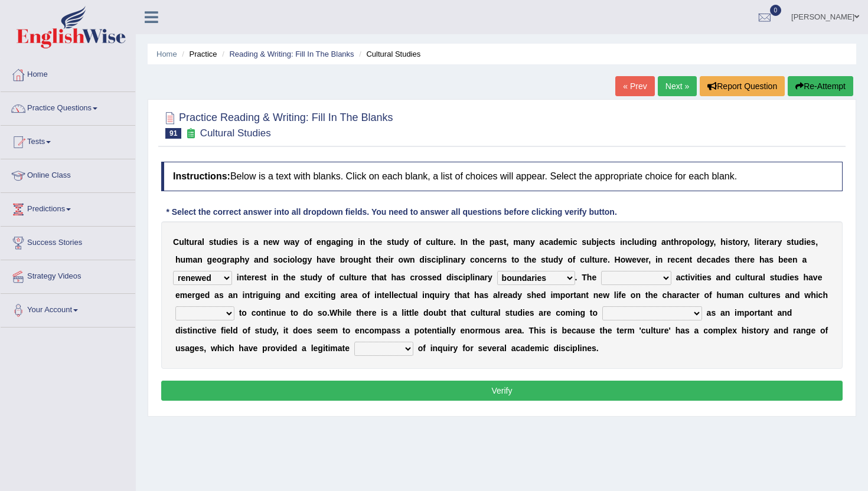
click at [559, 280] on select "discriminations similarities boundaries differentiations" at bounding box center [536, 278] width 78 height 14
click at [497, 271] on select "discriminations similarities boundaries differentiations" at bounding box center [536, 278] width 78 height 14
click at [549, 273] on select "discriminations similarities boundaries differentiations" at bounding box center [536, 278] width 78 height 14
select select "boundaries"
click at [497, 271] on select "discriminations similarities boundaries differentiations" at bounding box center [536, 278] width 78 height 14
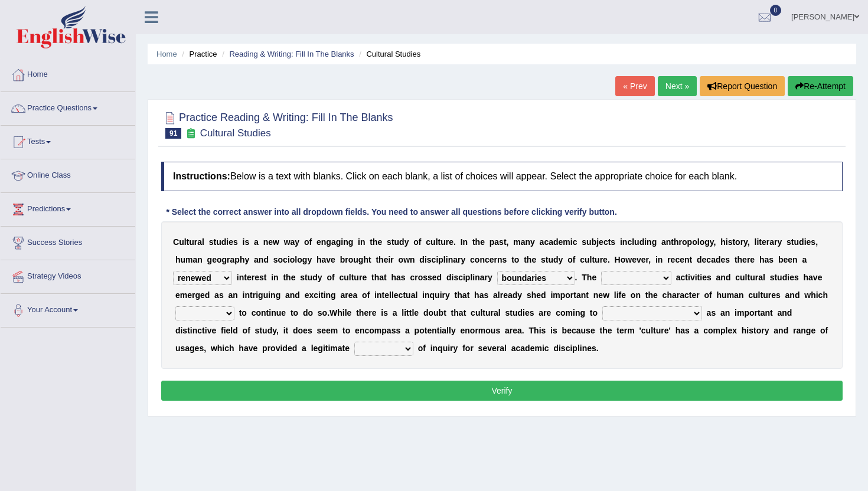
click at [615, 280] on select "simultaneous spontaneous resulting derivative" at bounding box center [636, 278] width 70 height 14
click at [624, 278] on select "simultaneous spontaneous resulting derivative" at bounding box center [636, 278] width 70 height 14
select select "spontaneous"
click at [601, 271] on select "simultaneous spontaneous resulting derivative" at bounding box center [636, 278] width 70 height 14
click at [208, 317] on select "declines responds promises hesitates" at bounding box center [204, 313] width 59 height 14
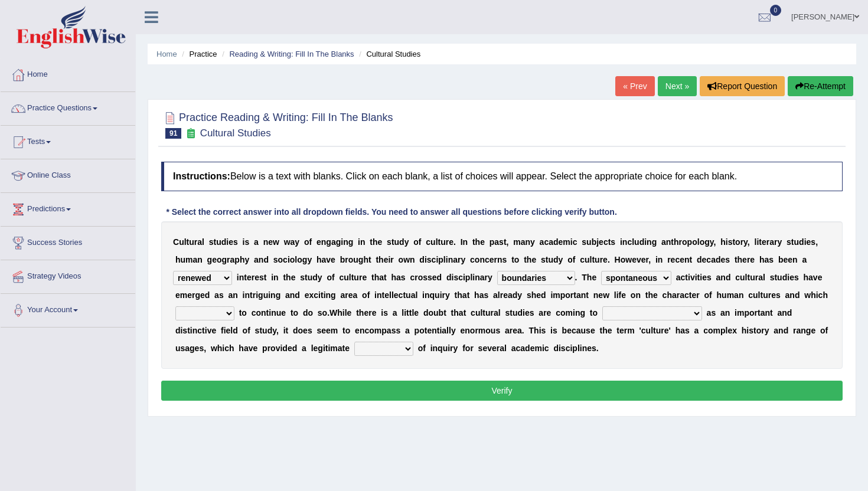
select select "responds"
click at [175, 306] on select "declines responds promises hesitates" at bounding box center [204, 313] width 59 height 14
click at [629, 315] on select "phase out pull together be widely recognized be narrowly reduced" at bounding box center [652, 313] width 100 height 14
select select "be widely recognized"
click at [602, 306] on select "phase out pull together be widely recognized be narrowly reduced" at bounding box center [652, 313] width 100 height 14
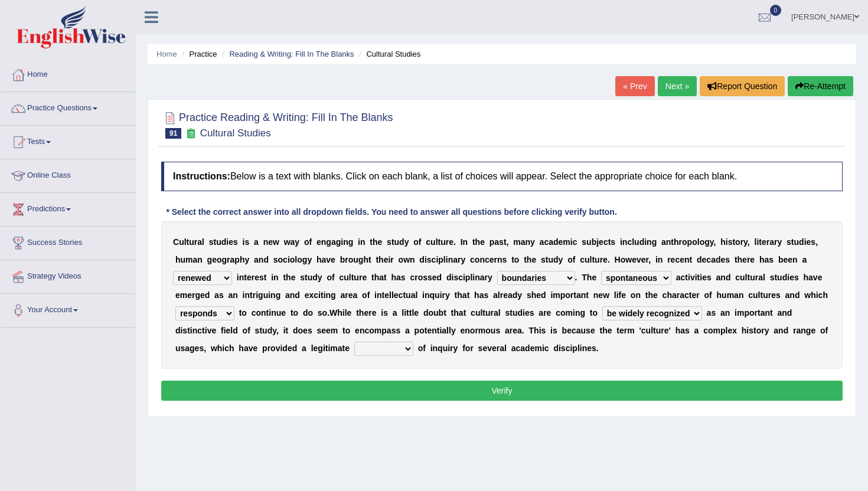
click at [391, 350] on select "dispersion focus revision instance" at bounding box center [383, 349] width 59 height 14
select select "instance"
click at [354, 342] on select "dispersion focus revision instance" at bounding box center [383, 349] width 59 height 14
click at [389, 404] on div "Instructions: Below is a text with blanks. Click on each blank, a list of choic…" at bounding box center [501, 283] width 687 height 254
click at [389, 397] on button "Verify" at bounding box center [501, 391] width 681 height 20
